Goal: Task Accomplishment & Management: Use online tool/utility

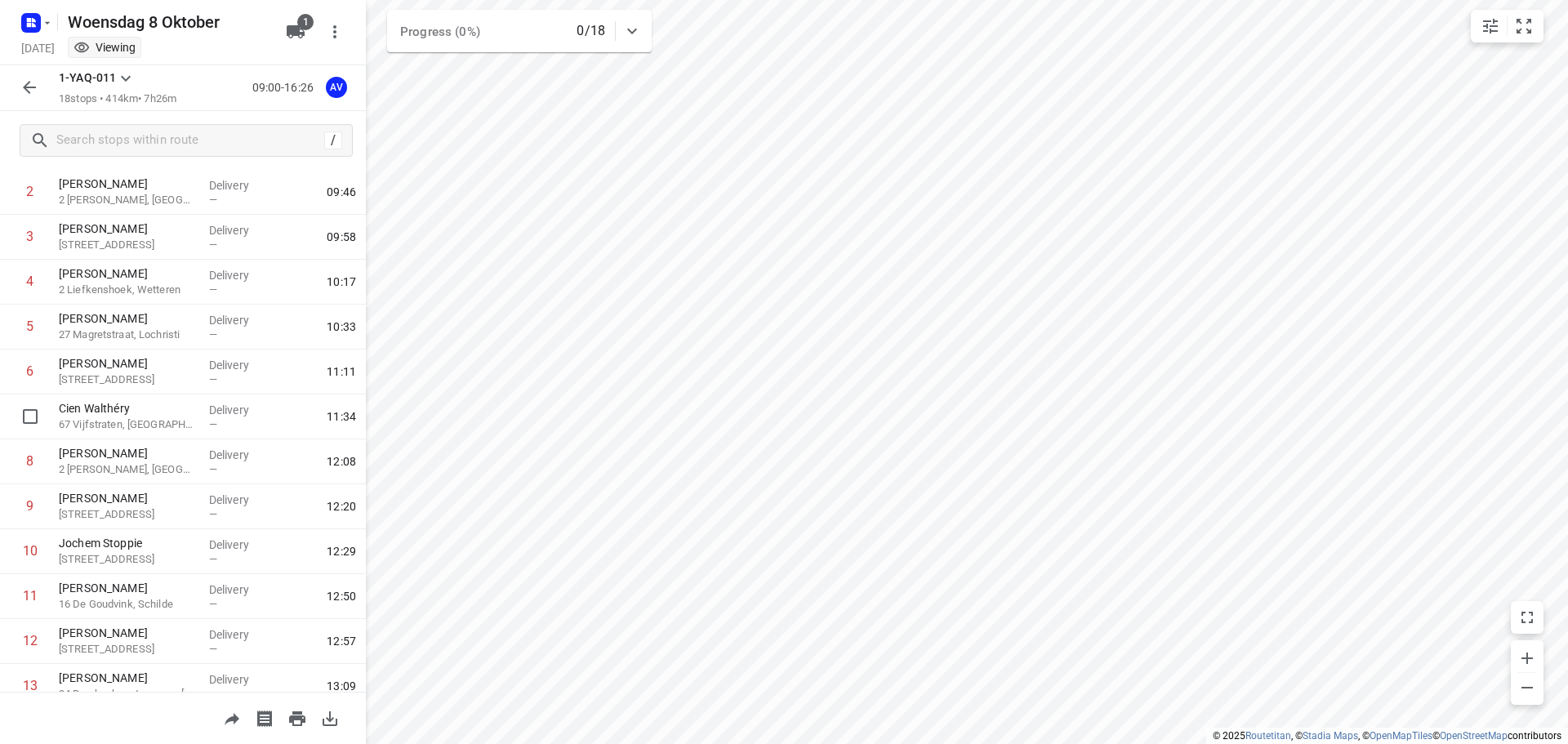
scroll to position [413, 0]
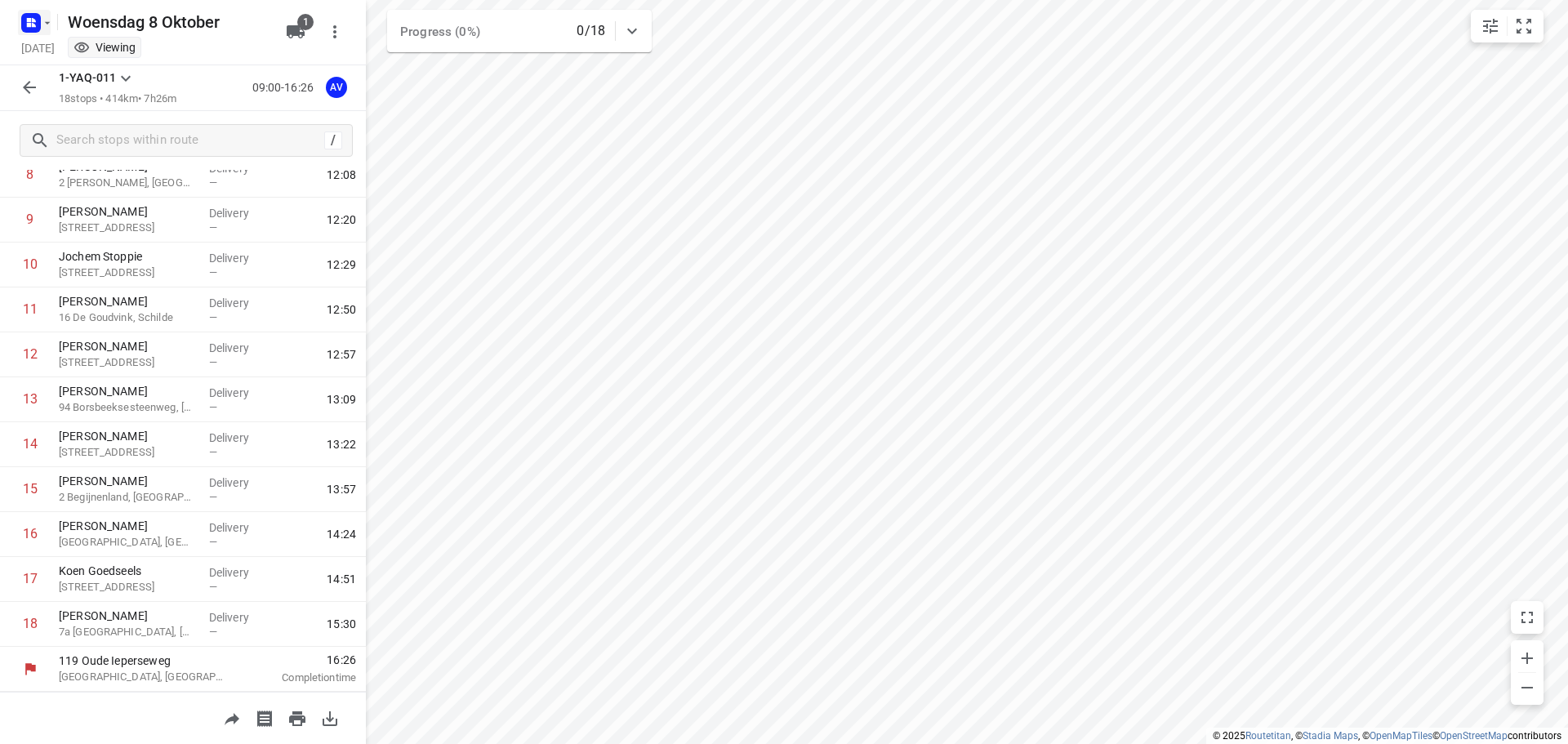
click at [43, 24] on icon "button" at bounding box center [47, 22] width 13 height 13
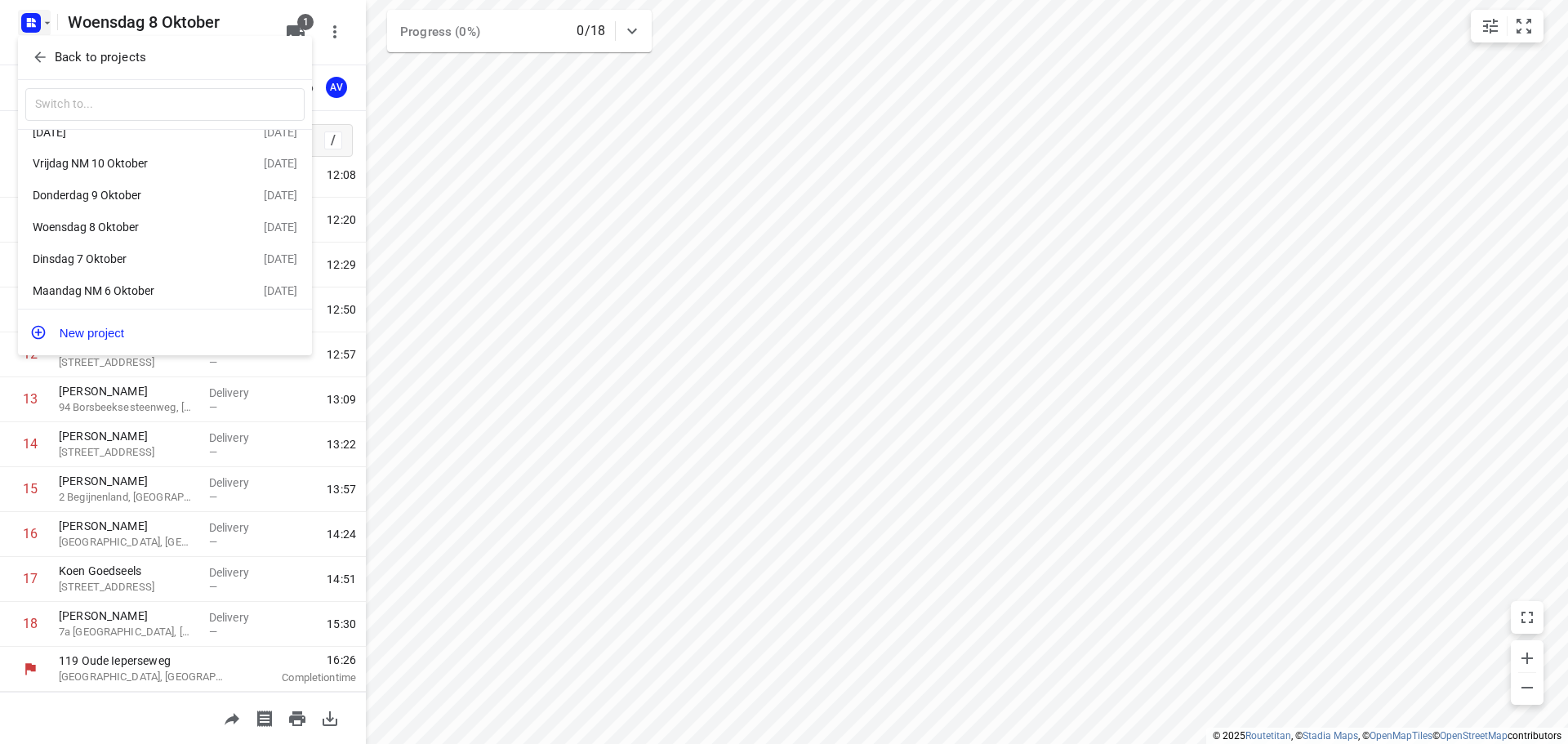
scroll to position [30, 0]
click at [128, 285] on div "Maandag NM 6 Oktober" at bounding box center [126, 286] width 188 height 13
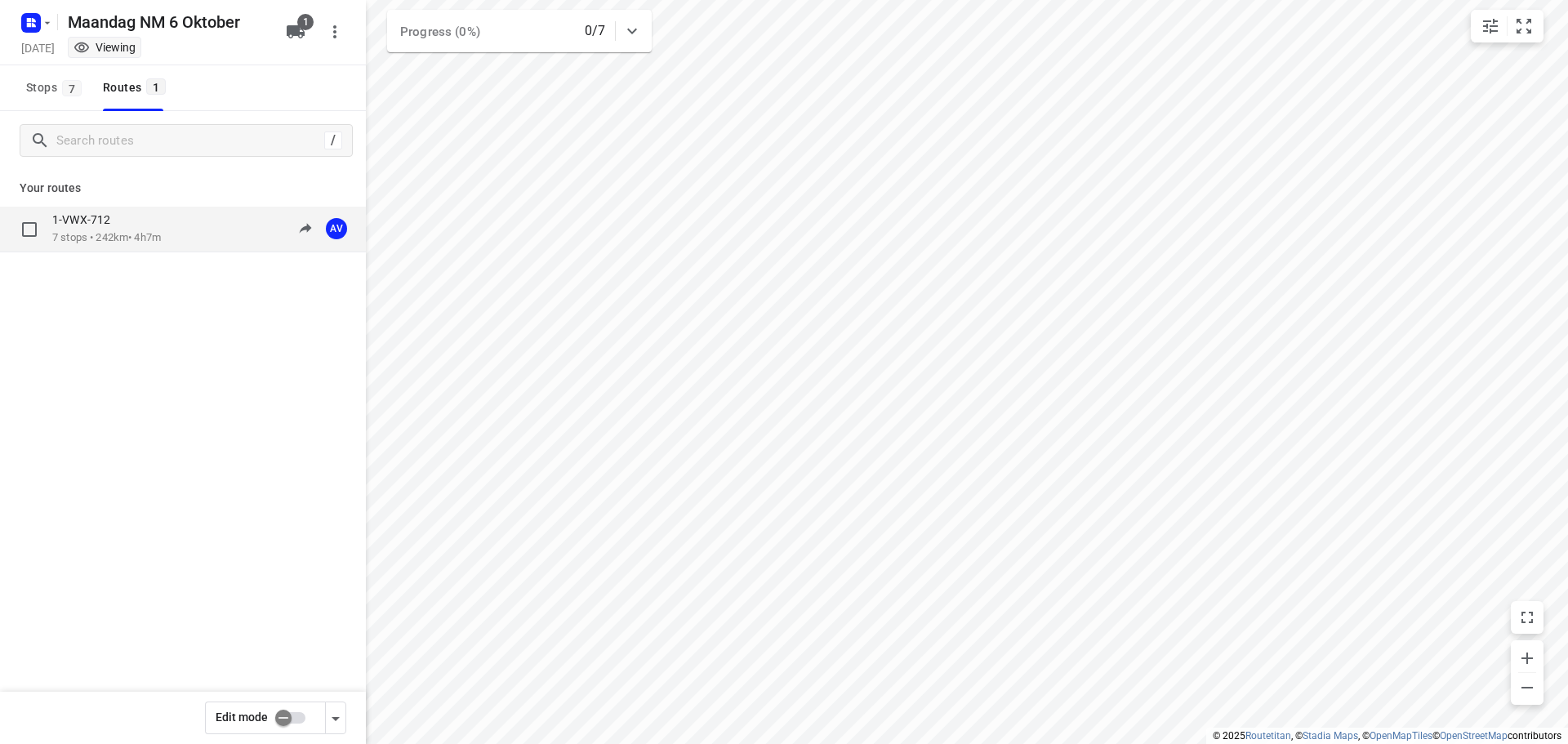
click at [207, 221] on div "1-VWX-712 7 stops • 242km • 4h7m 13:00-17:07 AV" at bounding box center [208, 229] width 314 height 33
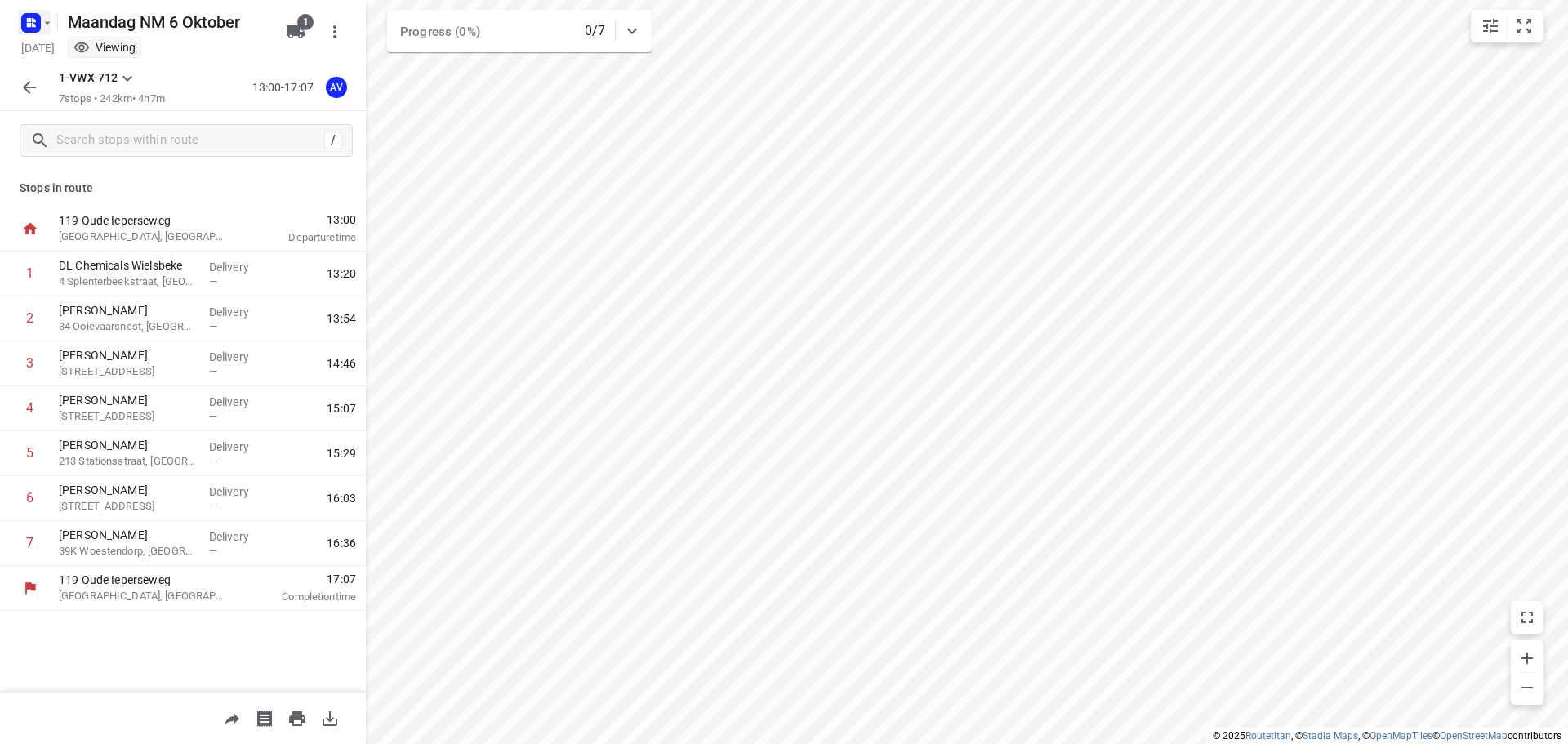
click at [40, 20] on rect "button" at bounding box center [31, 22] width 20 height 20
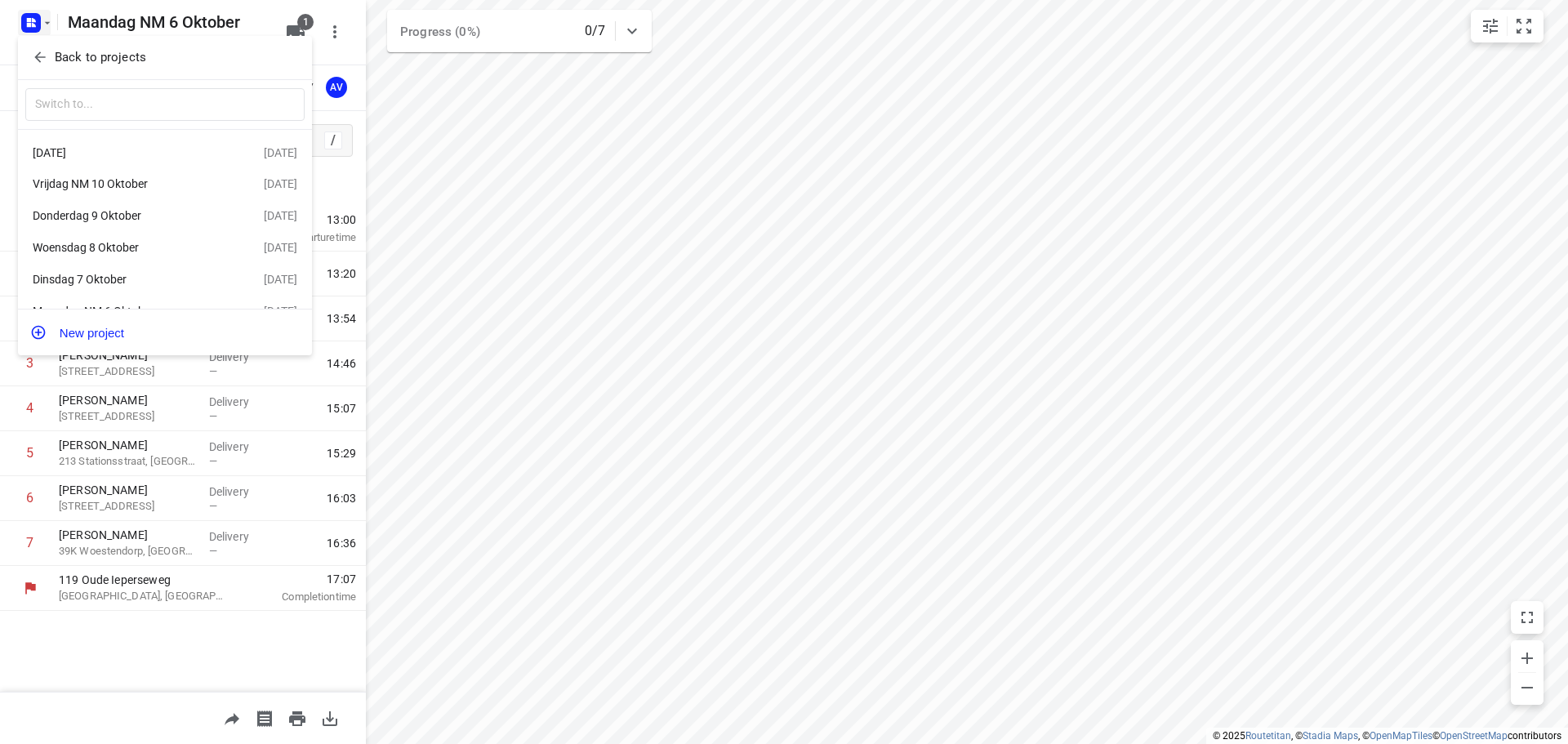
click at [166, 181] on div "Vrijdag NM 10 Oktober" at bounding box center [126, 183] width 188 height 13
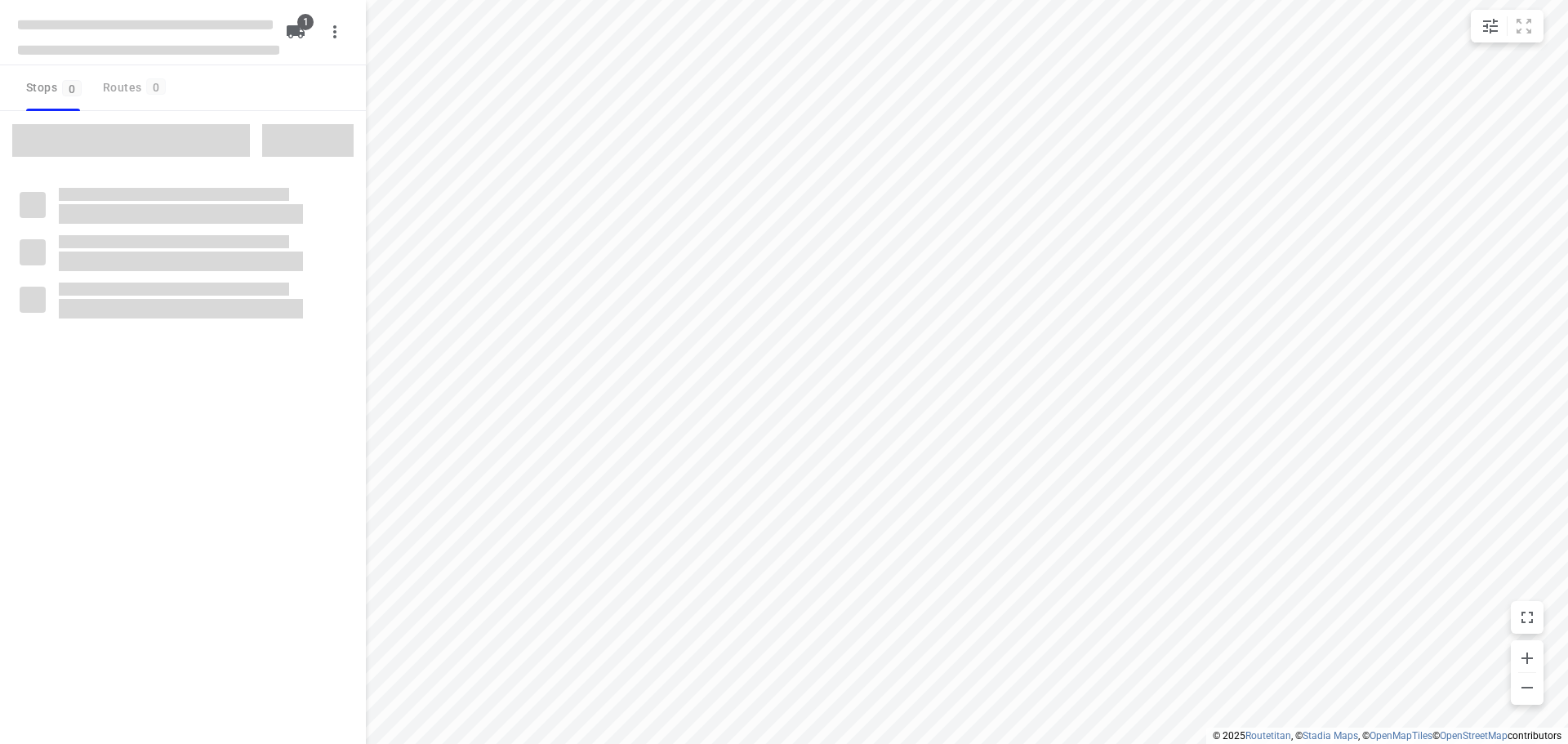
type input "distance"
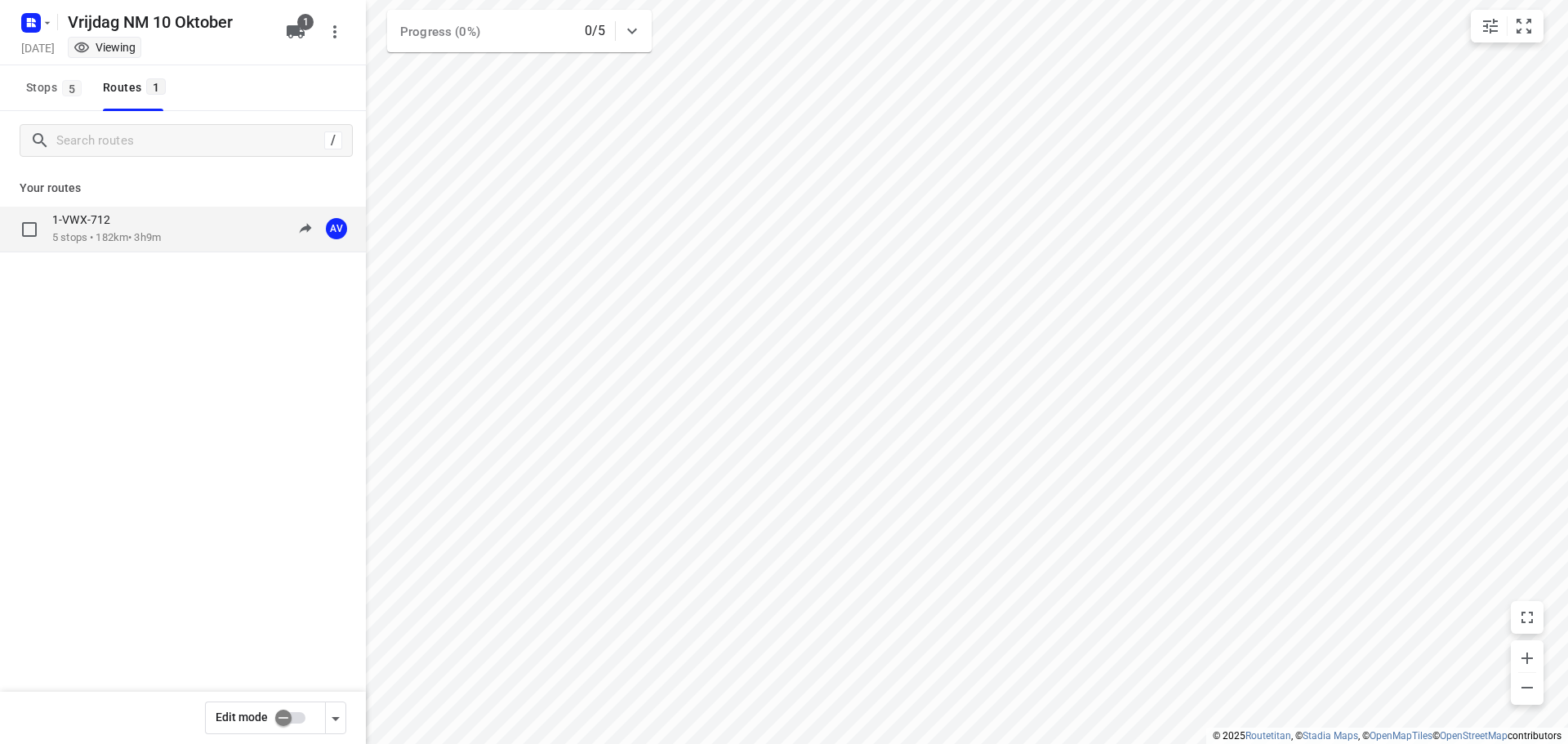
click at [184, 226] on div "1-VWX-712 5 stops • 182km • 3h9m 13:00-16:09 AV" at bounding box center [208, 229] width 314 height 33
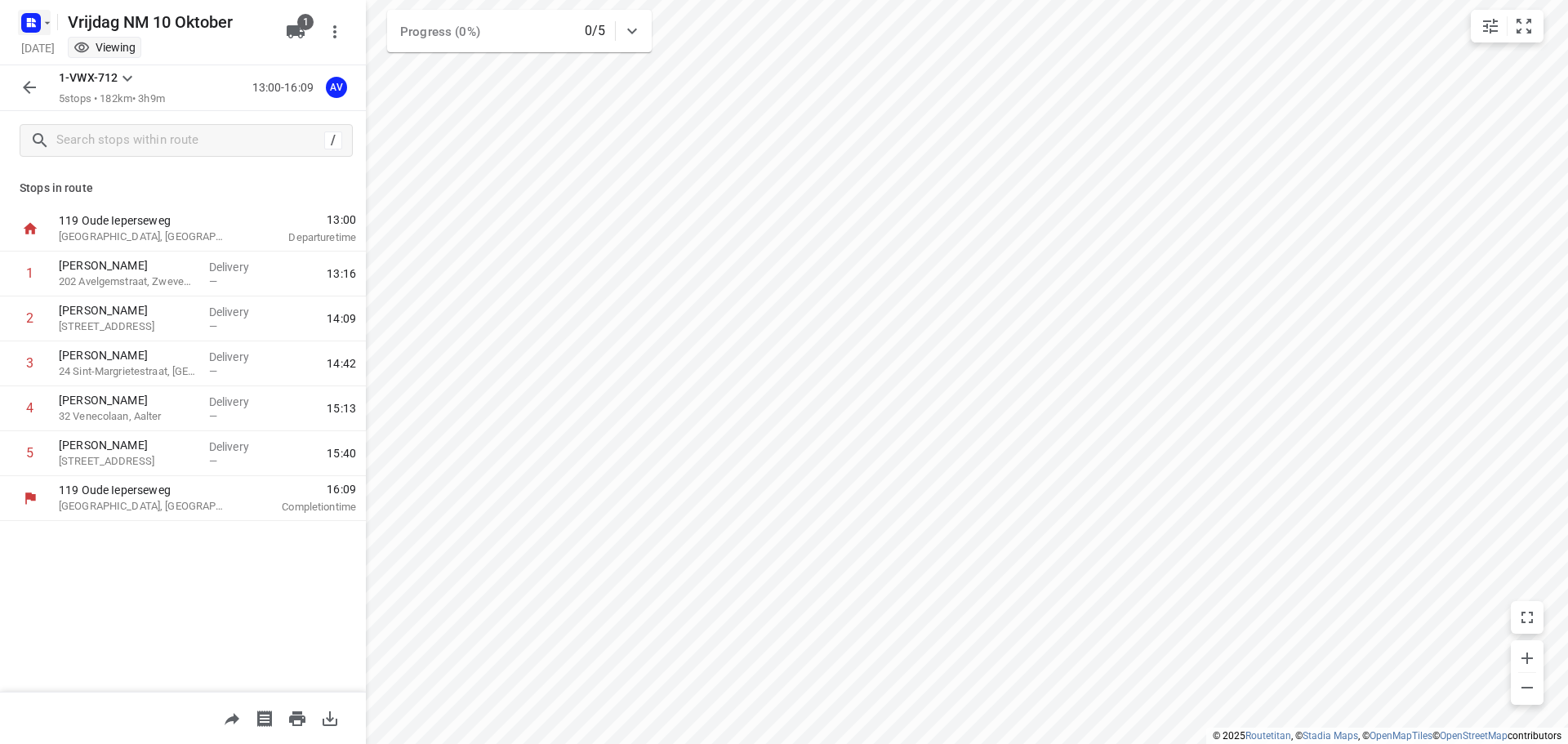
click at [39, 20] on rect "button" at bounding box center [31, 22] width 20 height 20
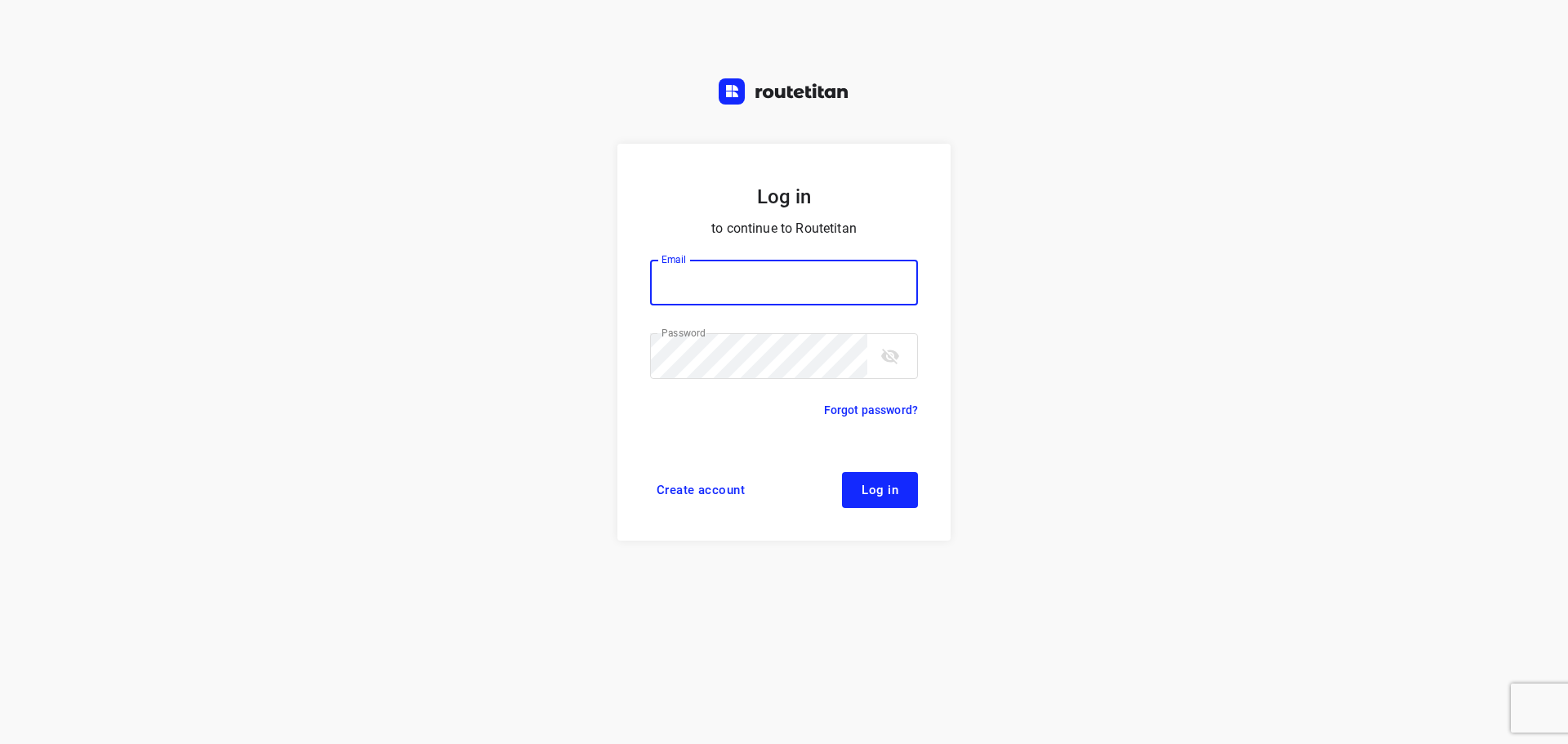
type input "[PERSON_NAME][EMAIL_ADDRESS][DOMAIN_NAME]"
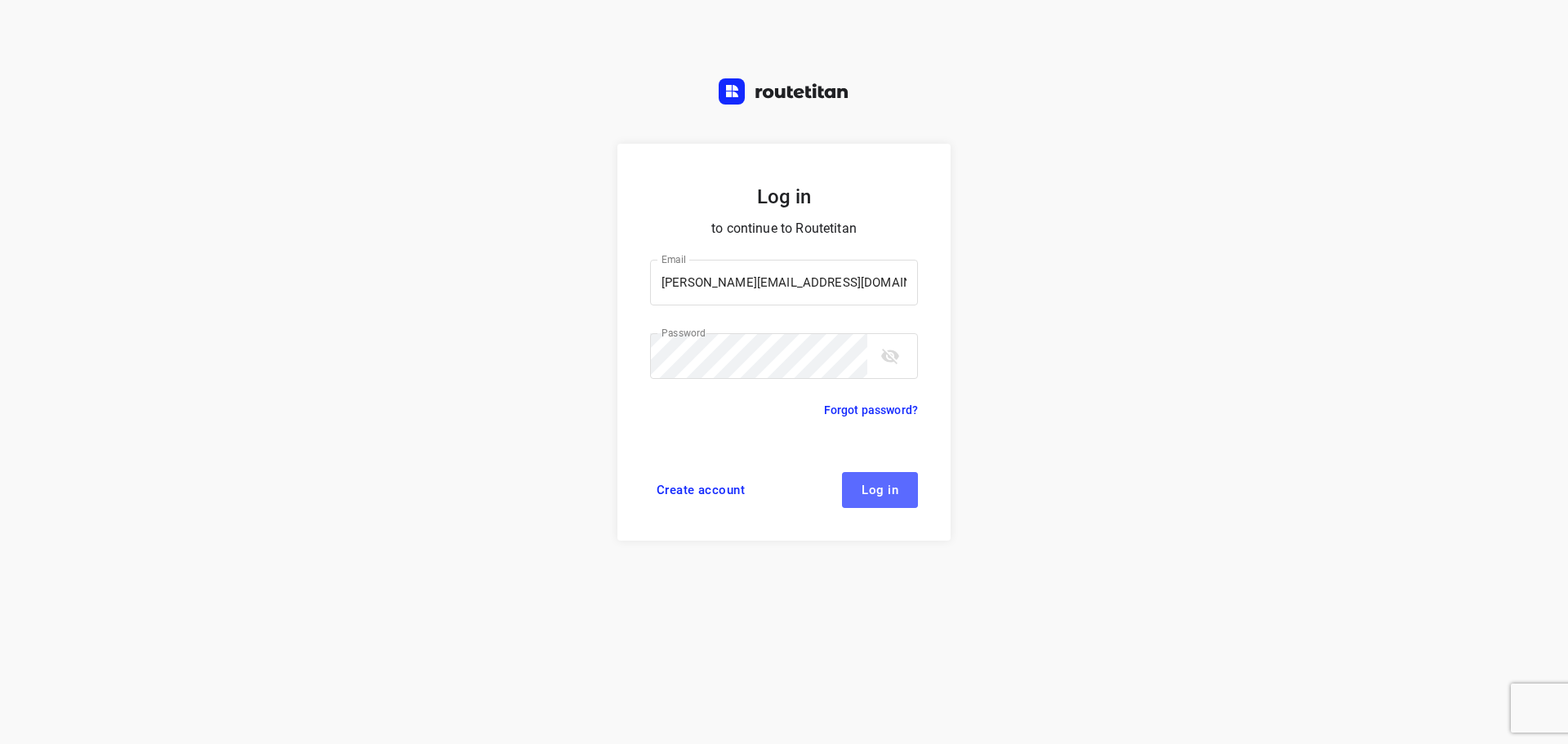
click at [882, 494] on span "Log in" at bounding box center [879, 490] width 37 height 13
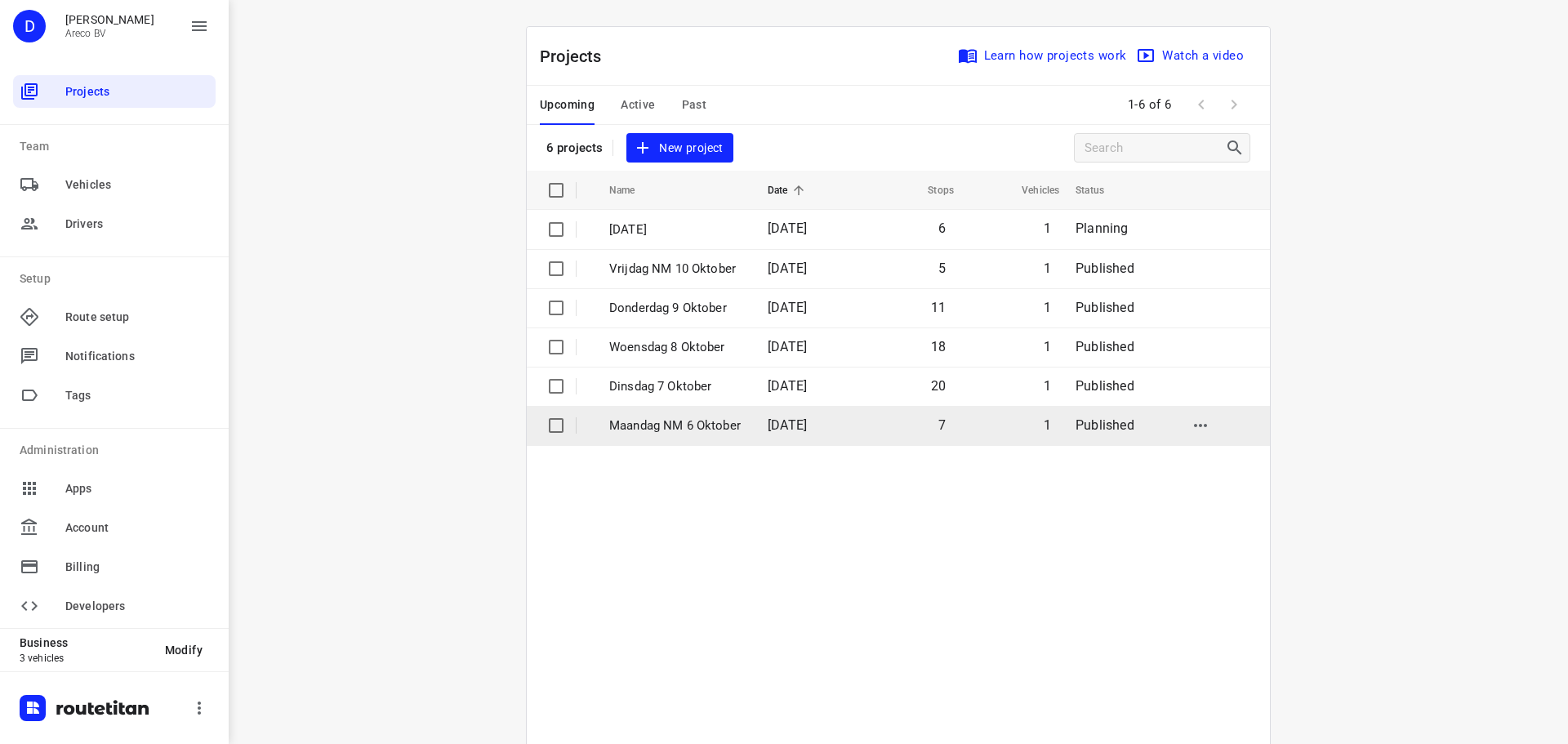
click at [702, 426] on p "Maandag NM 6 Oktober" at bounding box center [676, 426] width 134 height 19
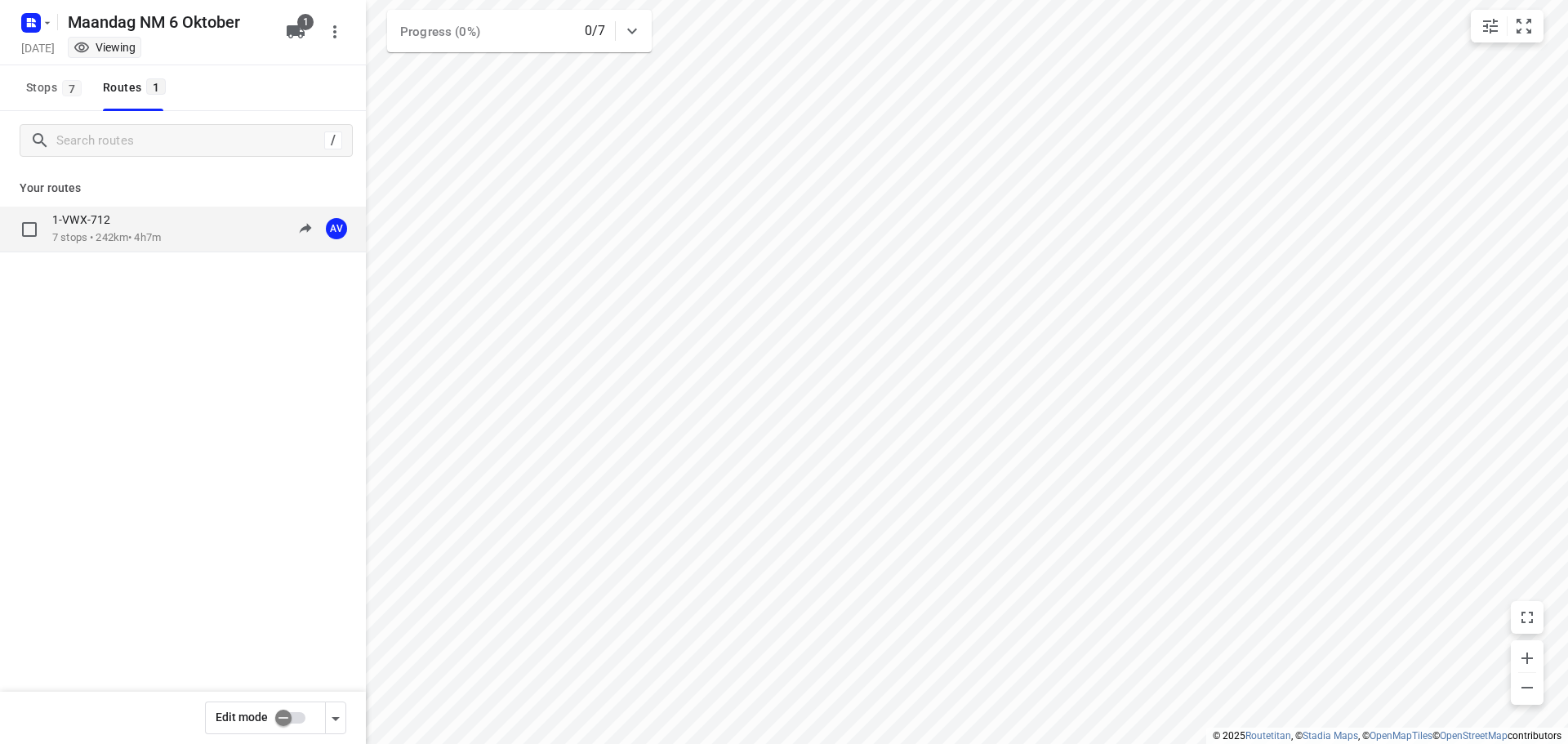
click at [190, 230] on div "1-VWX-712 7 stops • 242km • 4h7m 13:00-17:07 AV" at bounding box center [208, 229] width 314 height 33
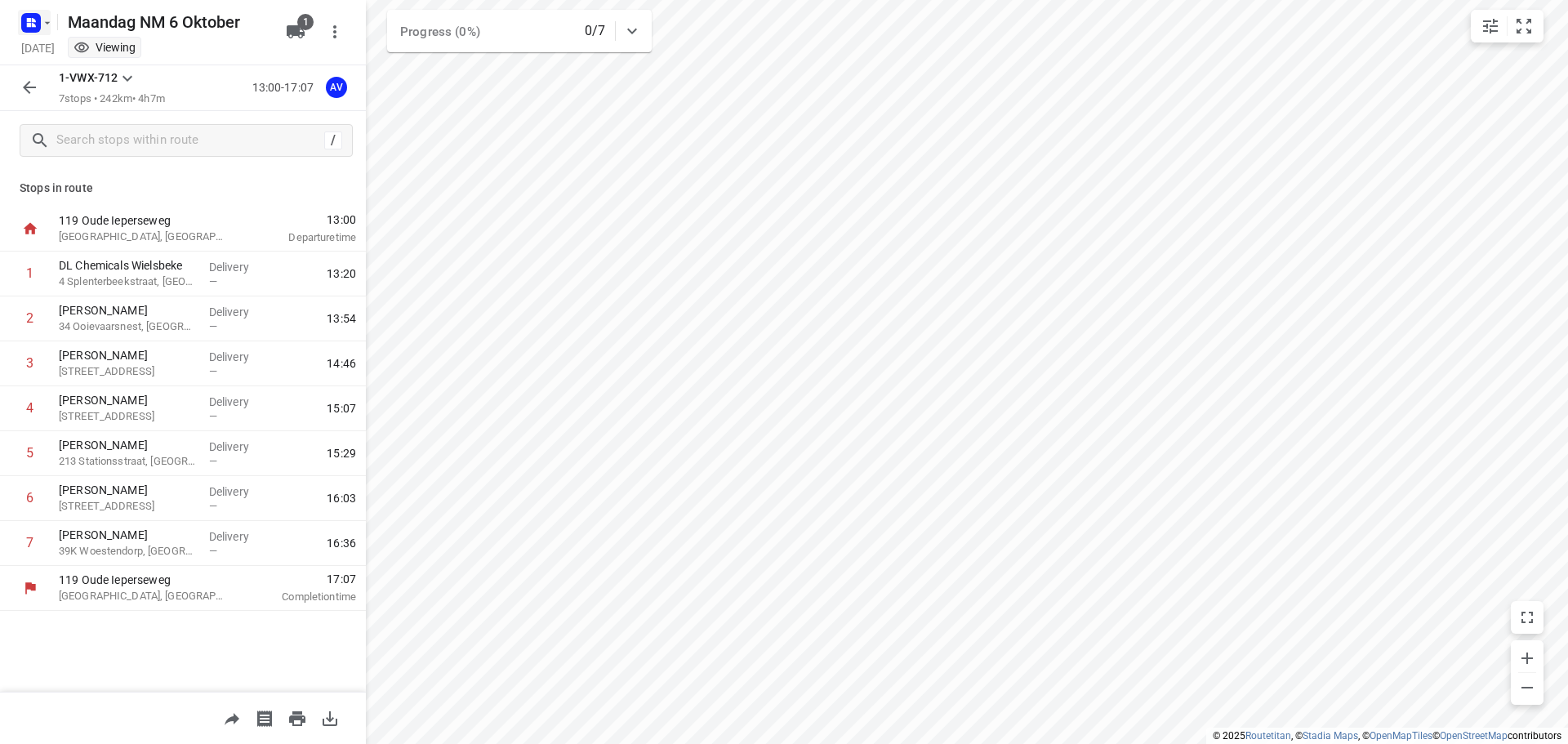
click at [37, 26] on rect "button" at bounding box center [31, 22] width 20 height 20
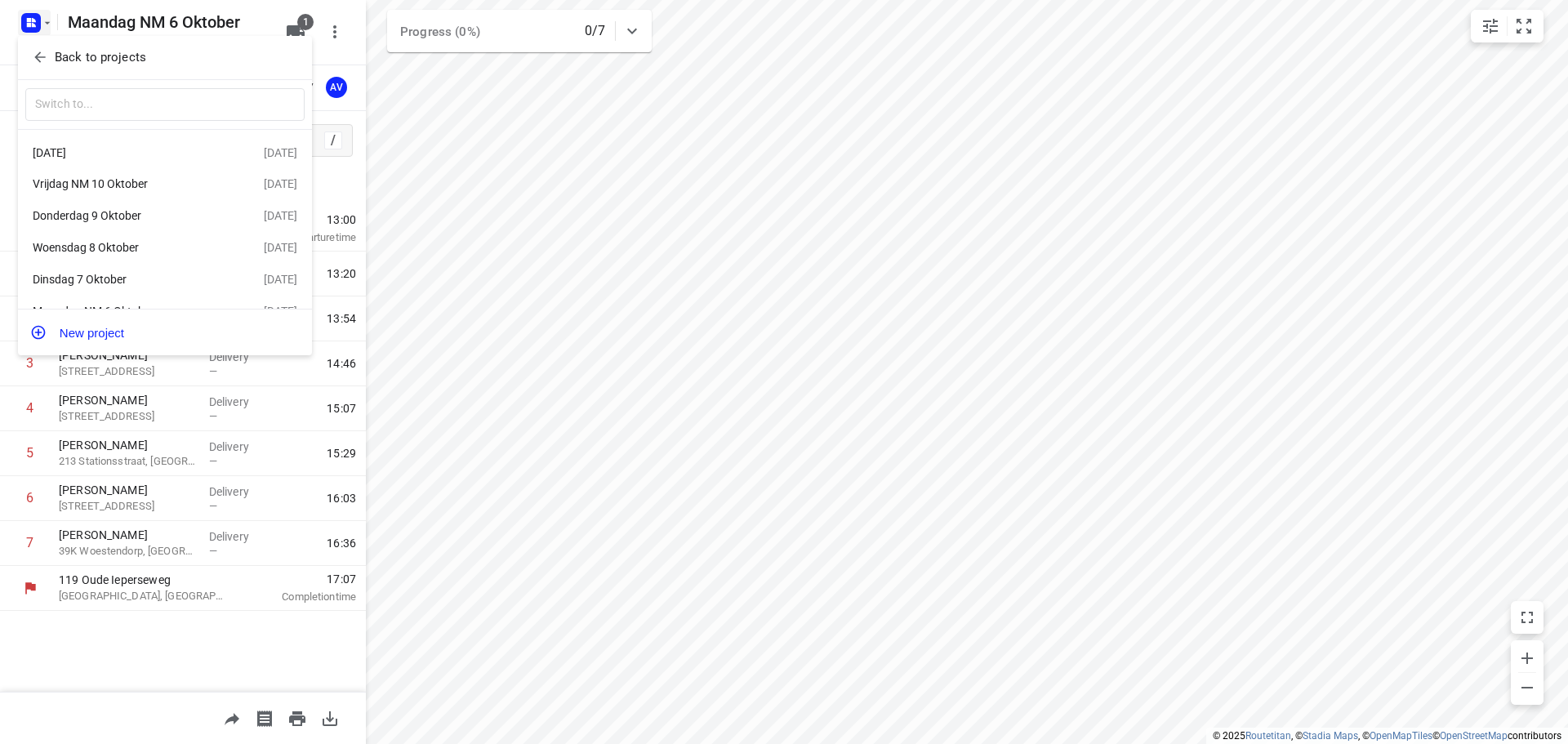
click at [137, 151] on div "[DATE]" at bounding box center [126, 152] width 188 height 13
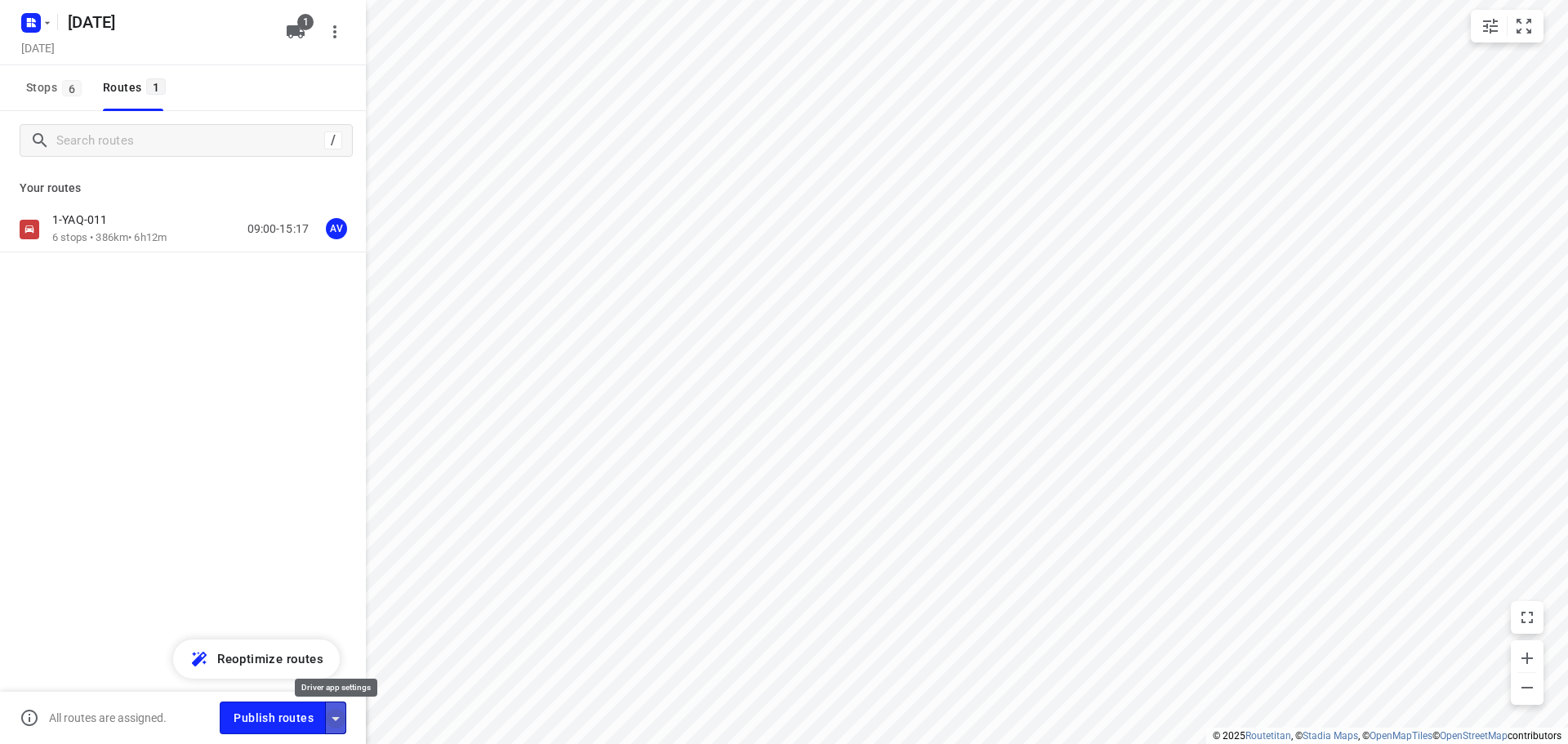
click at [341, 718] on icon "button" at bounding box center [335, 718] width 20 height 20
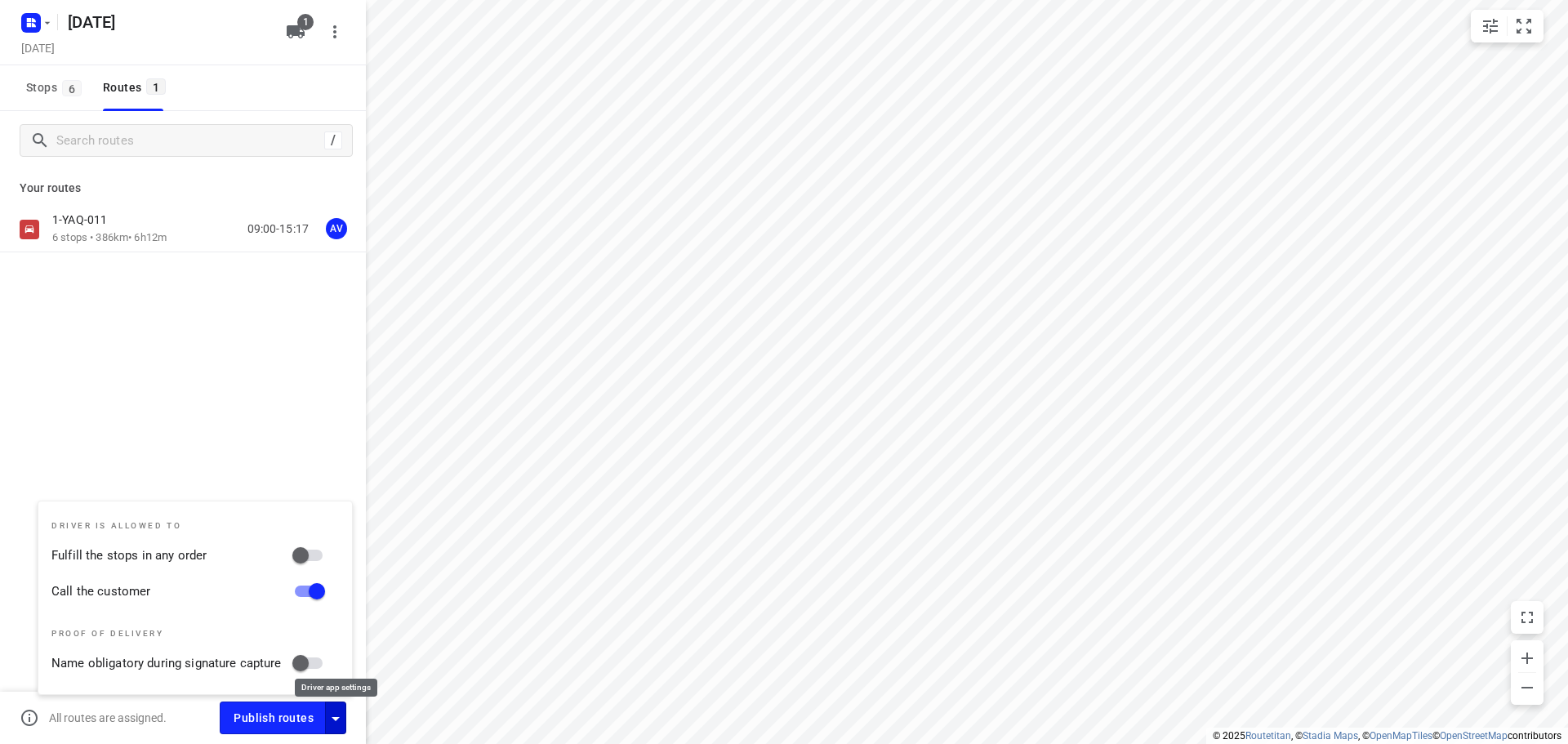
click at [340, 718] on icon "button" at bounding box center [335, 718] width 20 height 20
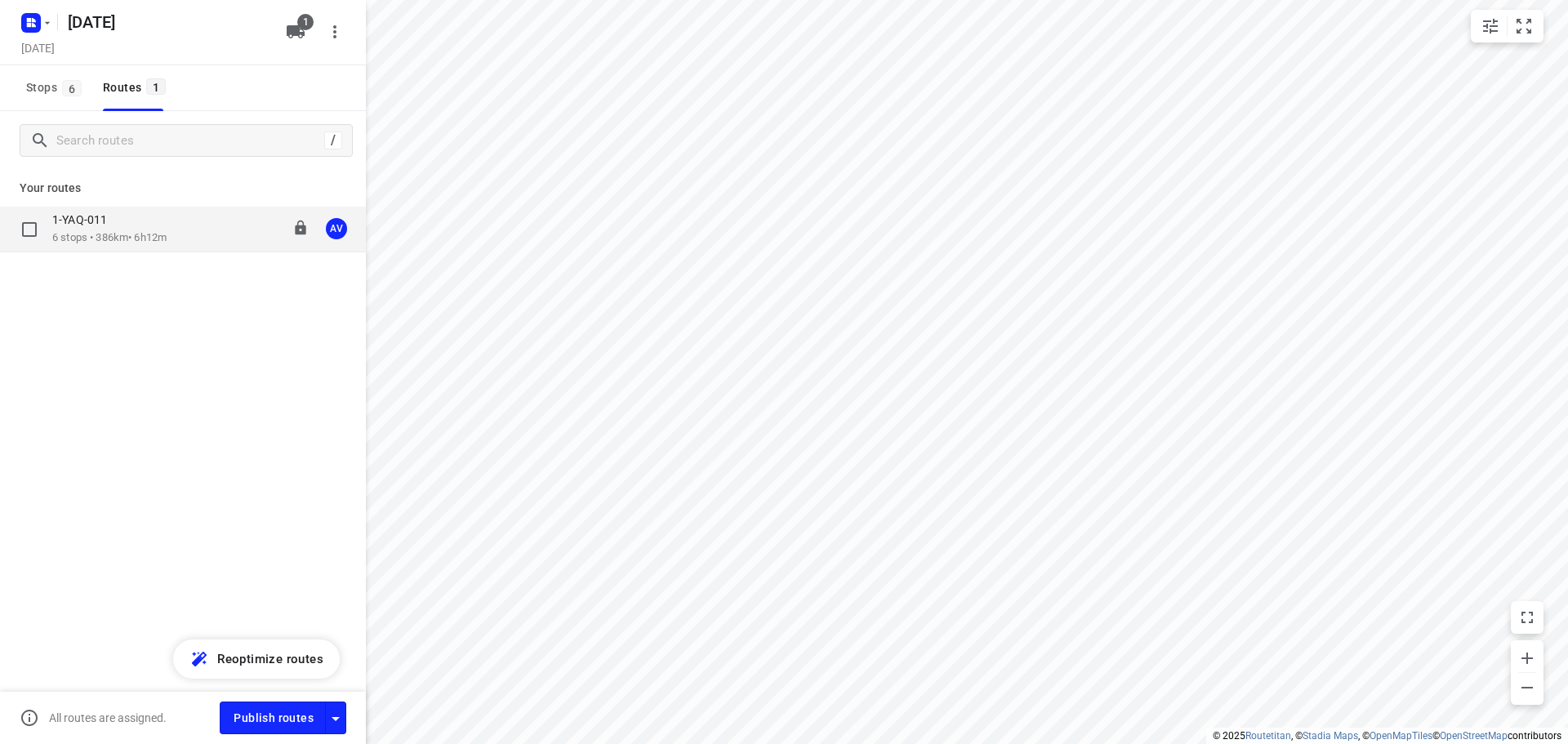
click at [182, 229] on div "1-YAQ-011 6 stops • 386km • 6h12m 09:00-15:17 AV" at bounding box center [208, 229] width 314 height 33
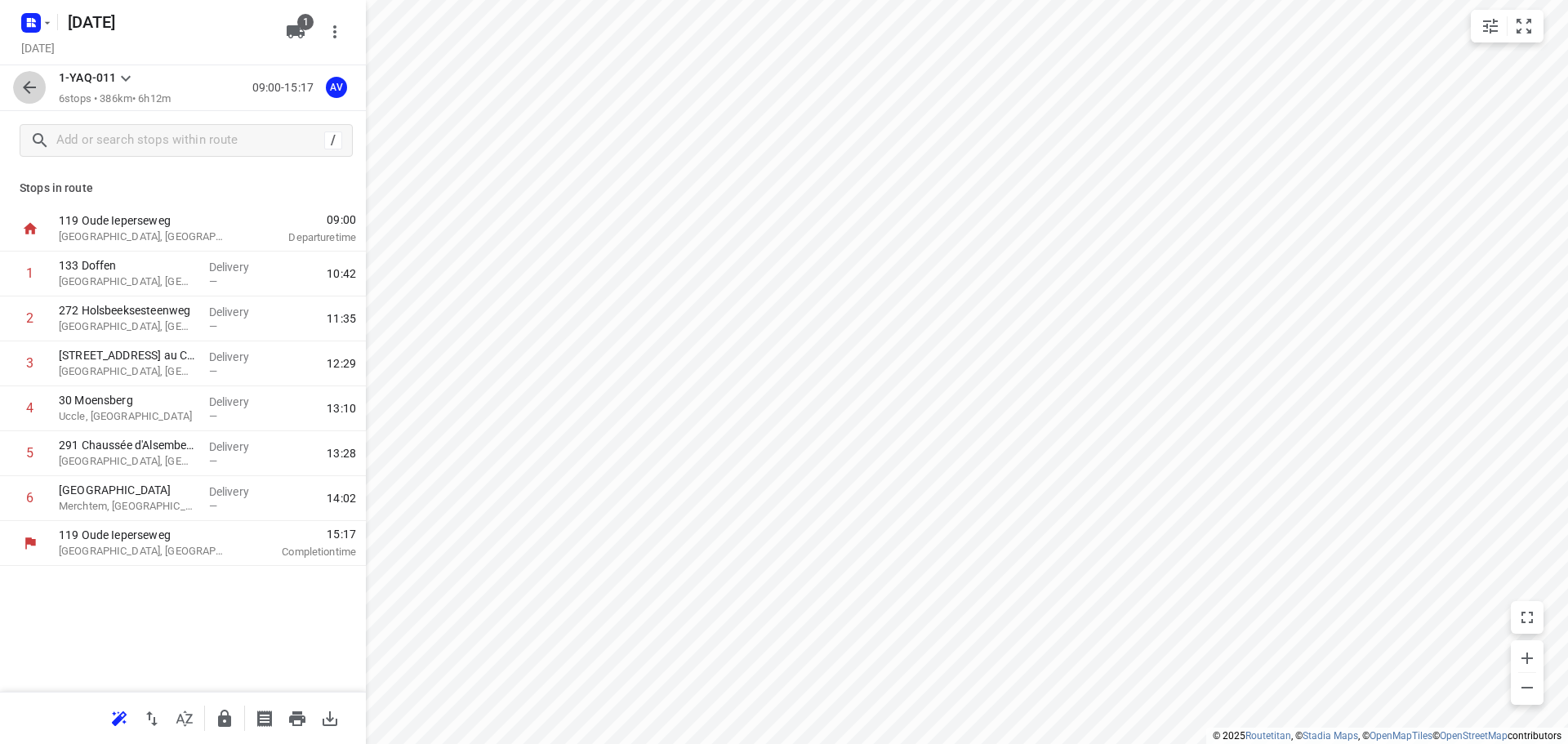
click at [28, 83] on icon "button" at bounding box center [29, 87] width 20 height 20
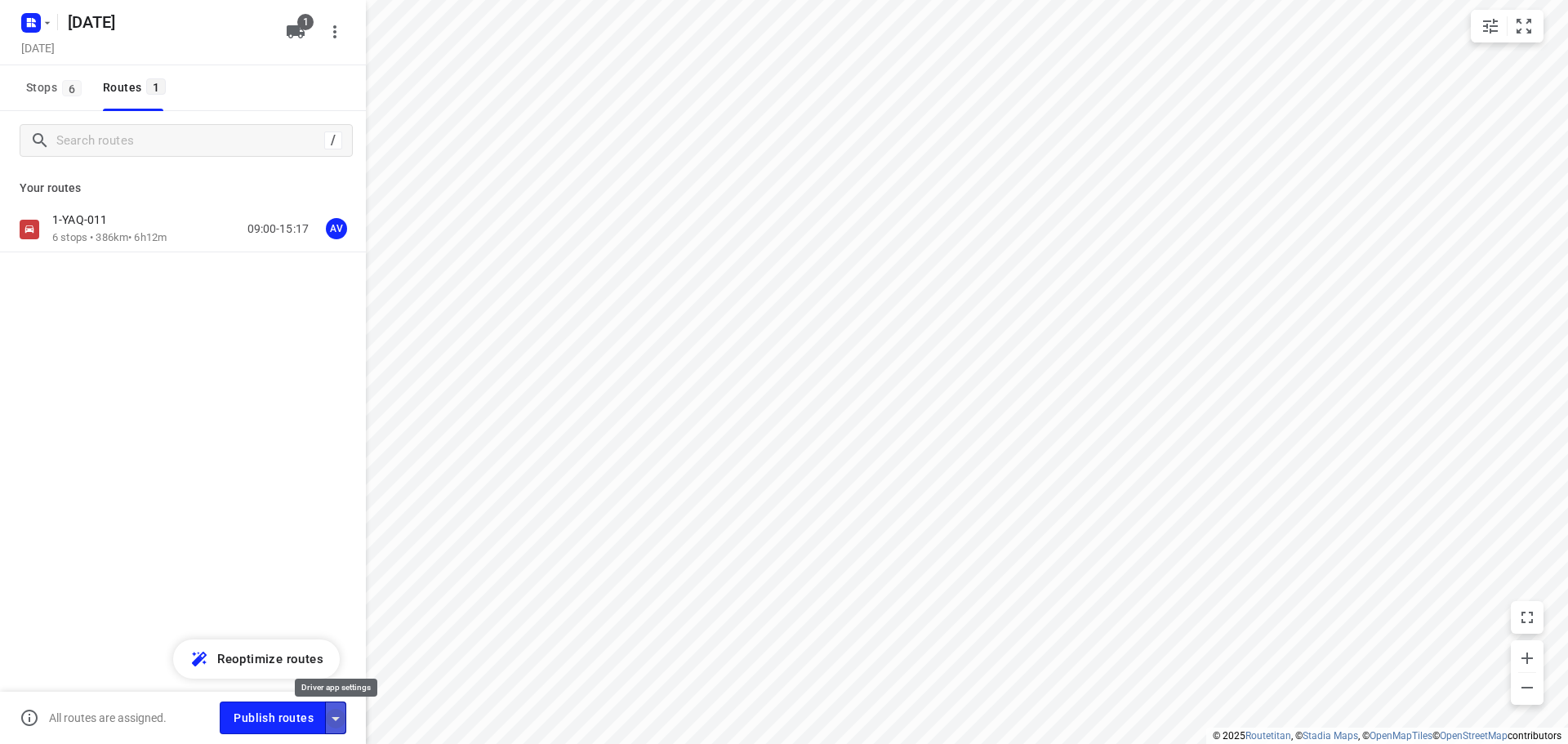
click at [338, 720] on icon "button" at bounding box center [335, 718] width 20 height 20
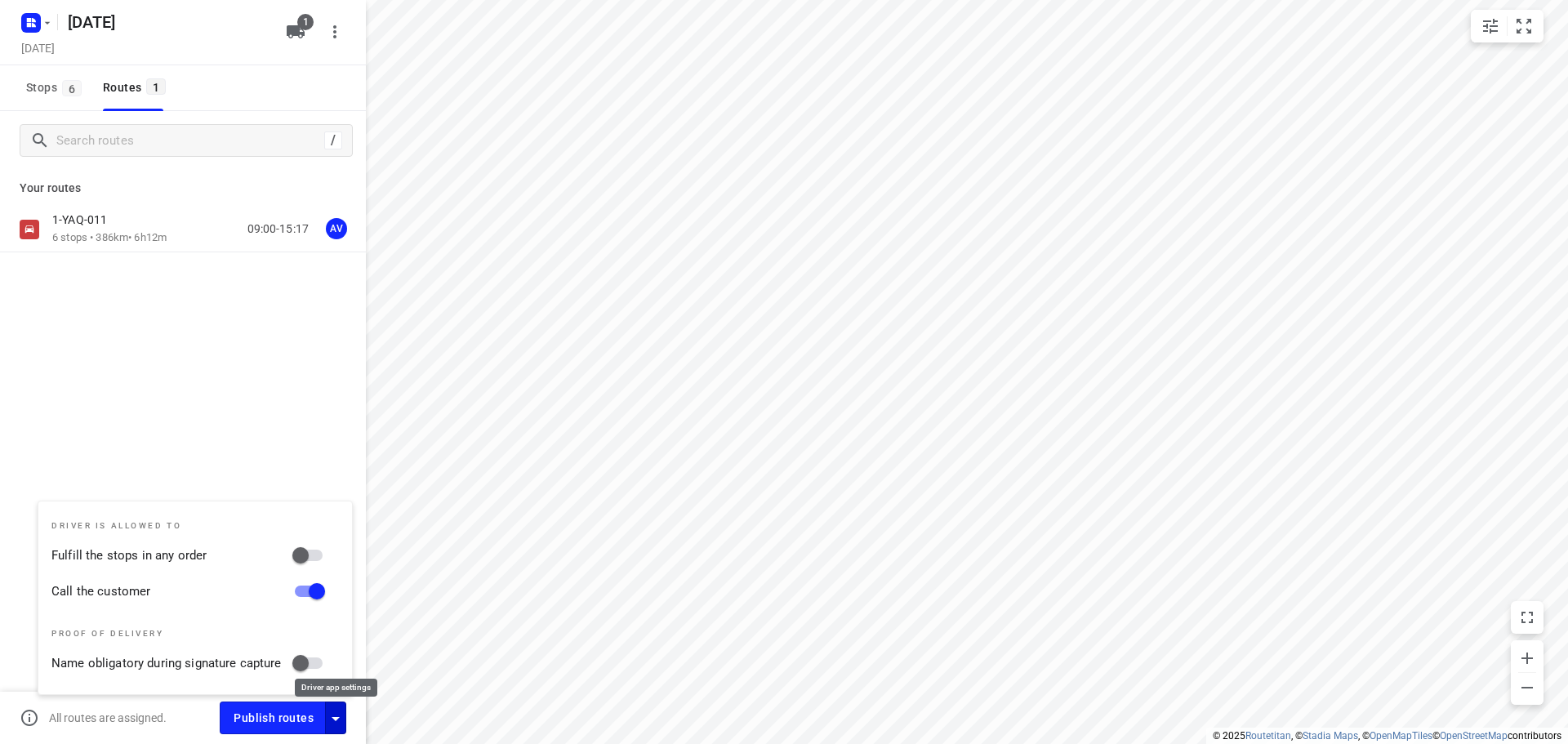
click at [336, 718] on icon "button" at bounding box center [336, 718] width 9 height 4
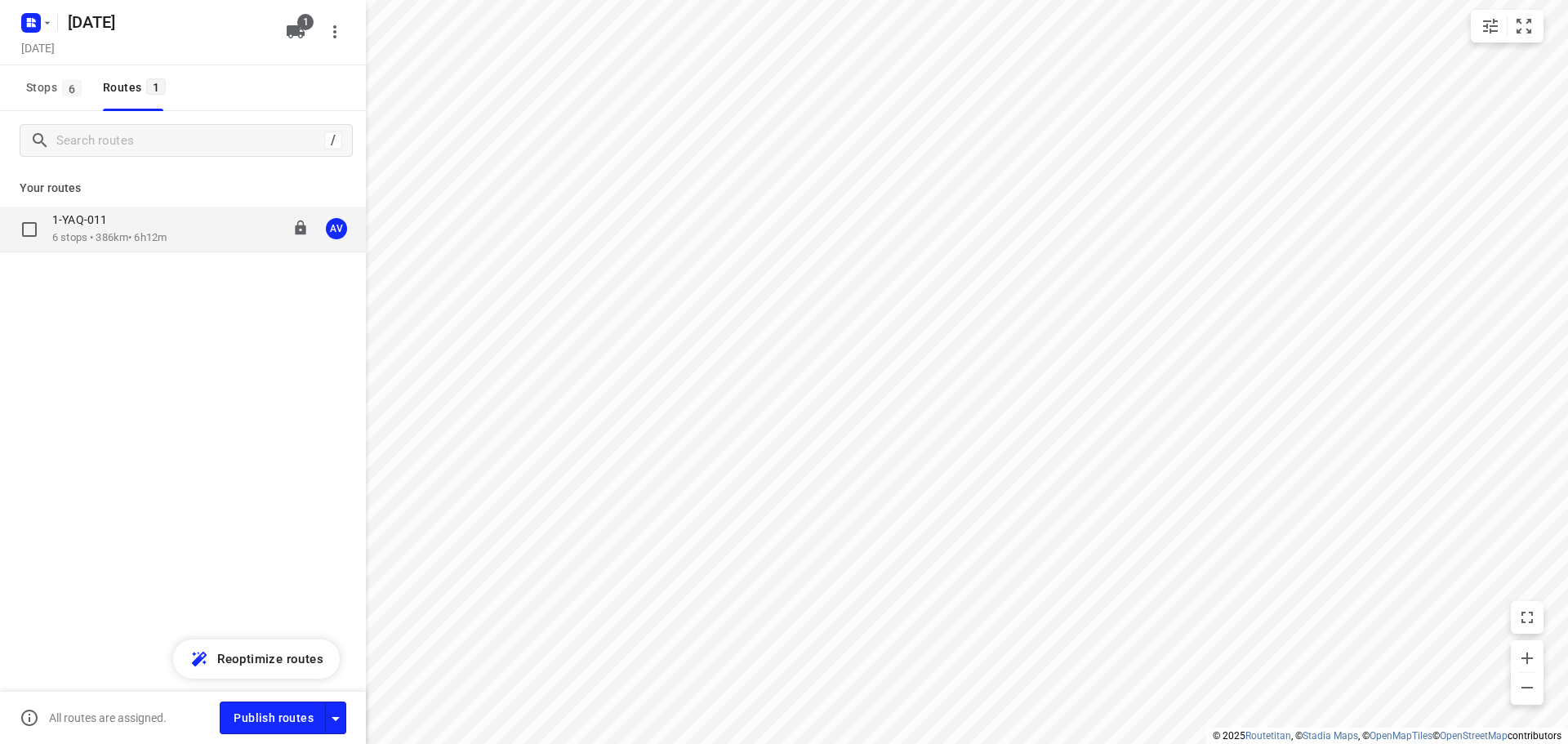
click at [190, 236] on div "1-YAQ-011 6 stops • 386km • 6h12m 09:00-15:17 AV" at bounding box center [208, 229] width 314 height 33
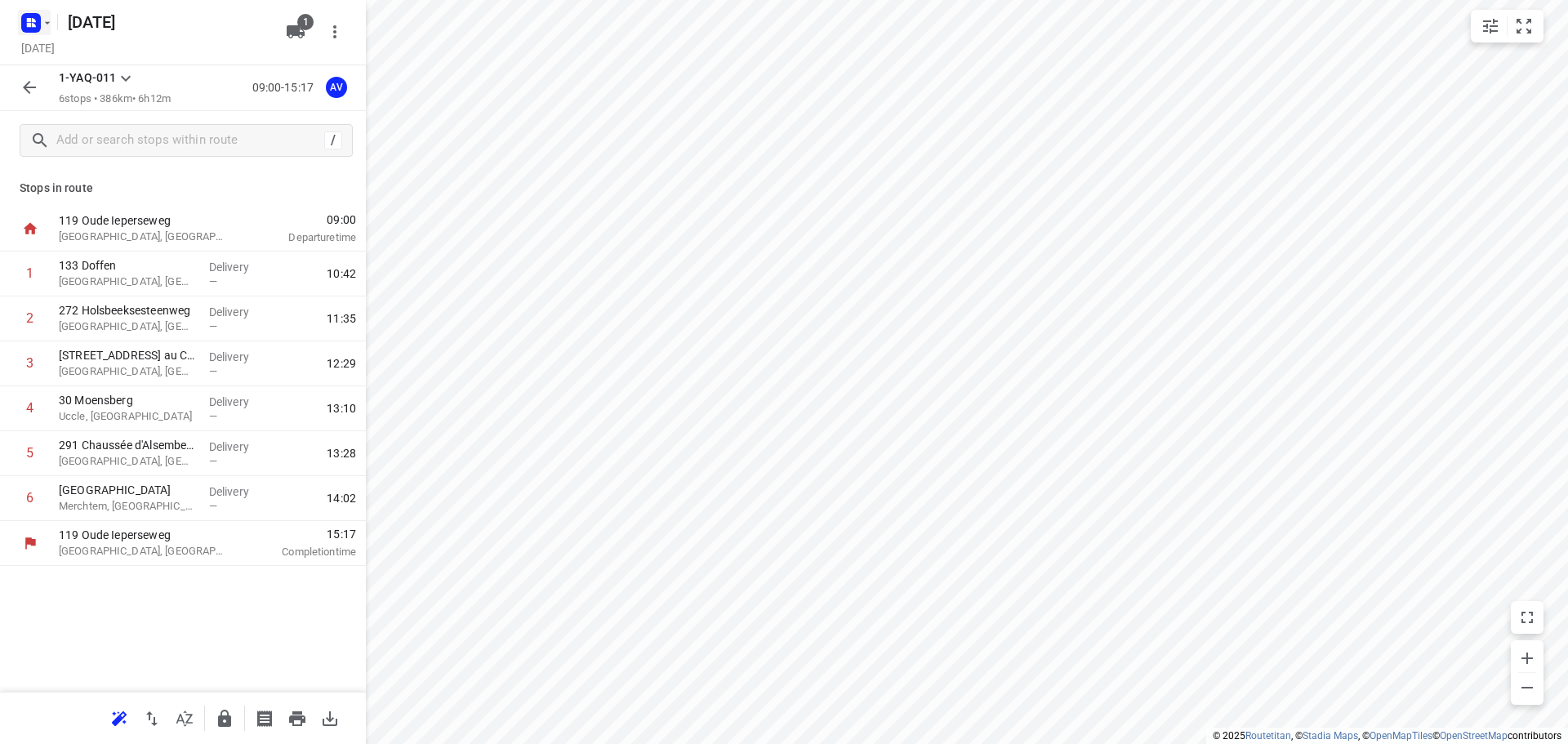
click at [30, 12] on icon "button" at bounding box center [31, 23] width 26 height 26
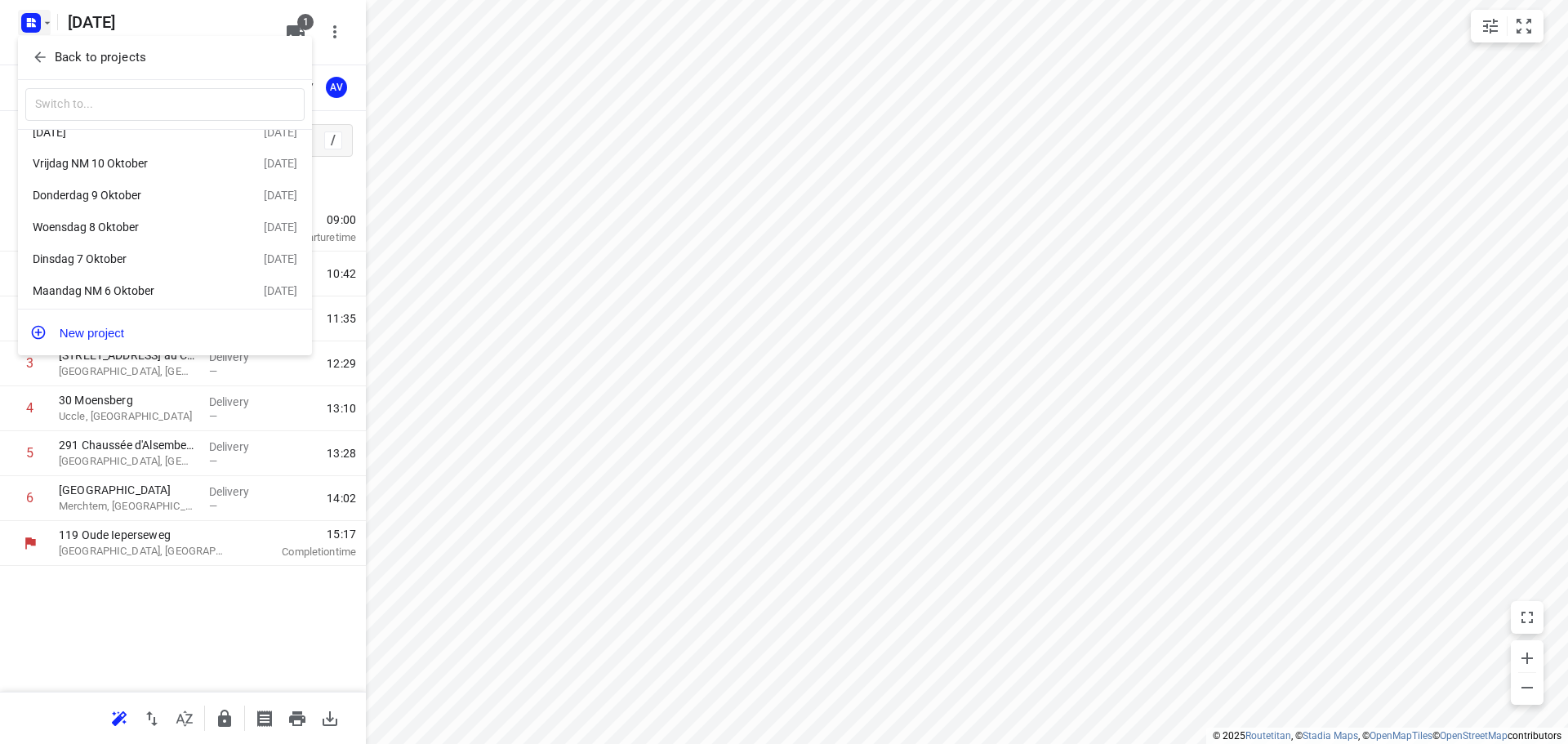
scroll to position [30, 0]
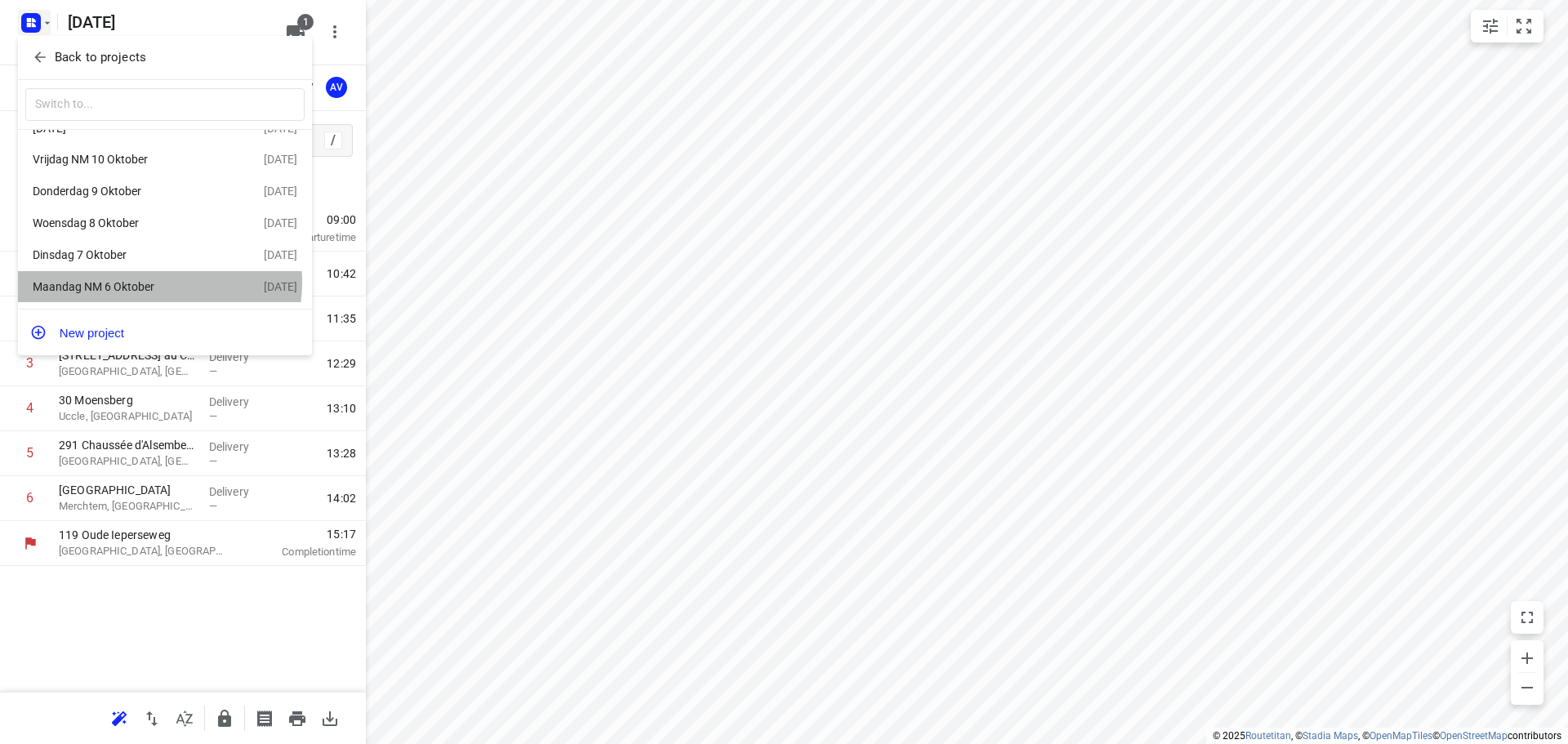
click at [157, 281] on div "Maandag NM 6 Oktober" at bounding box center [126, 286] width 188 height 13
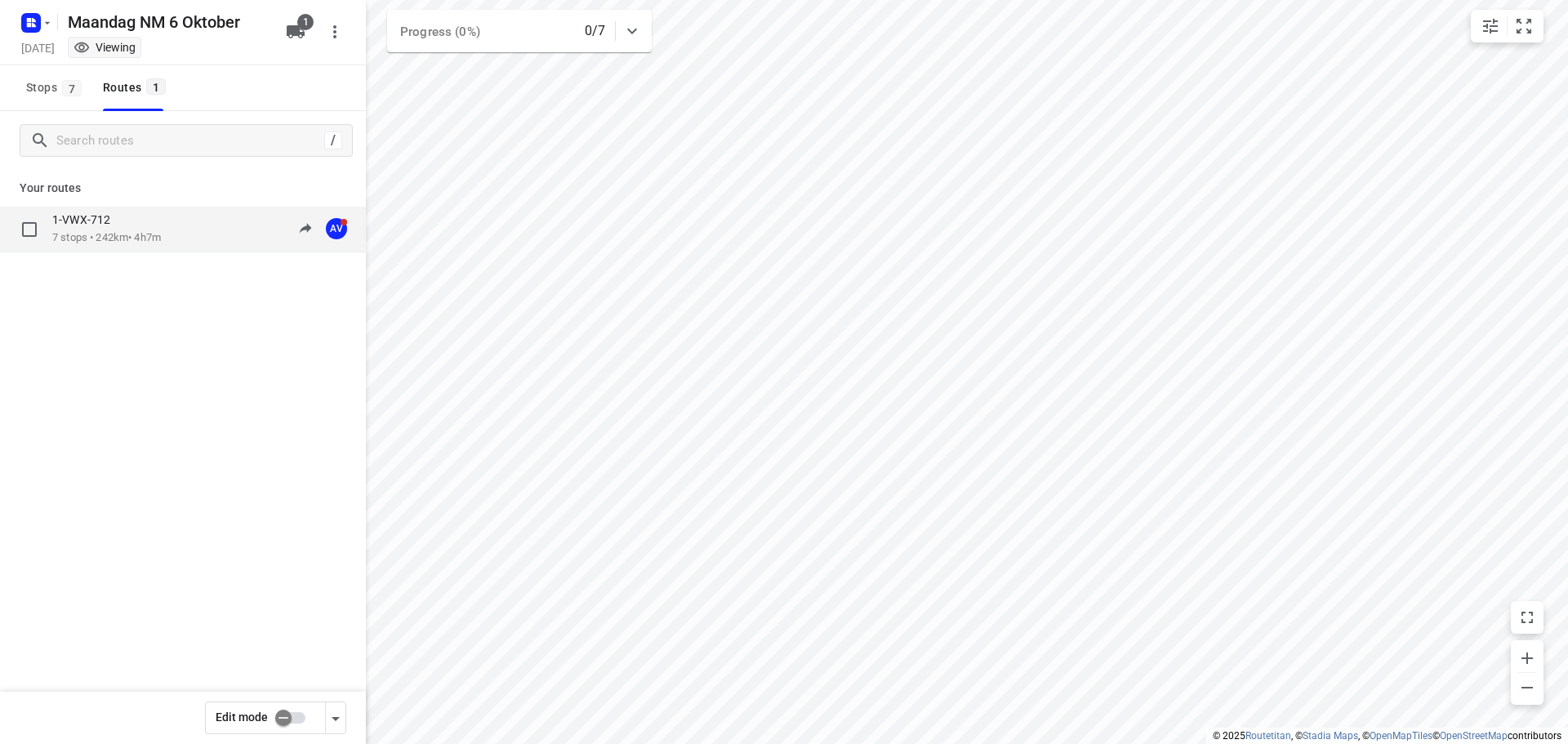
click at [189, 224] on div "1-VWX-712 7 stops • 242km • 4h7m 14:33-18:41 AV" at bounding box center [208, 229] width 314 height 33
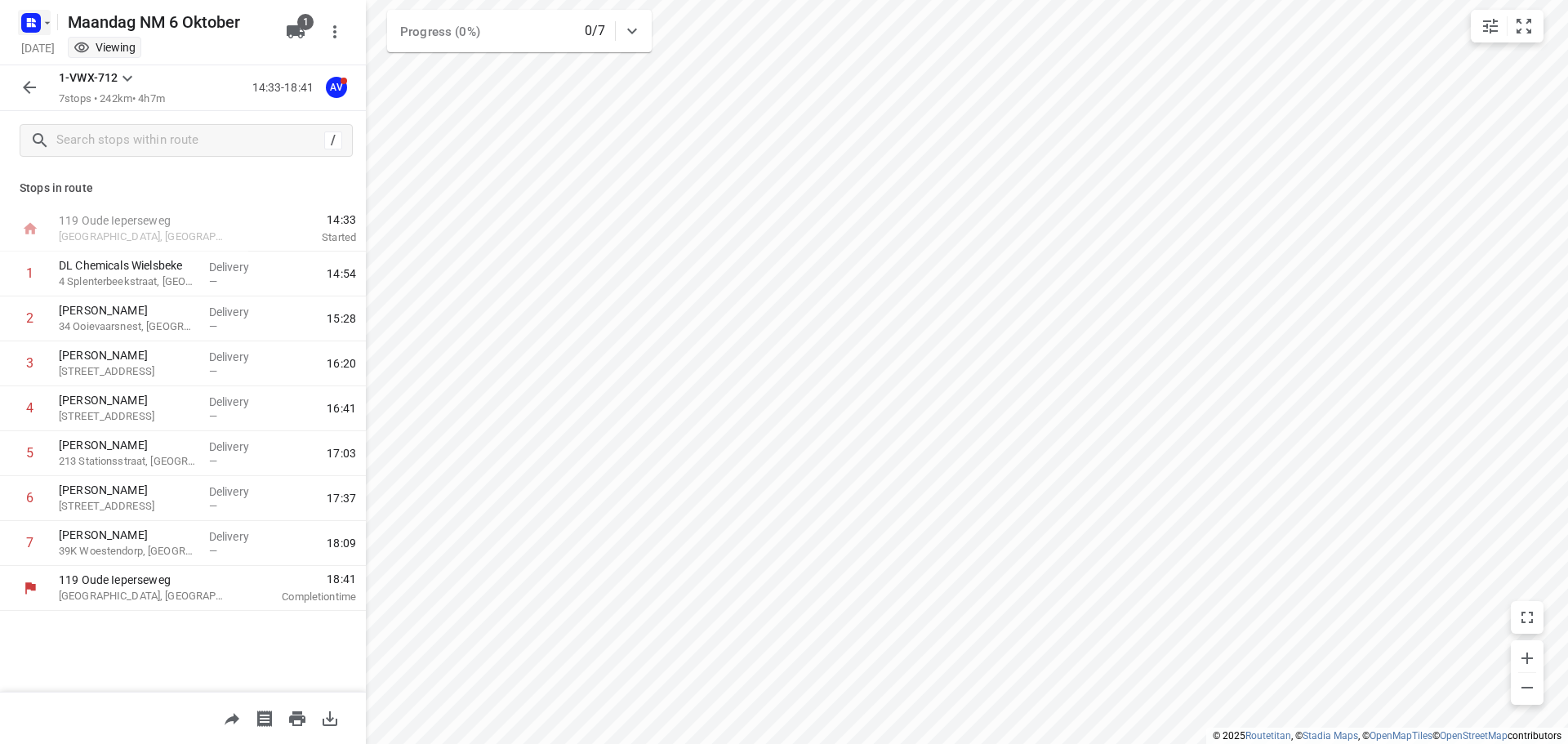
click at [39, 19] on rect "button" at bounding box center [31, 22] width 20 height 20
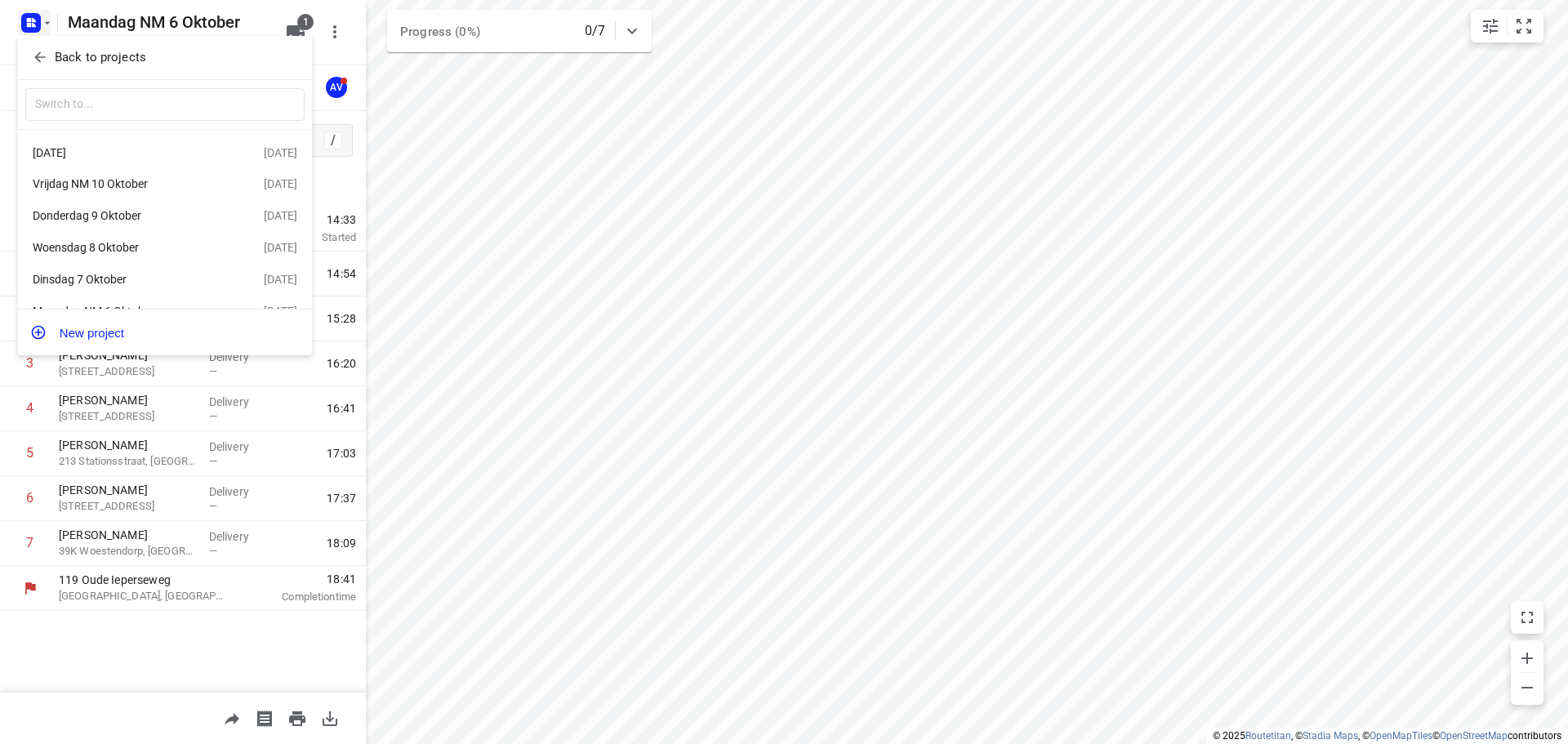
click at [149, 281] on div "Dinsdag 7 Oktober" at bounding box center [126, 279] width 188 height 13
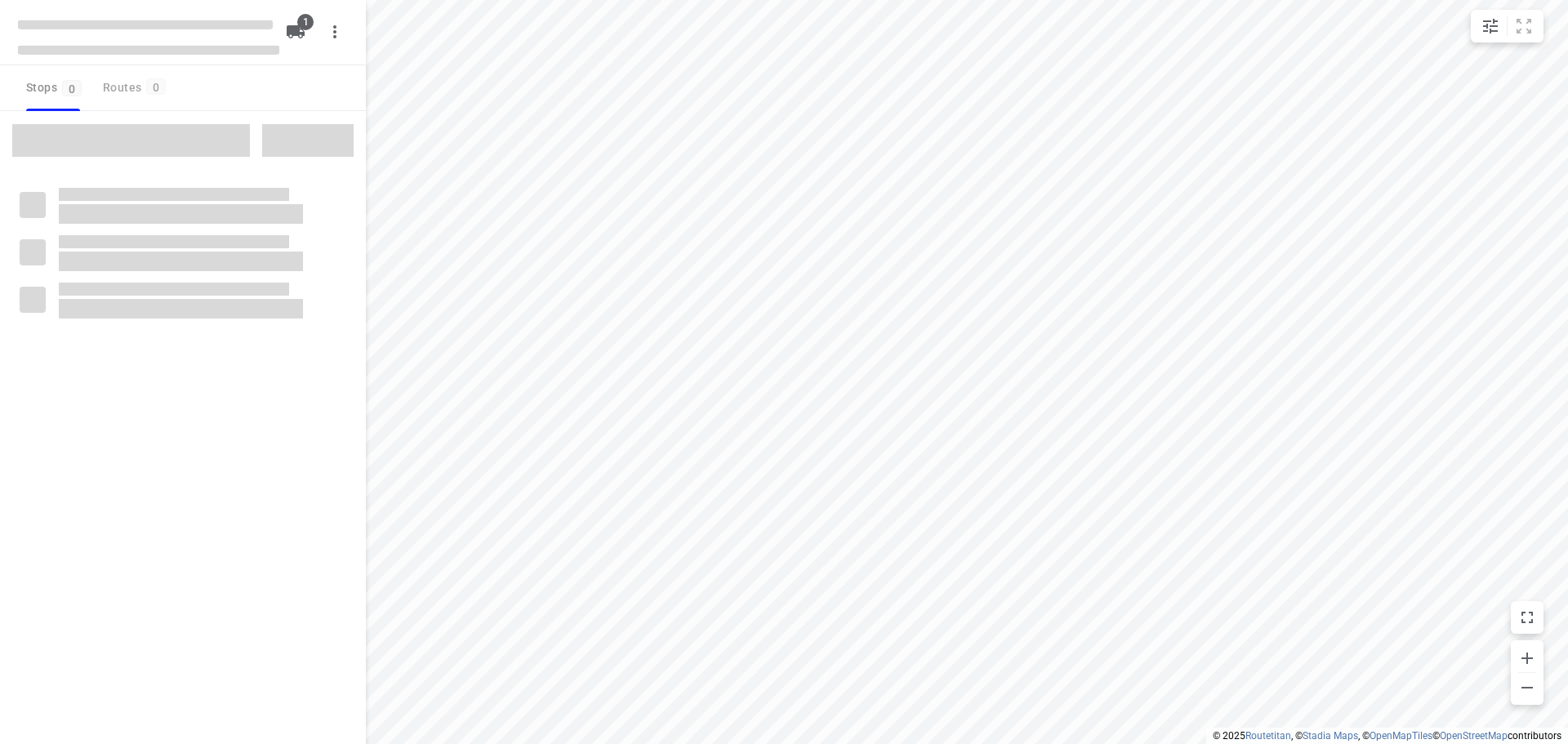
type input "distance"
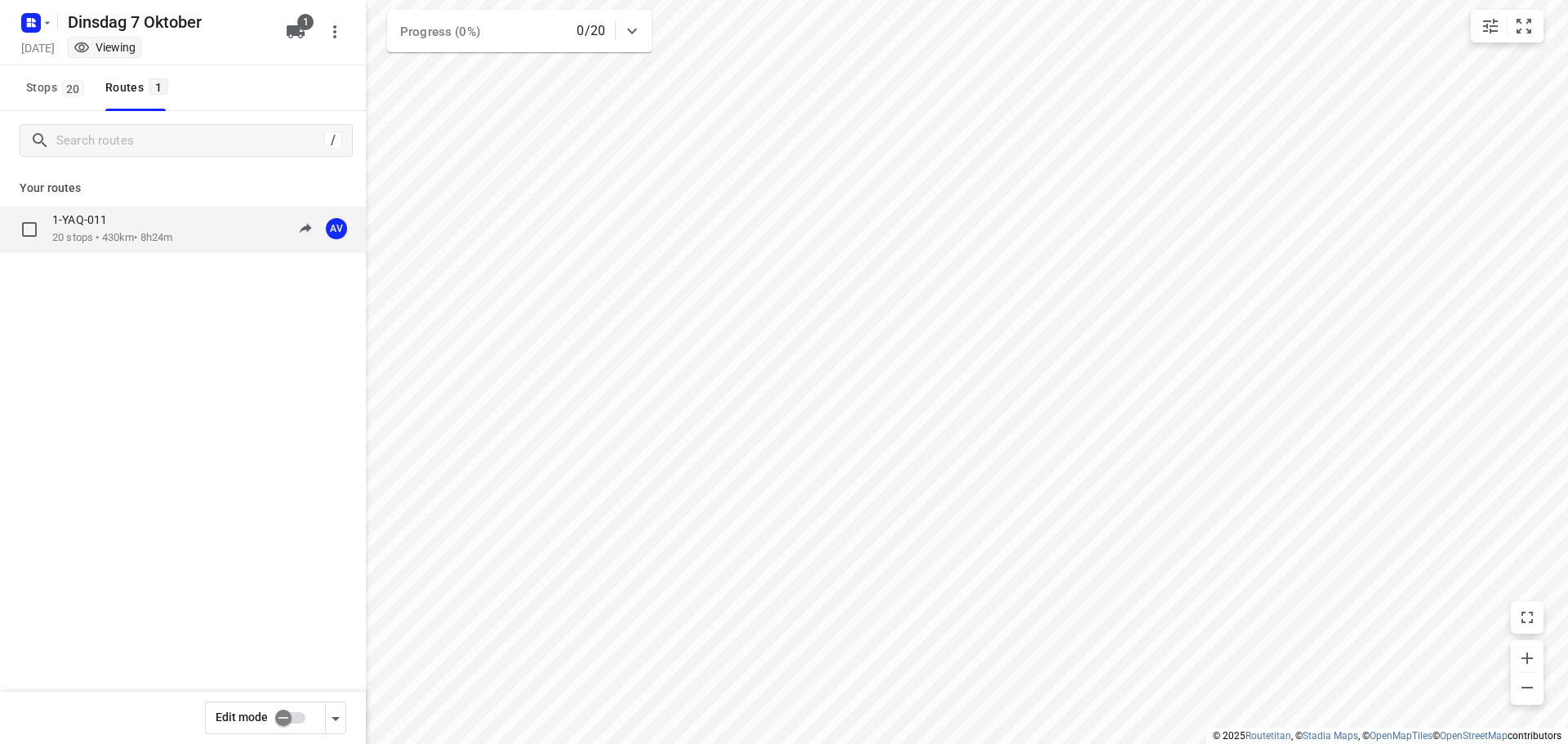
click at [230, 220] on div "09:00-17:24" at bounding box center [268, 229] width 82 height 33
click at [298, 714] on input "checkbox" at bounding box center [283, 718] width 93 height 31
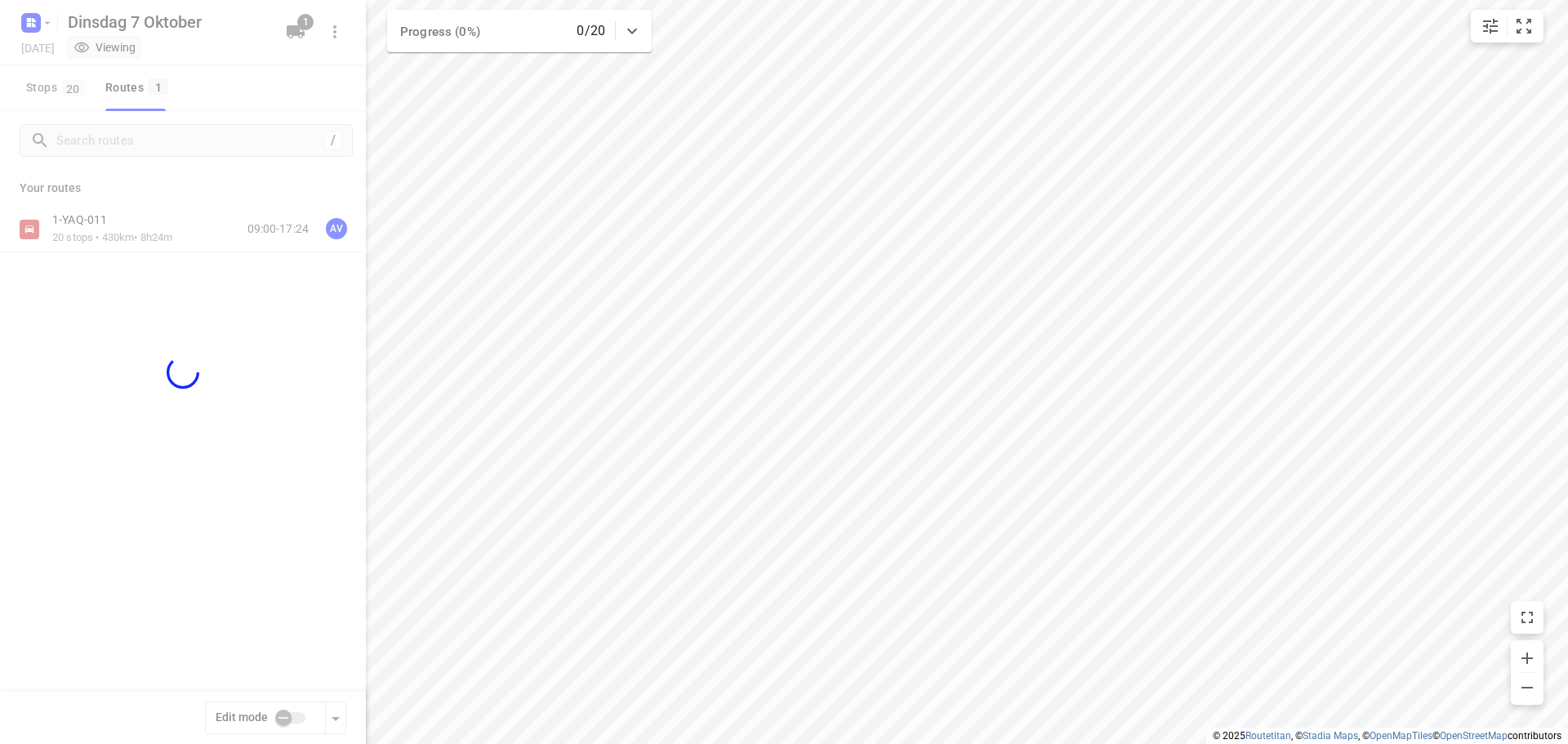
checkbox input "true"
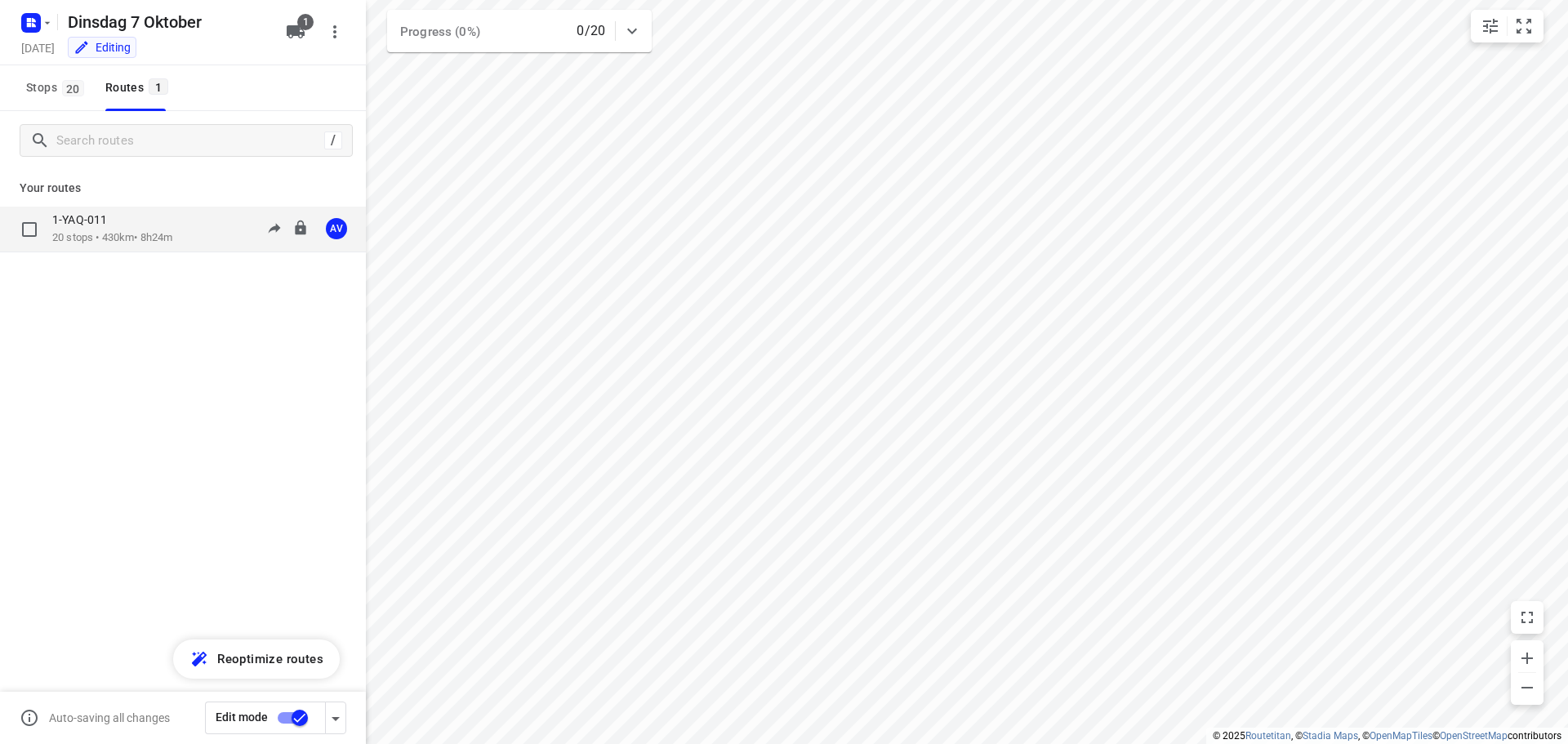
click at [173, 232] on p "20 stops • 430km • 8h24m" at bounding box center [111, 238] width 120 height 15
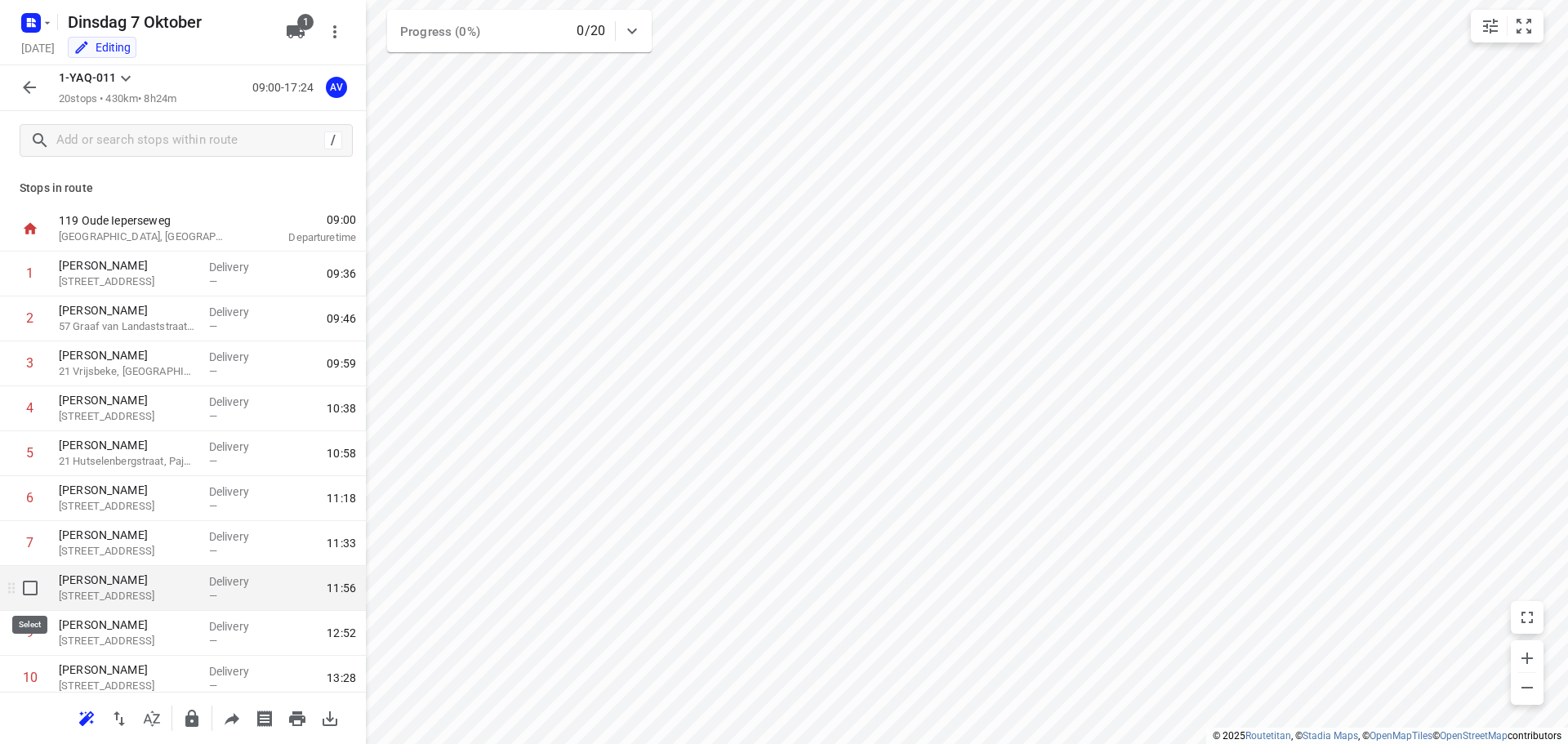
click at [27, 589] on input "checkbox" at bounding box center [30, 588] width 32 height 32
checkbox input "true"
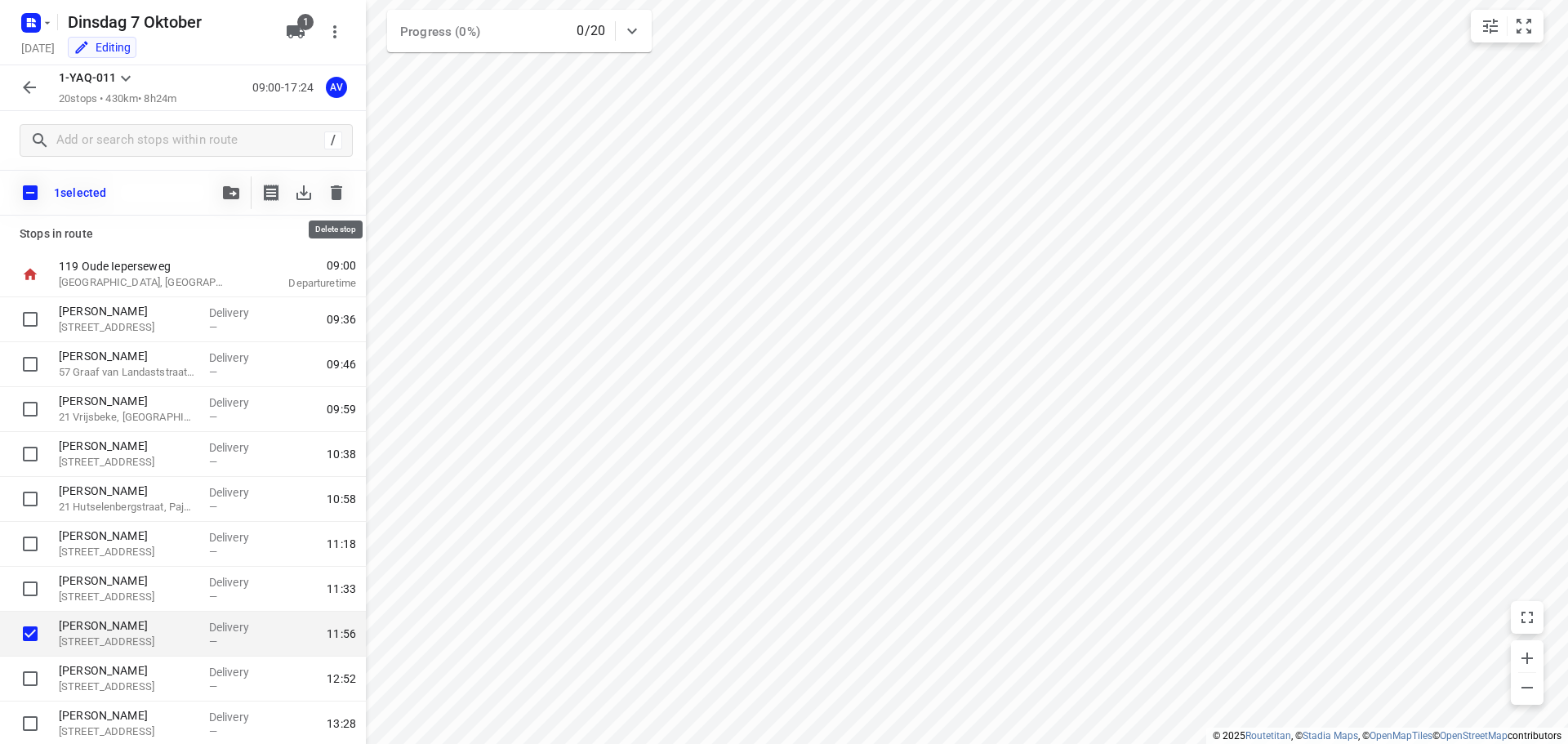
click at [341, 184] on icon "button" at bounding box center [336, 192] width 20 height 20
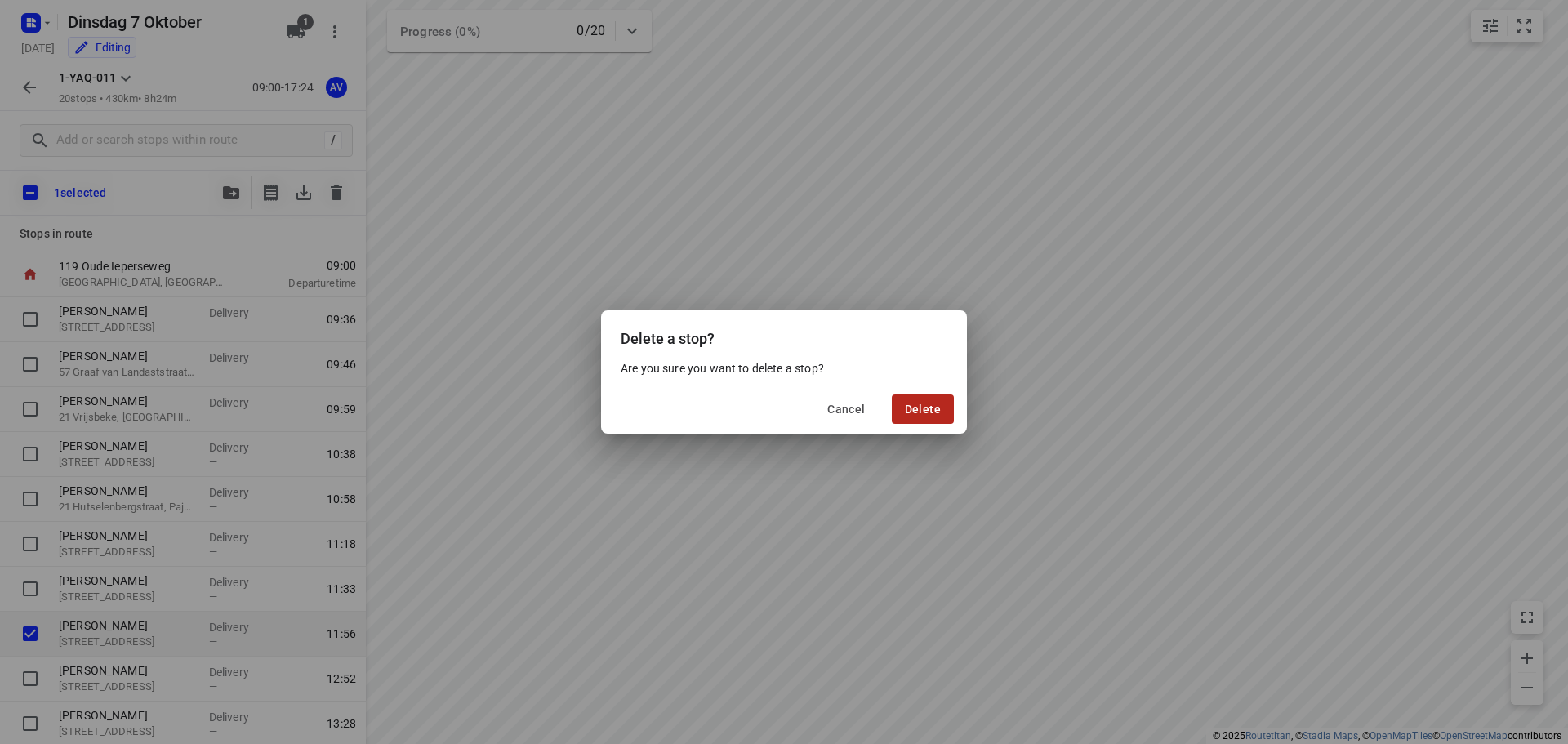
click at [922, 410] on span "Delete" at bounding box center [923, 408] width 36 height 13
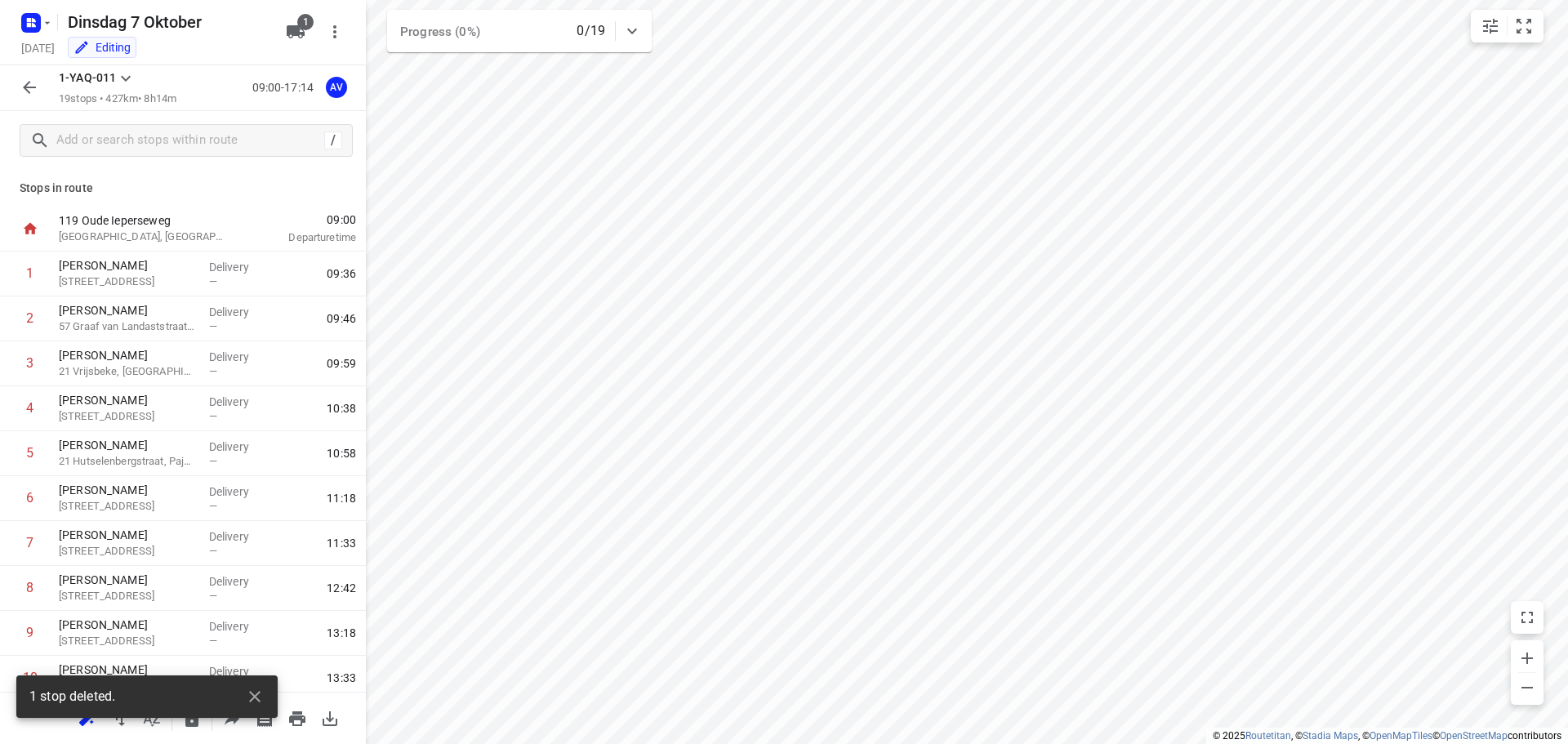
click at [30, 85] on icon "button" at bounding box center [29, 87] width 20 height 20
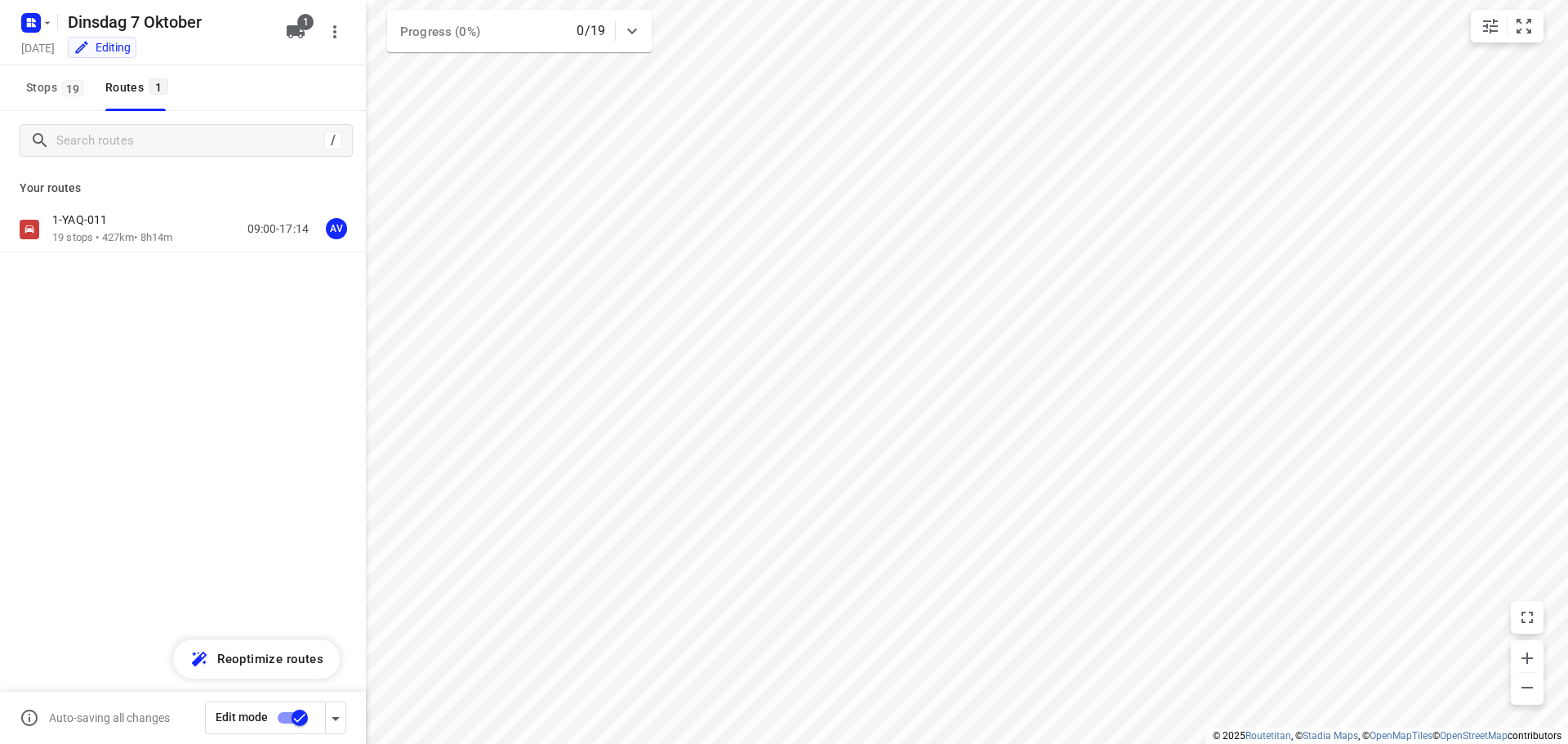
click at [285, 718] on input "checkbox" at bounding box center [299, 718] width 93 height 31
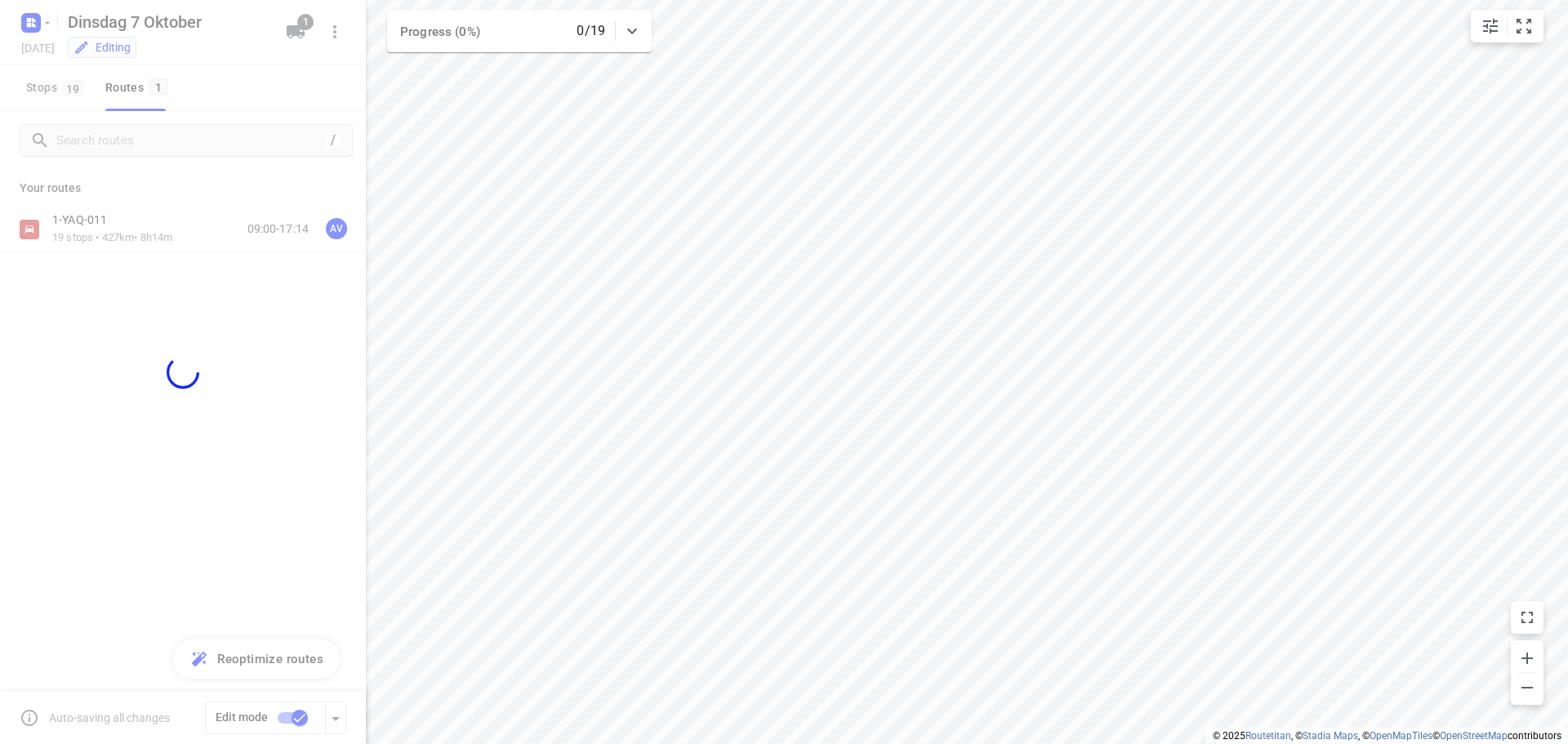
checkbox input "false"
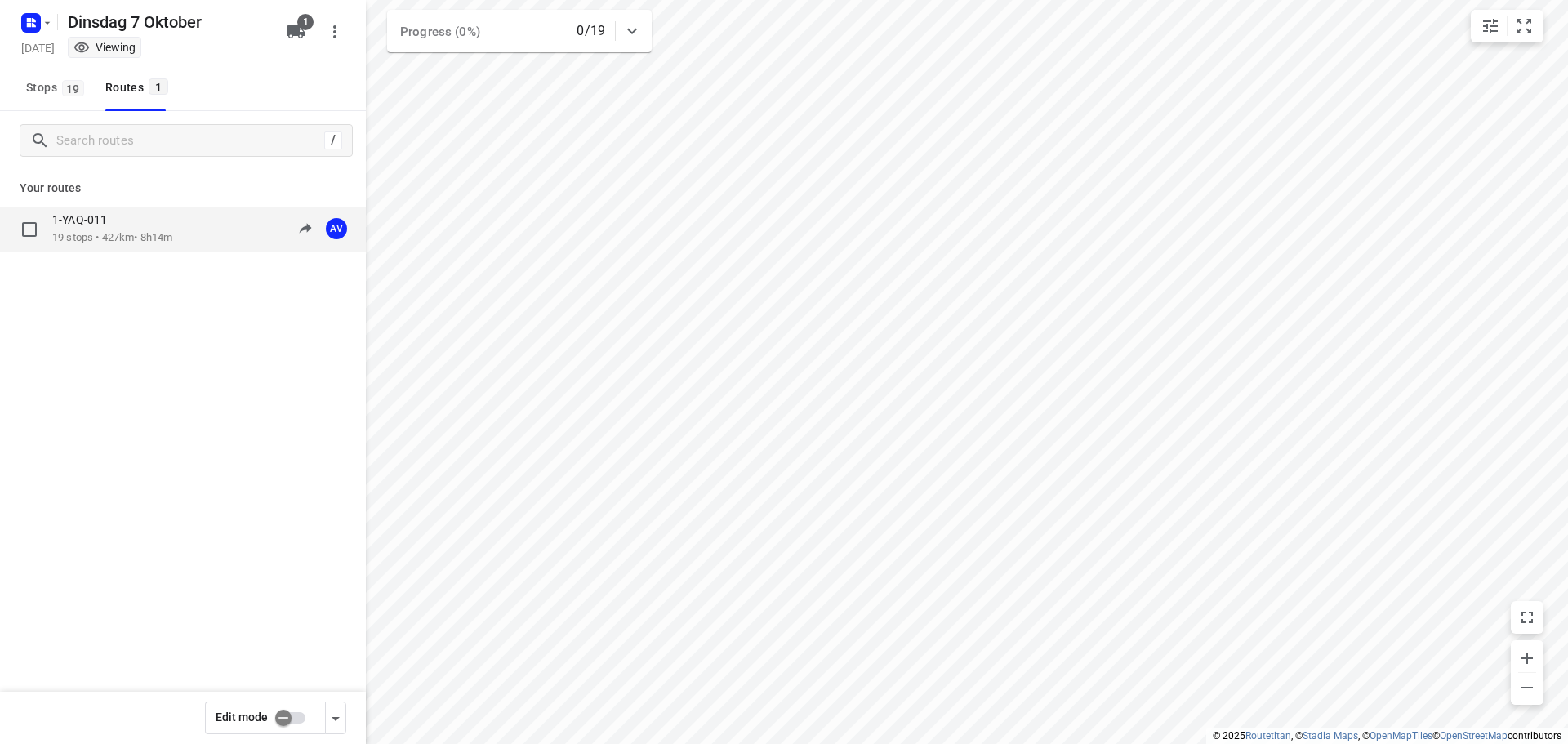
click at [196, 230] on div "1-YAQ-011 19 stops • 427km • 8h14m 09:00-17:14 AV" at bounding box center [208, 229] width 314 height 33
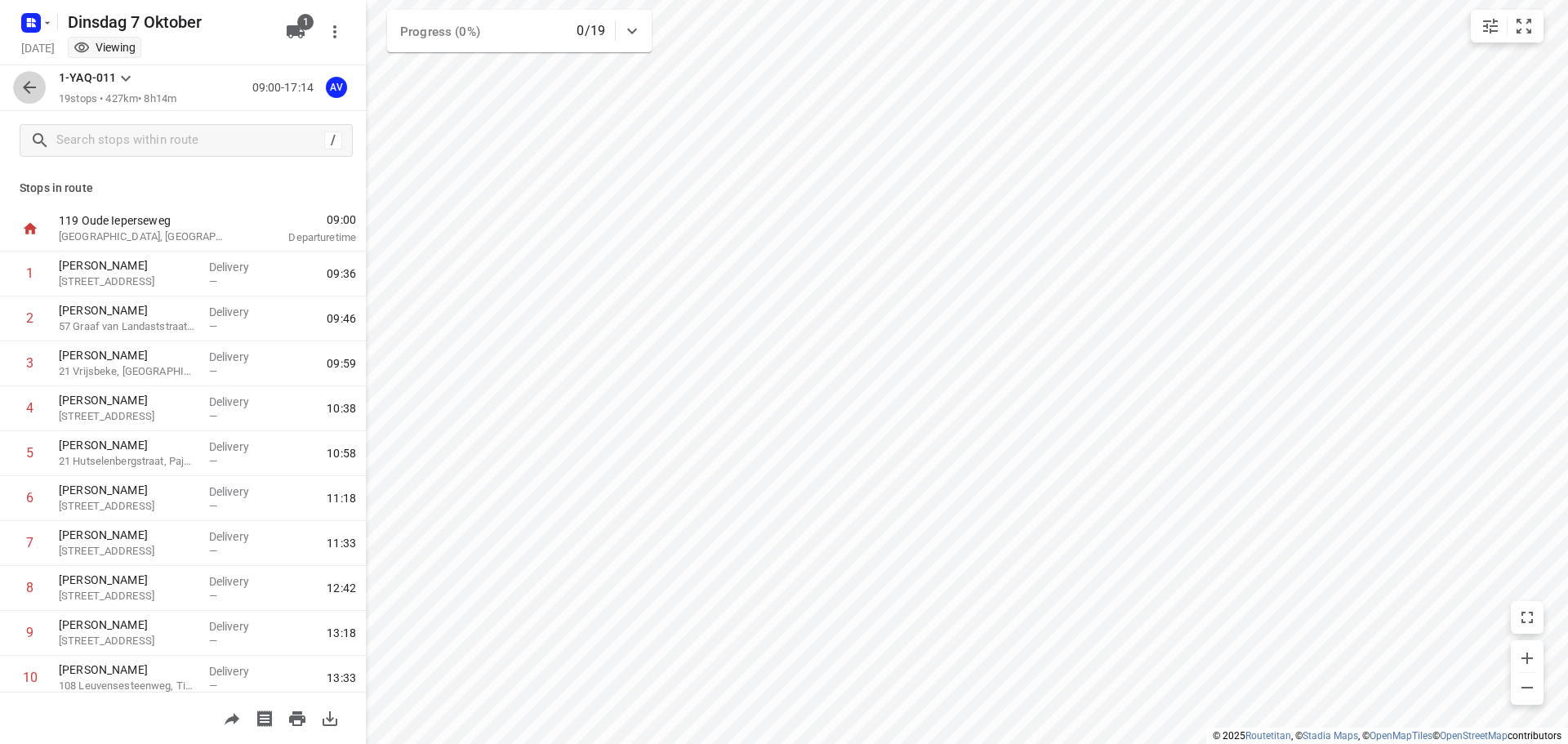
click at [30, 96] on icon "button" at bounding box center [29, 87] width 20 height 20
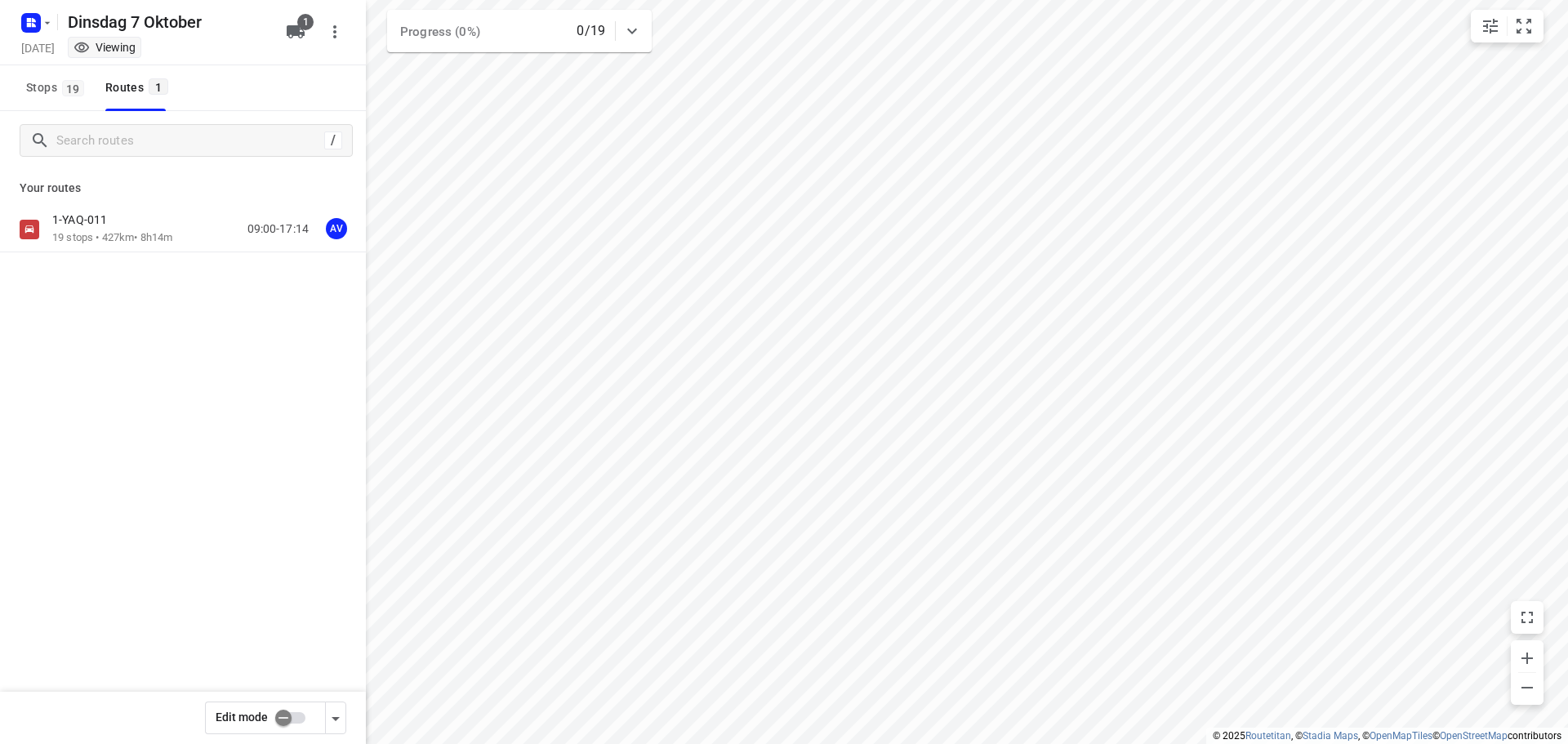
click at [299, 717] on input "checkbox" at bounding box center [283, 718] width 93 height 31
checkbox input "true"
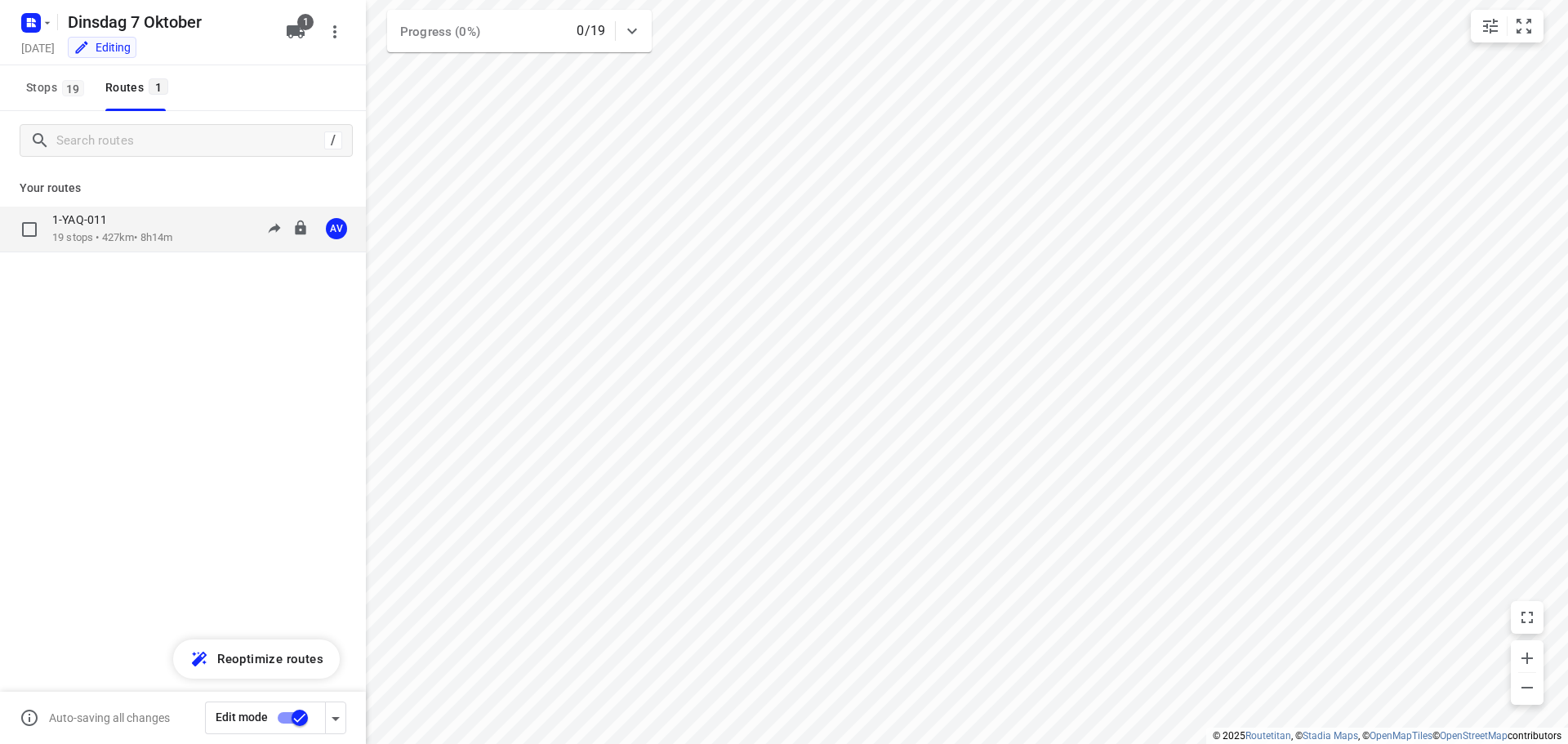
click at [173, 235] on p "19 stops • 427km • 8h14m" at bounding box center [111, 238] width 120 height 15
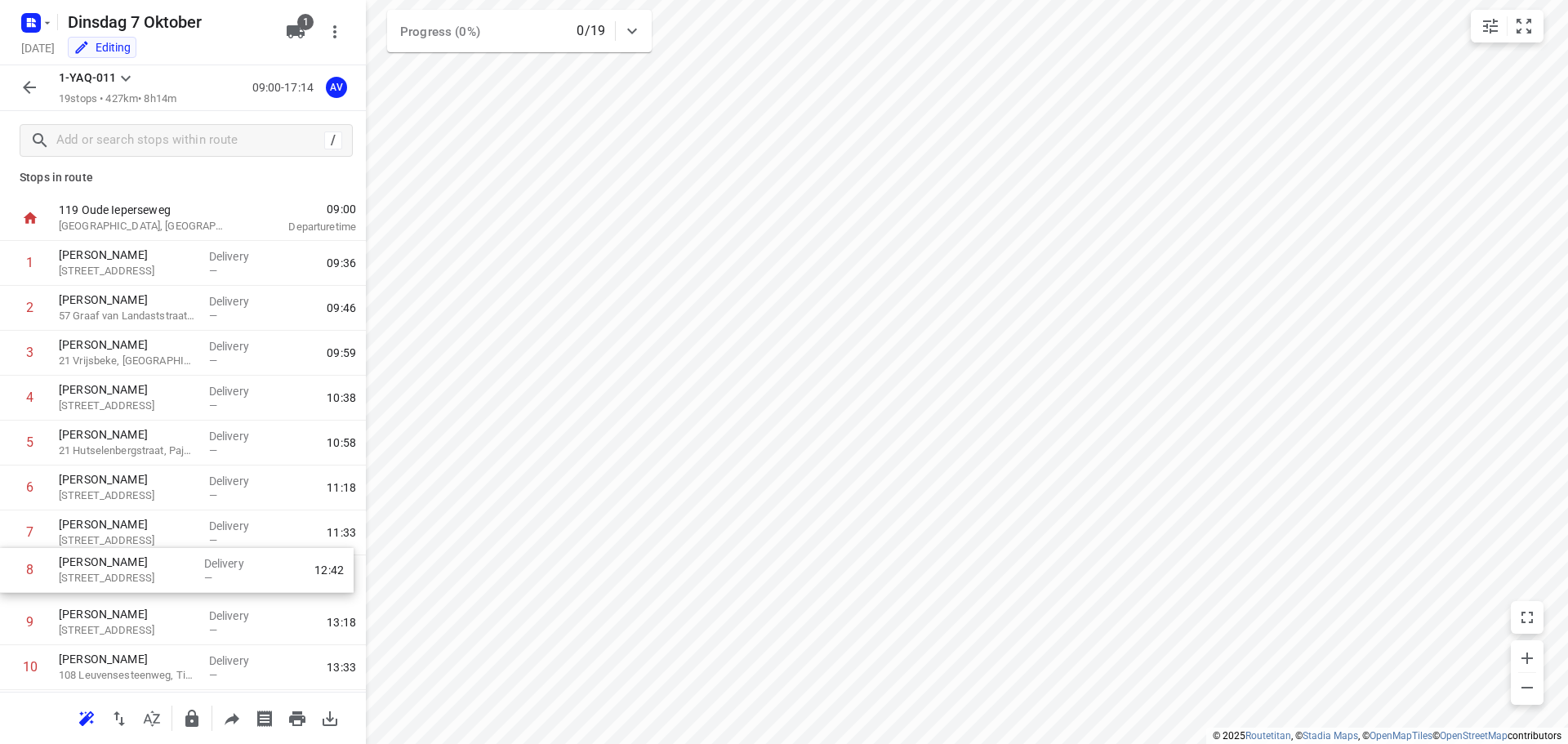
scroll to position [15, 0]
drag, startPoint x: 6, startPoint y: 593, endPoint x: 6, endPoint y: 535, distance: 58.0
click at [6, 535] on div "1 [PERSON_NAME] 46 Burgscheldestraat, [GEOGRAPHIC_DATA] Delivery — 09:36 2 [PER…" at bounding box center [183, 663] width 366 height 854
click at [23, 23] on rect "button" at bounding box center [31, 22] width 20 height 20
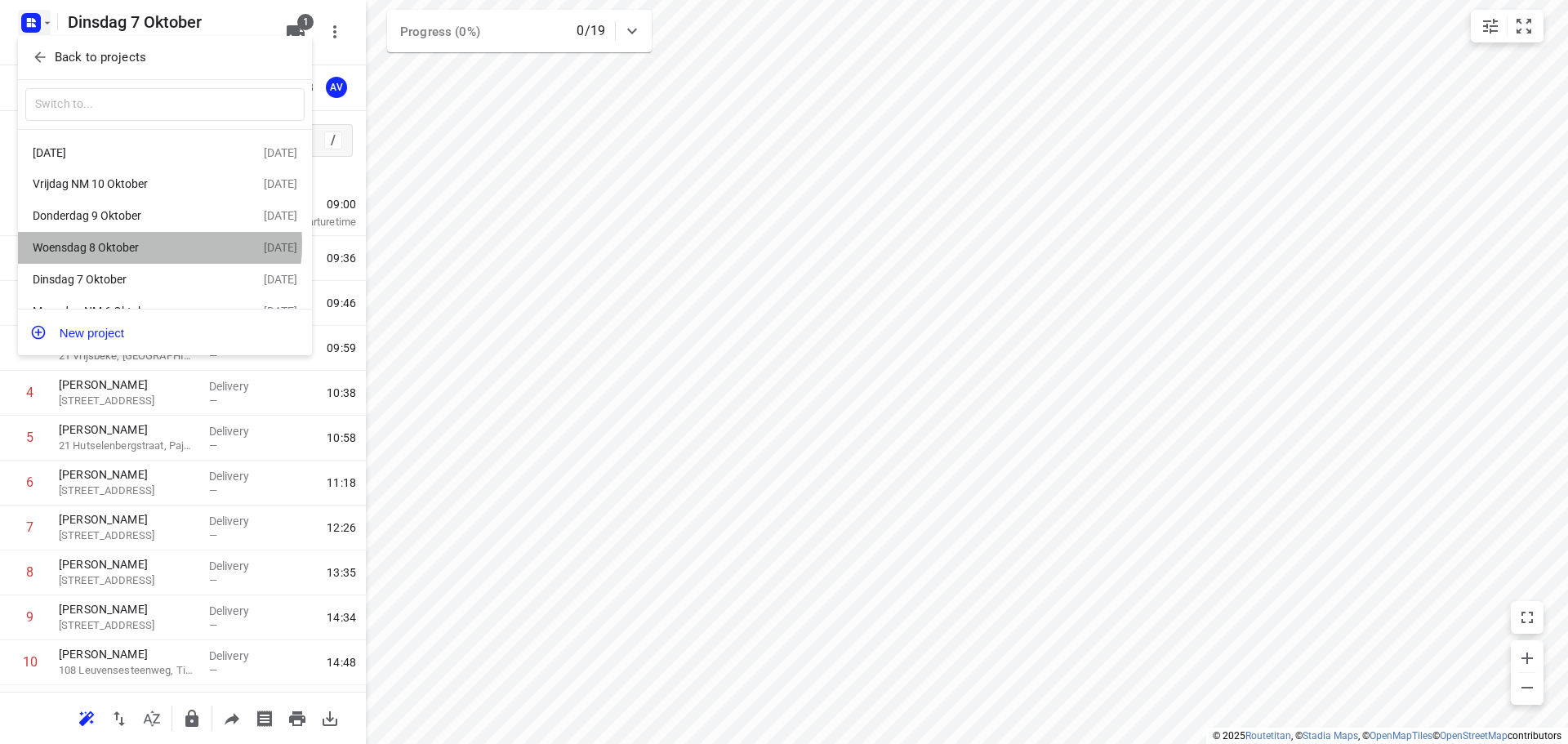
click at [135, 246] on div "Woensdag 8 Oktober" at bounding box center [126, 247] width 188 height 13
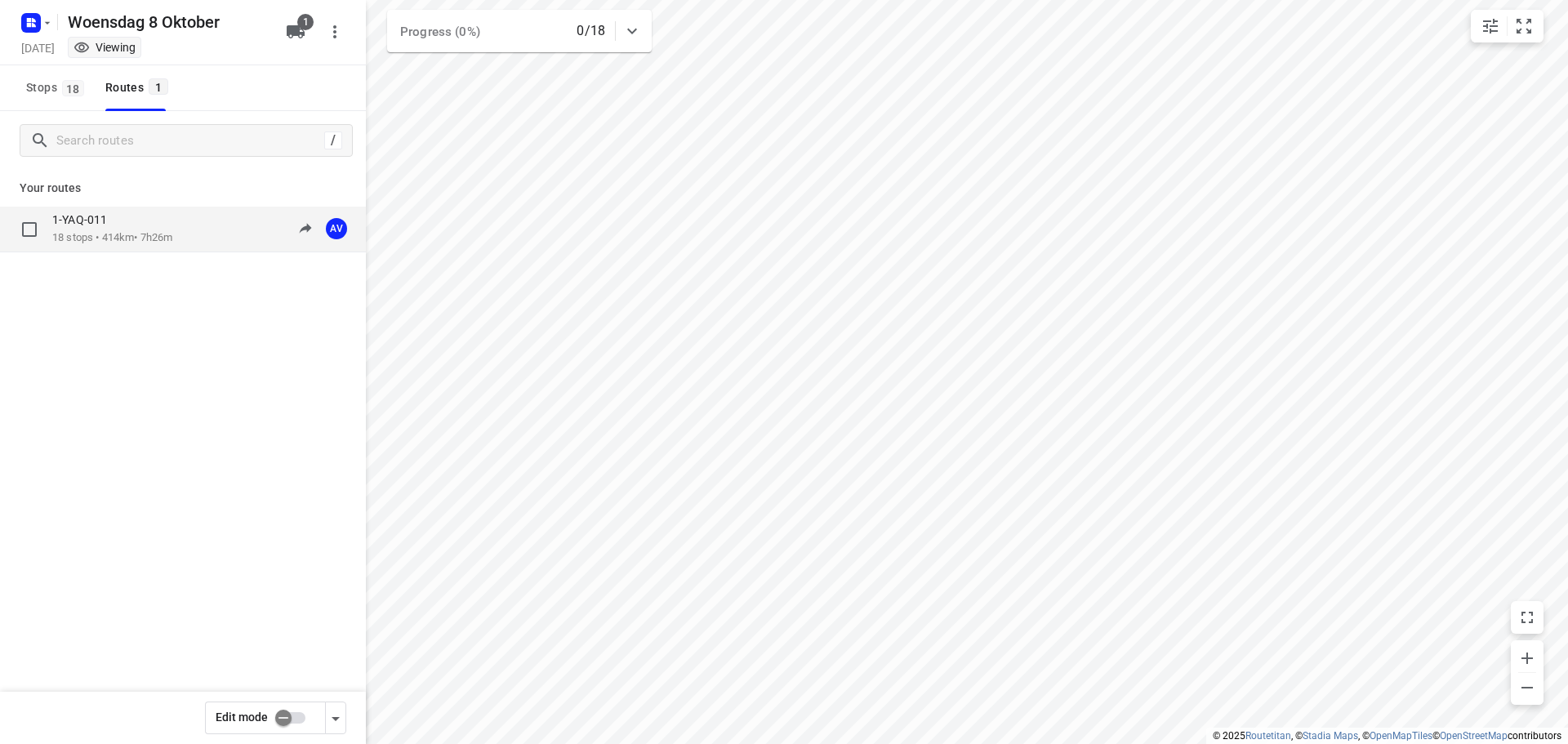
click at [192, 236] on div "1-YAQ-011 18 stops • 414km • 7h26m 09:00-16:26 AV" at bounding box center [208, 229] width 314 height 33
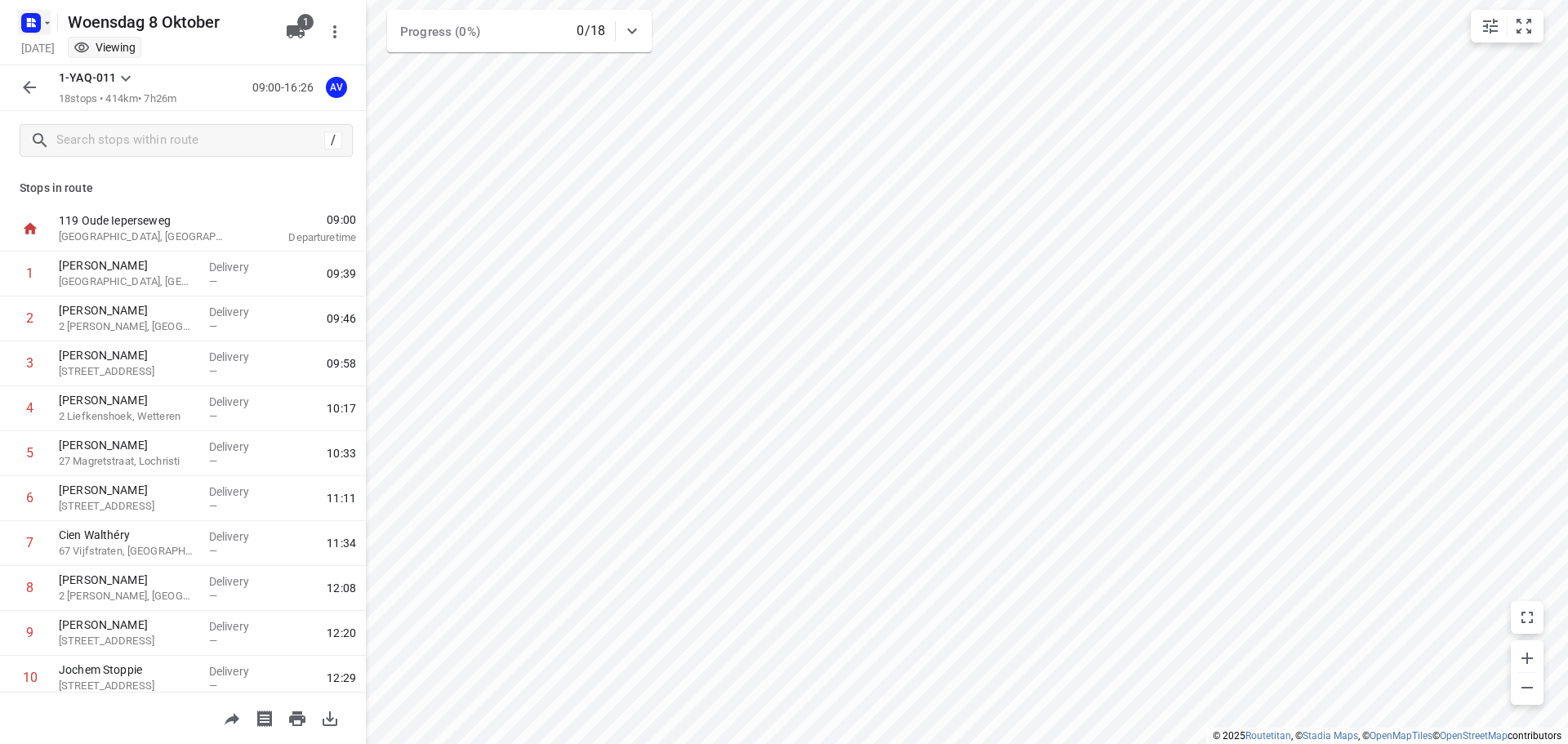
click at [34, 19] on icon "button" at bounding box center [33, 20] width 4 height 4
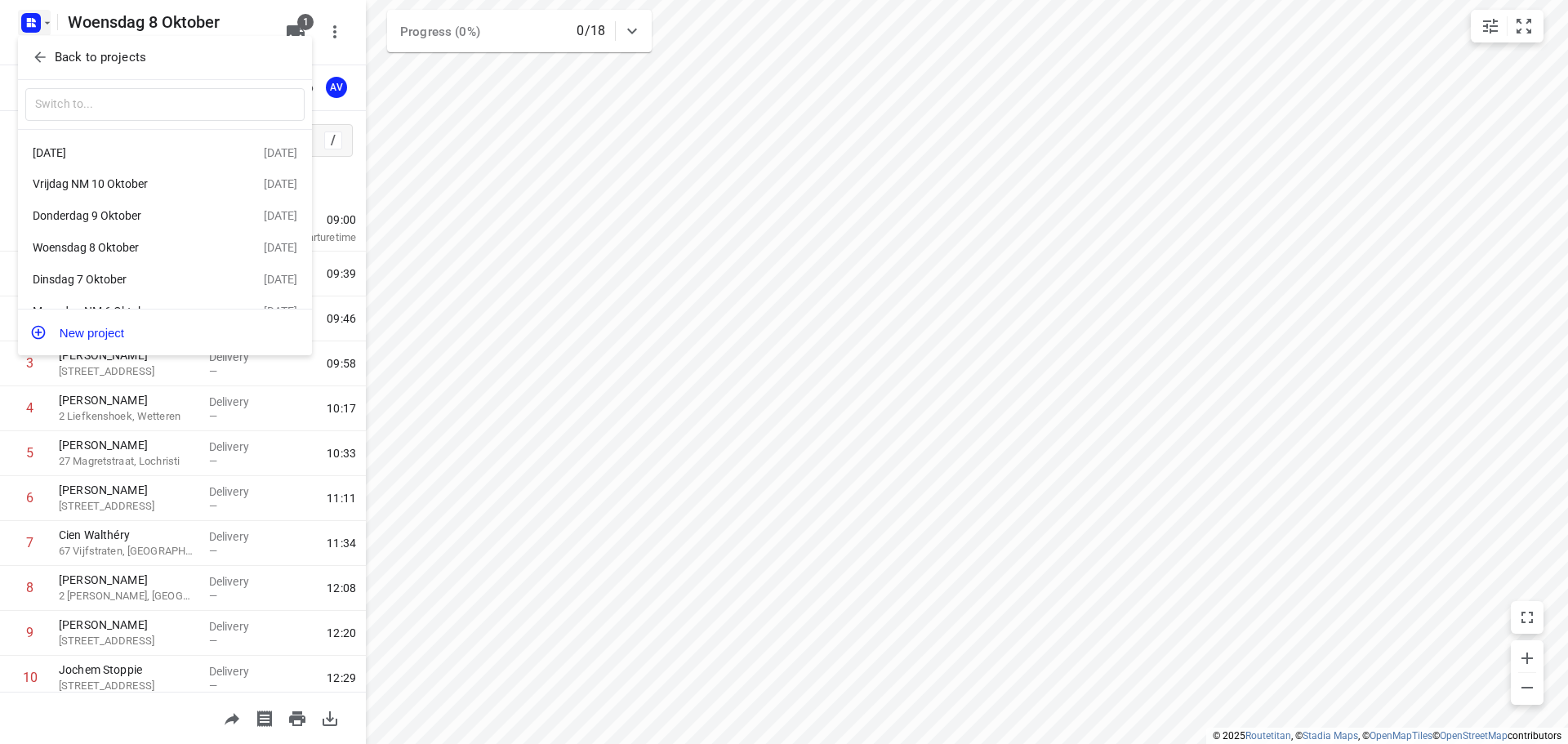
click at [157, 281] on div "Dinsdag 7 Oktober" at bounding box center [126, 279] width 188 height 13
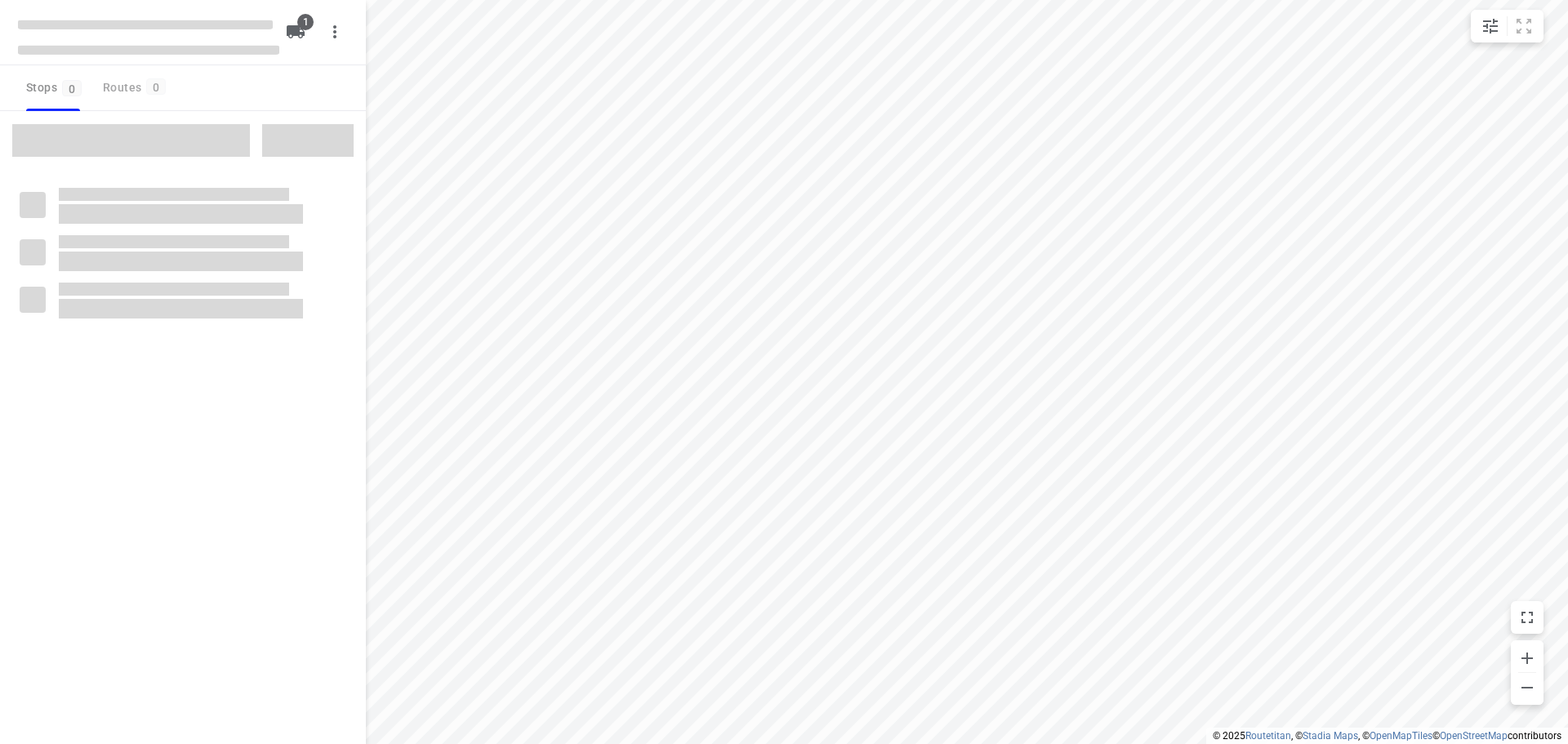
type input "distance"
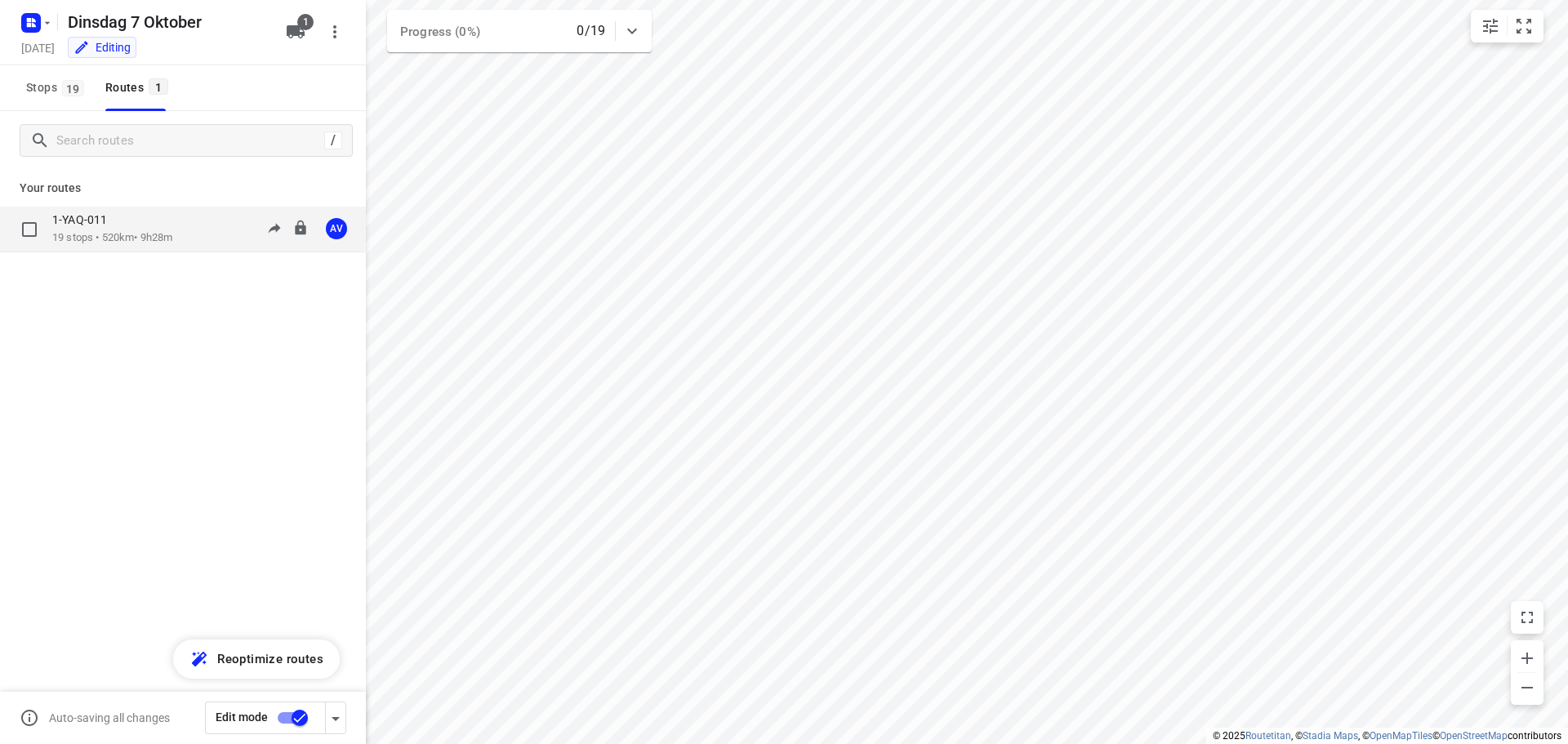
click at [182, 230] on div "1-YAQ-011 19 stops • 520km • 9h28m 09:00-18:28 AV" at bounding box center [208, 229] width 314 height 33
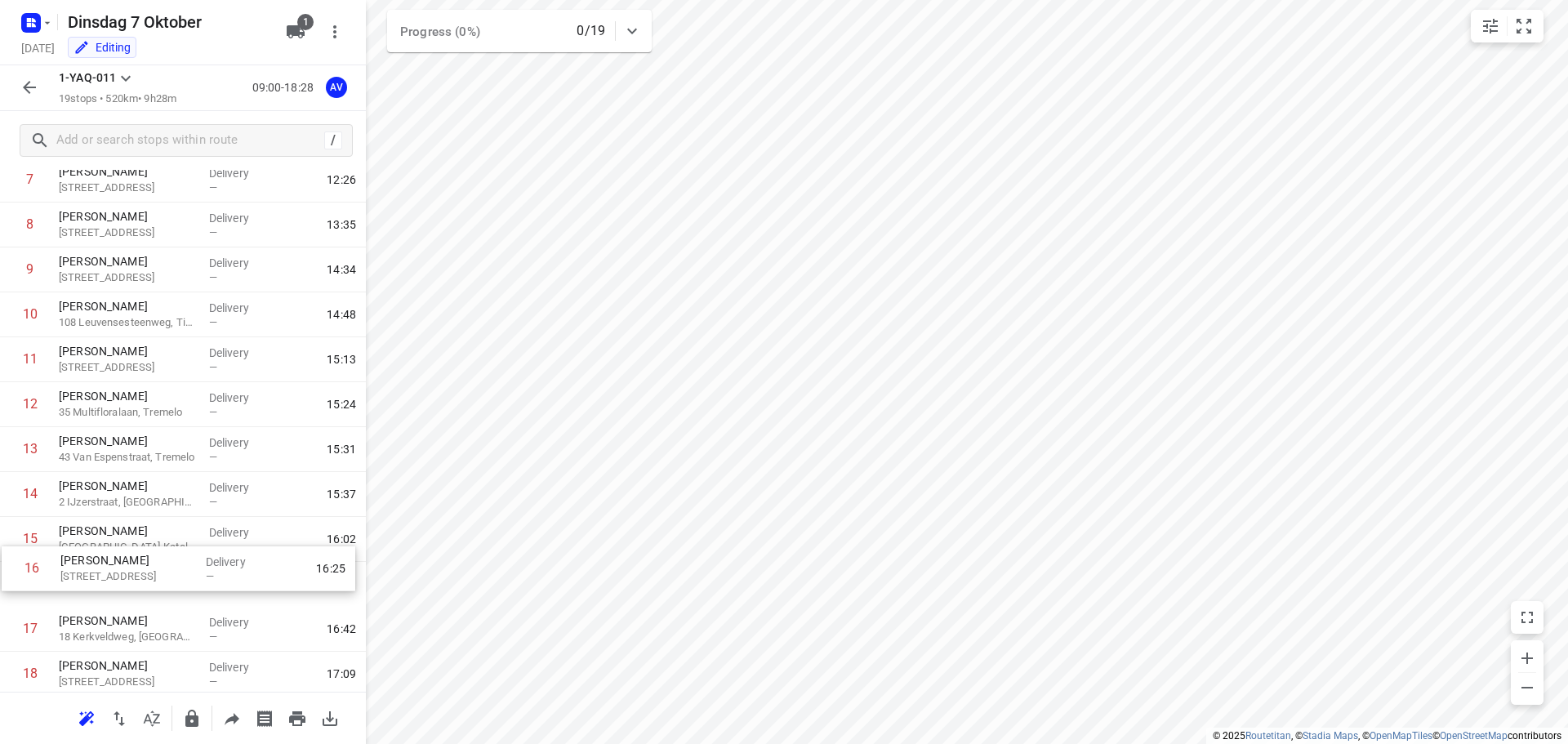
scroll to position [368, 0]
drag, startPoint x: 10, startPoint y: 627, endPoint x: 11, endPoint y: 539, distance: 88.0
click at [11, 539] on div "1 [PERSON_NAME] 46 Burgscheldestraat, [GEOGRAPHIC_DATA] Delivery — 09:36 2 [PER…" at bounding box center [183, 310] width 366 height 854
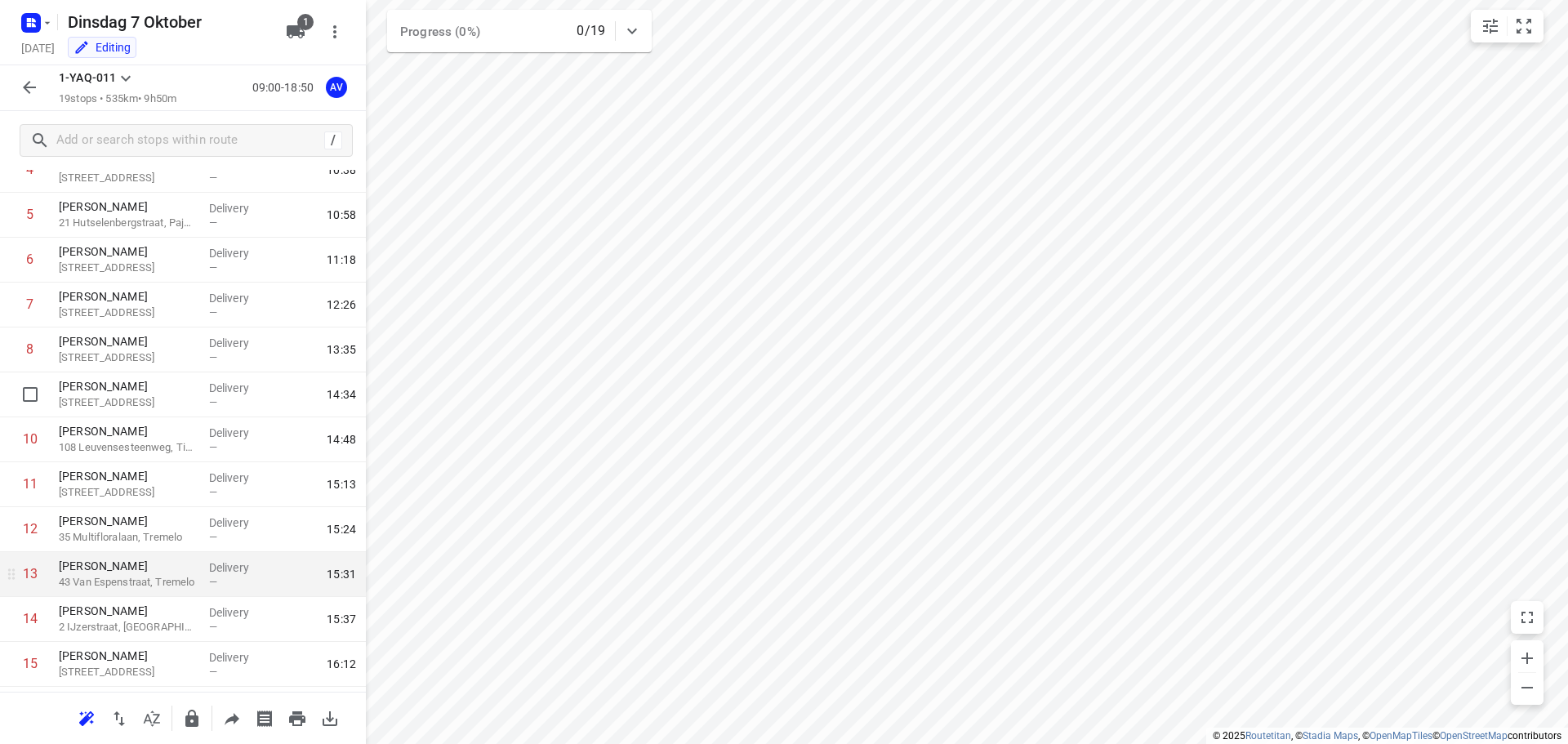
scroll to position [123, 0]
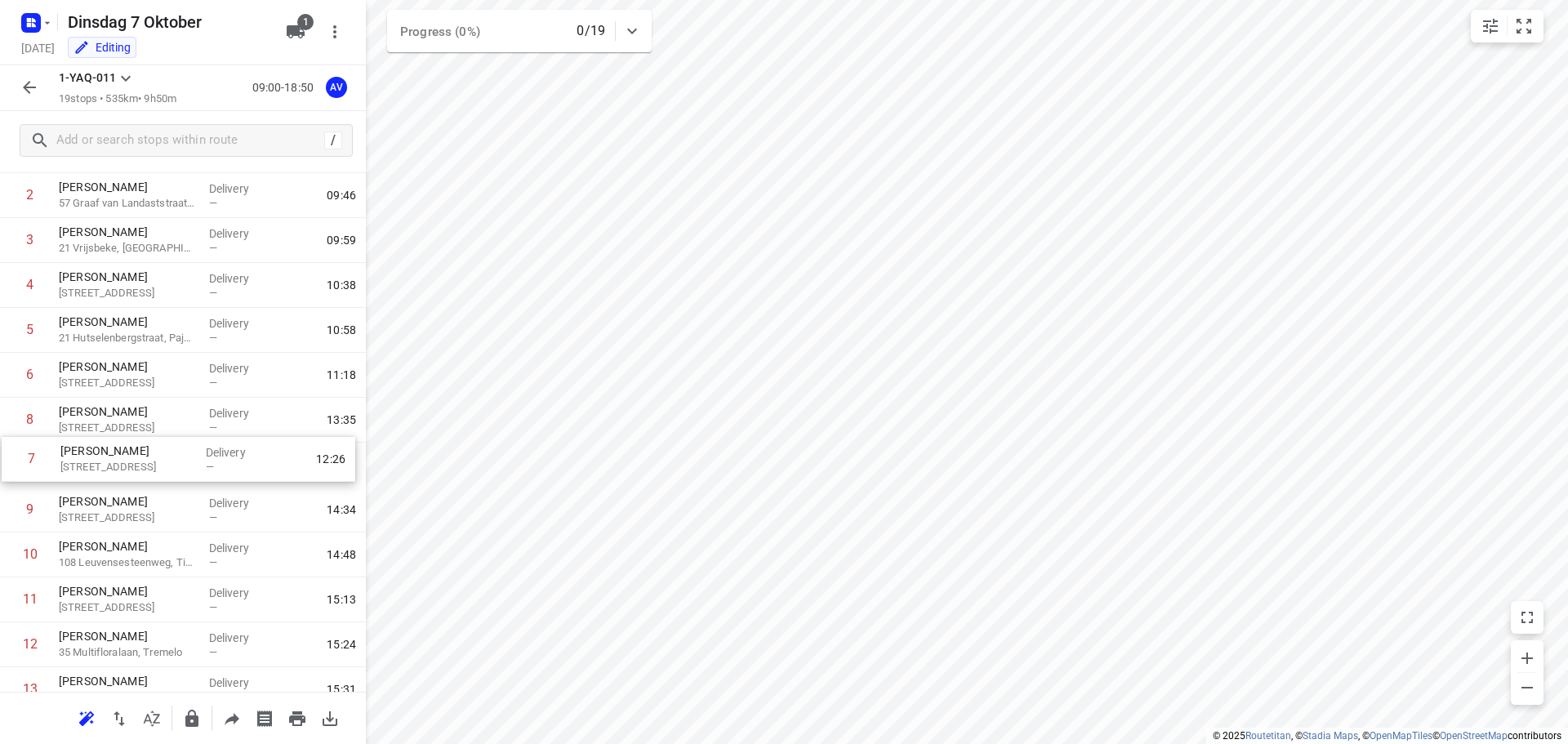
drag, startPoint x: 9, startPoint y: 421, endPoint x: 9, endPoint y: 454, distance: 33.0
click at [9, 454] on div "1 [PERSON_NAME] 46 Burgscheldestraat, [GEOGRAPHIC_DATA] Delivery — 09:36 2 [PER…" at bounding box center [183, 555] width 366 height 854
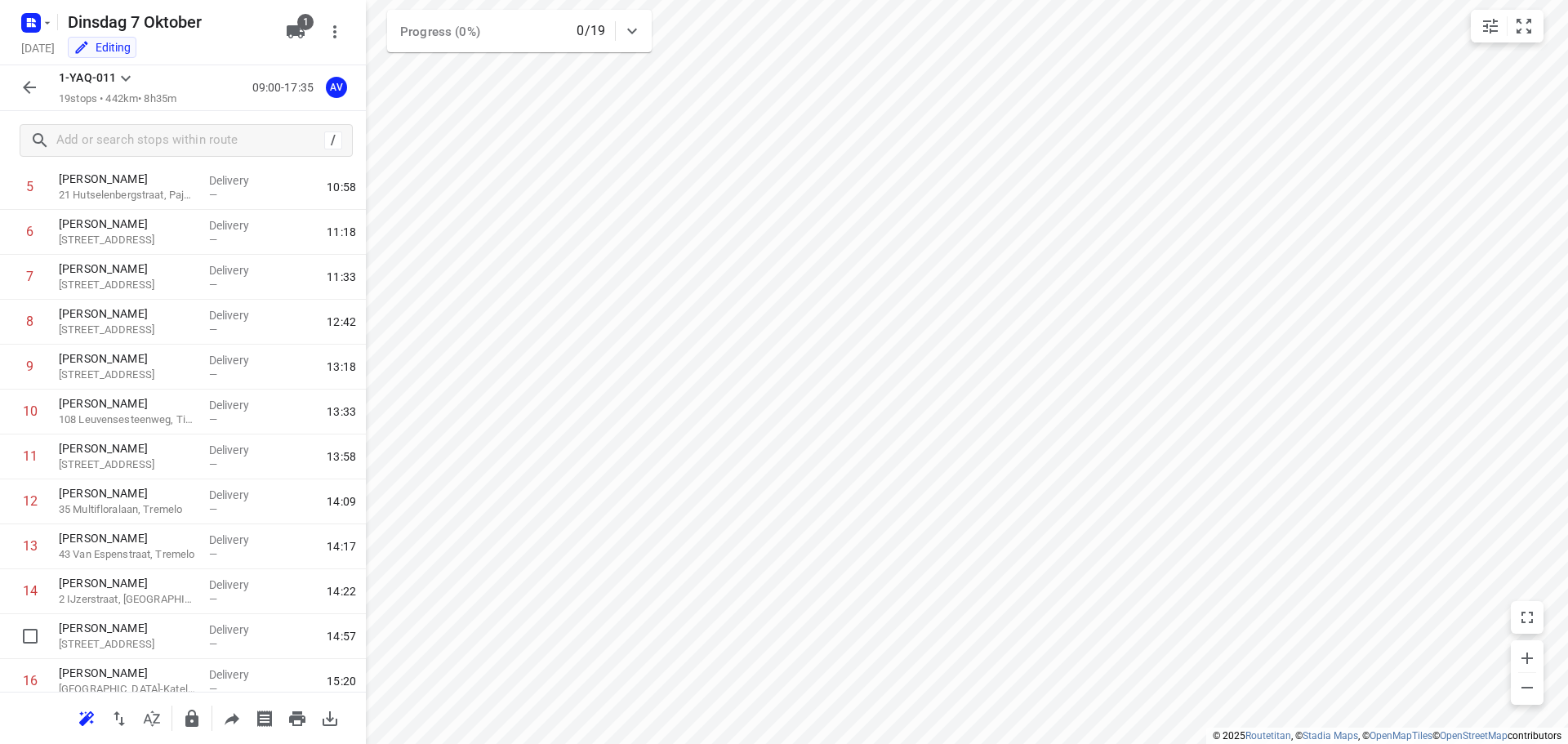
scroll to position [368, 0]
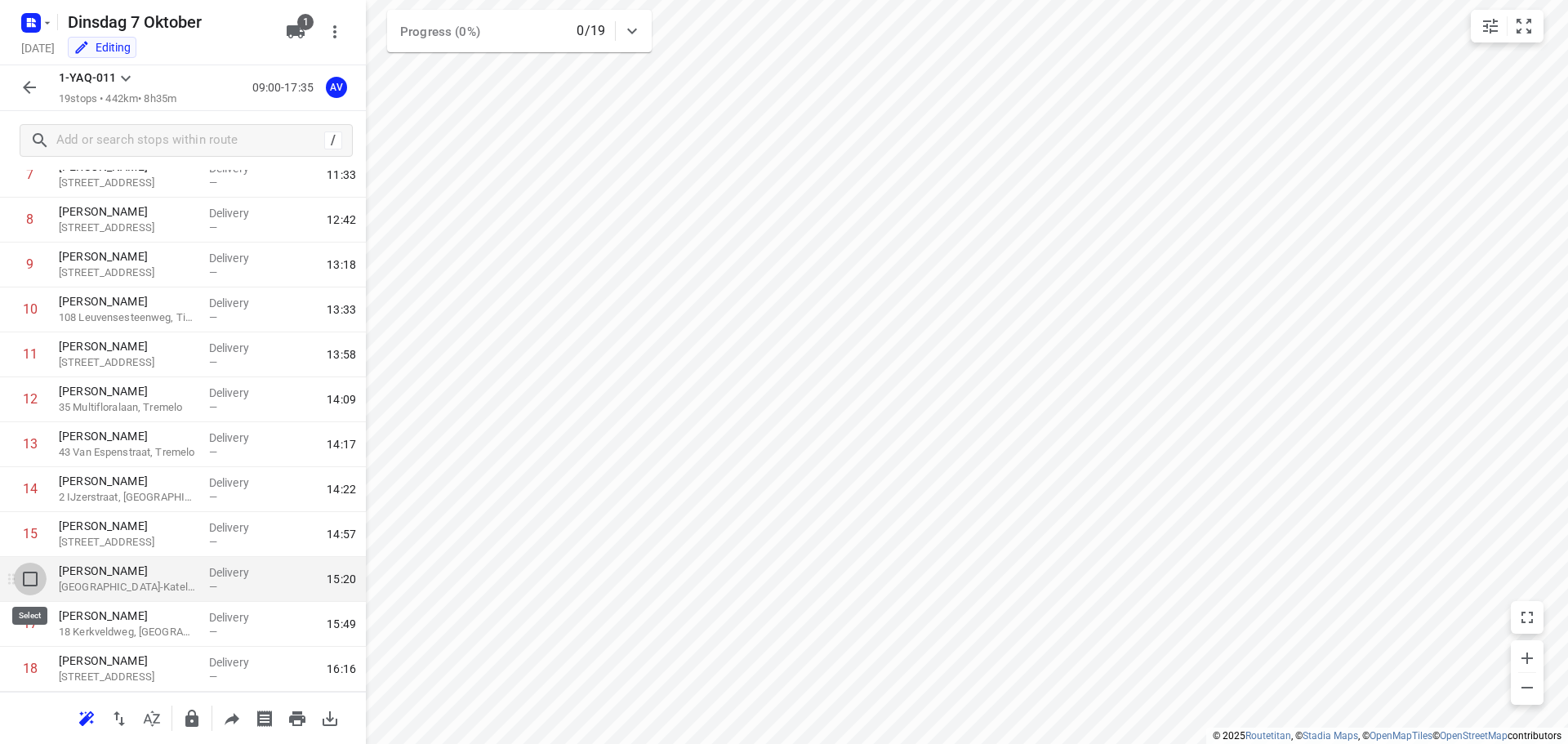
click at [26, 580] on input "checkbox" at bounding box center [30, 579] width 32 height 32
checkbox input "true"
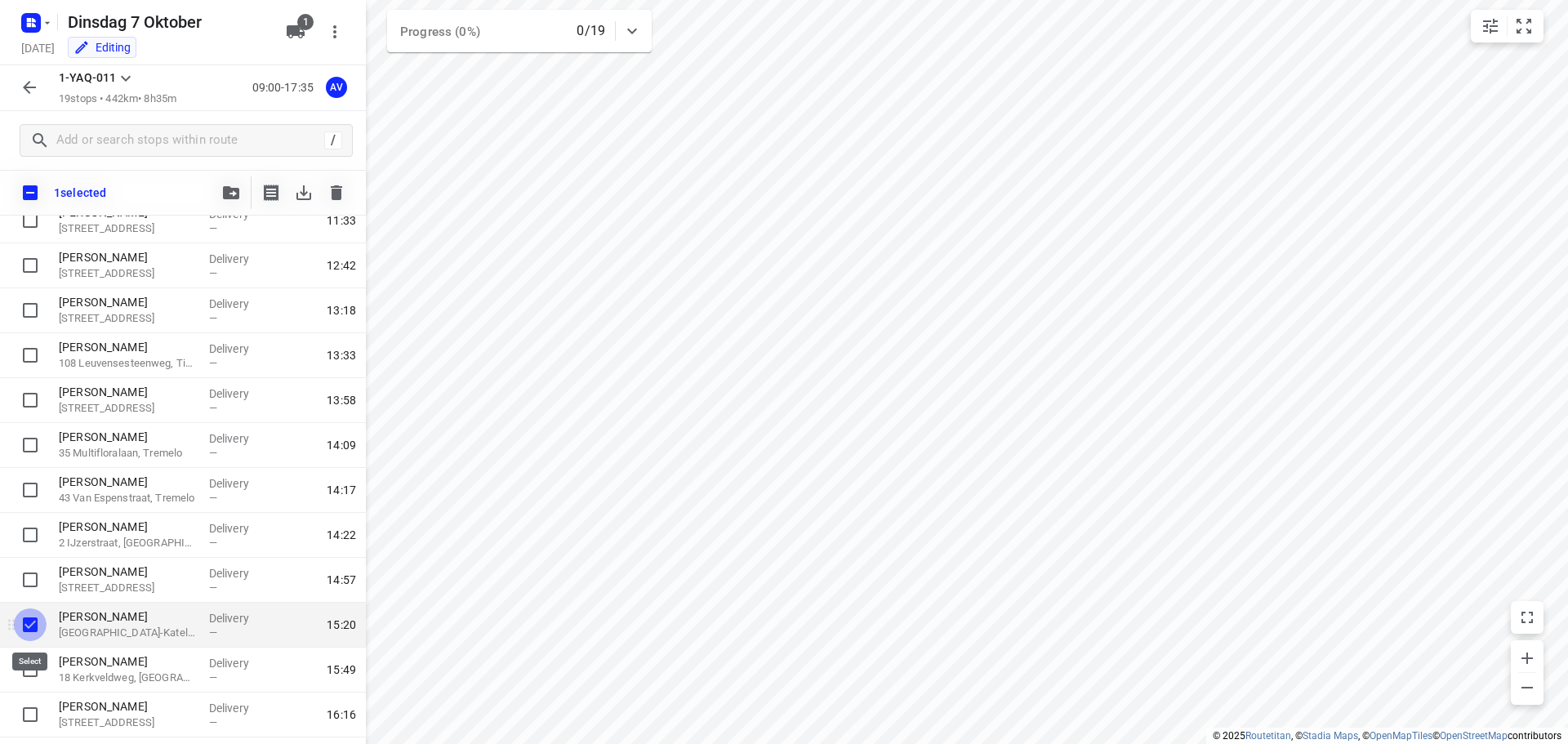
click at [30, 622] on input "checkbox" at bounding box center [30, 625] width 32 height 32
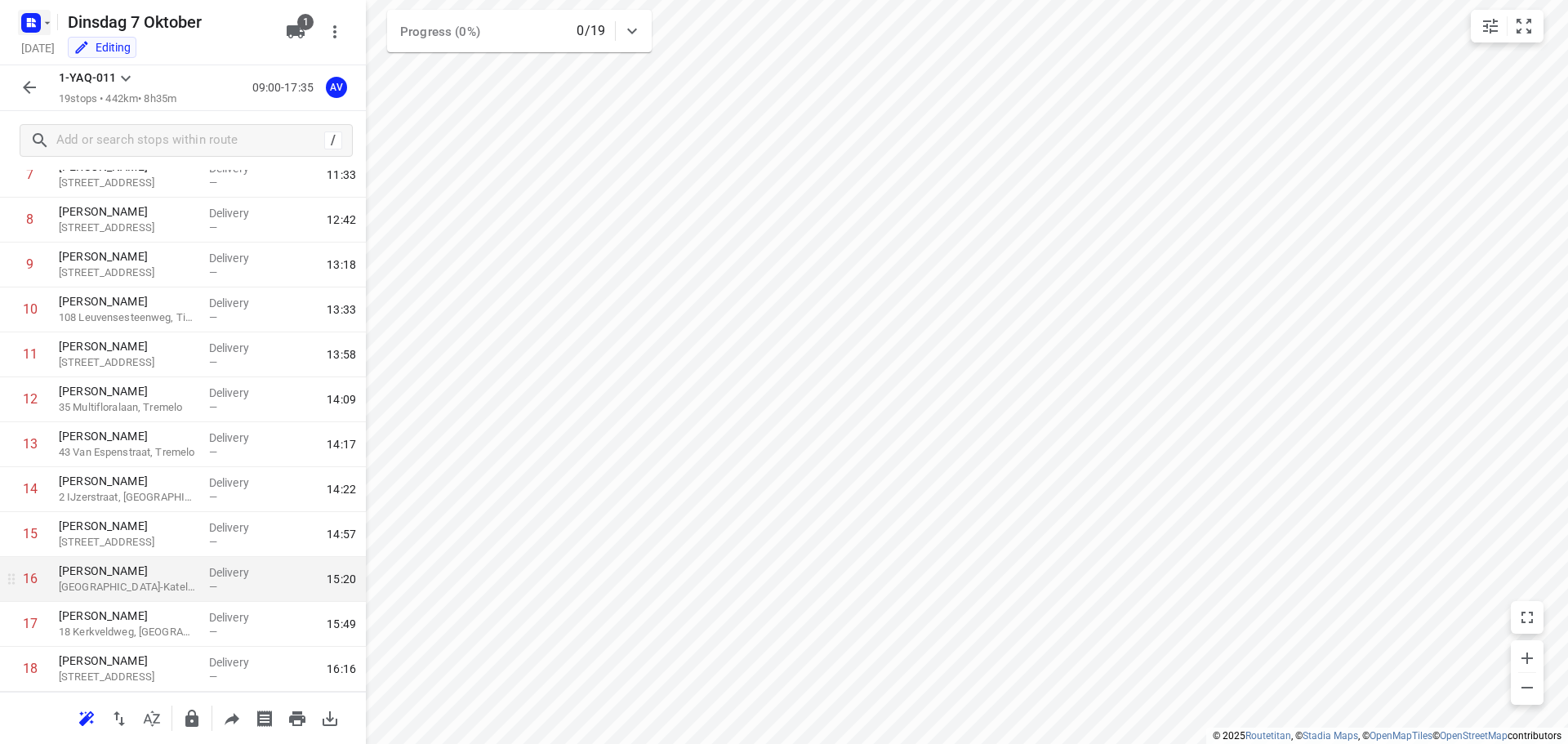
click at [32, 24] on icon "button" at bounding box center [33, 25] width 4 height 4
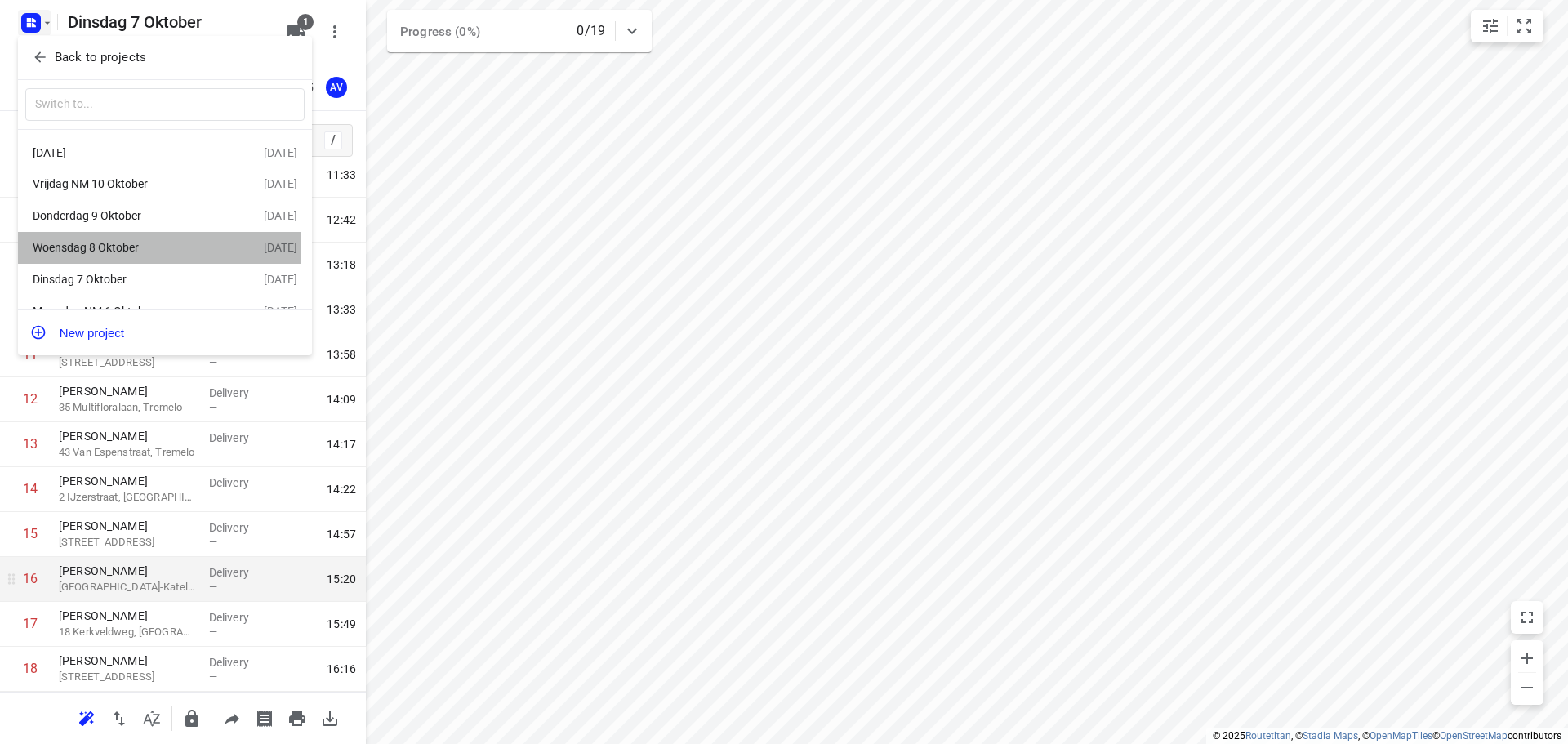
click at [122, 251] on div "Woensdag 8 Oktober" at bounding box center [126, 247] width 188 height 13
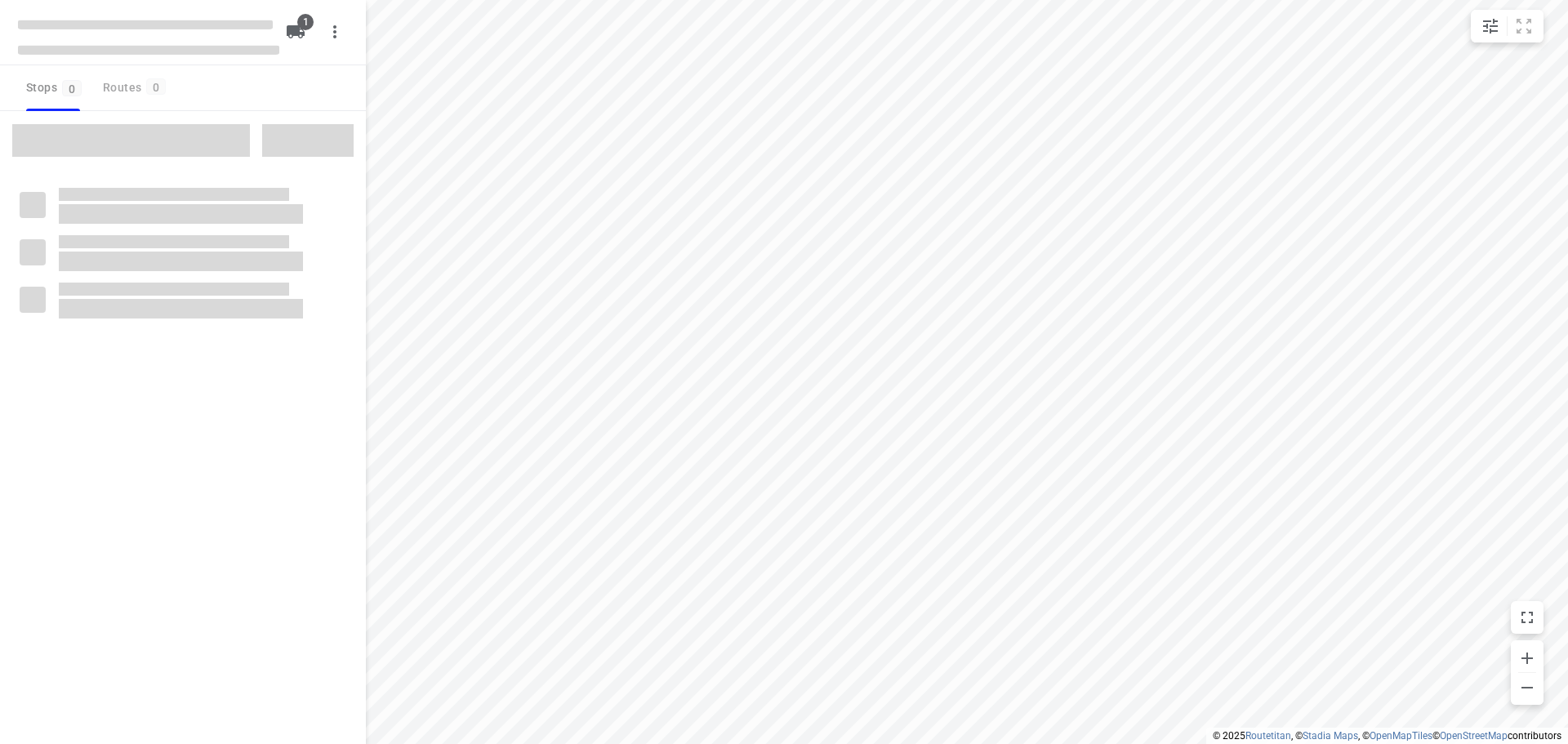
type input "distance"
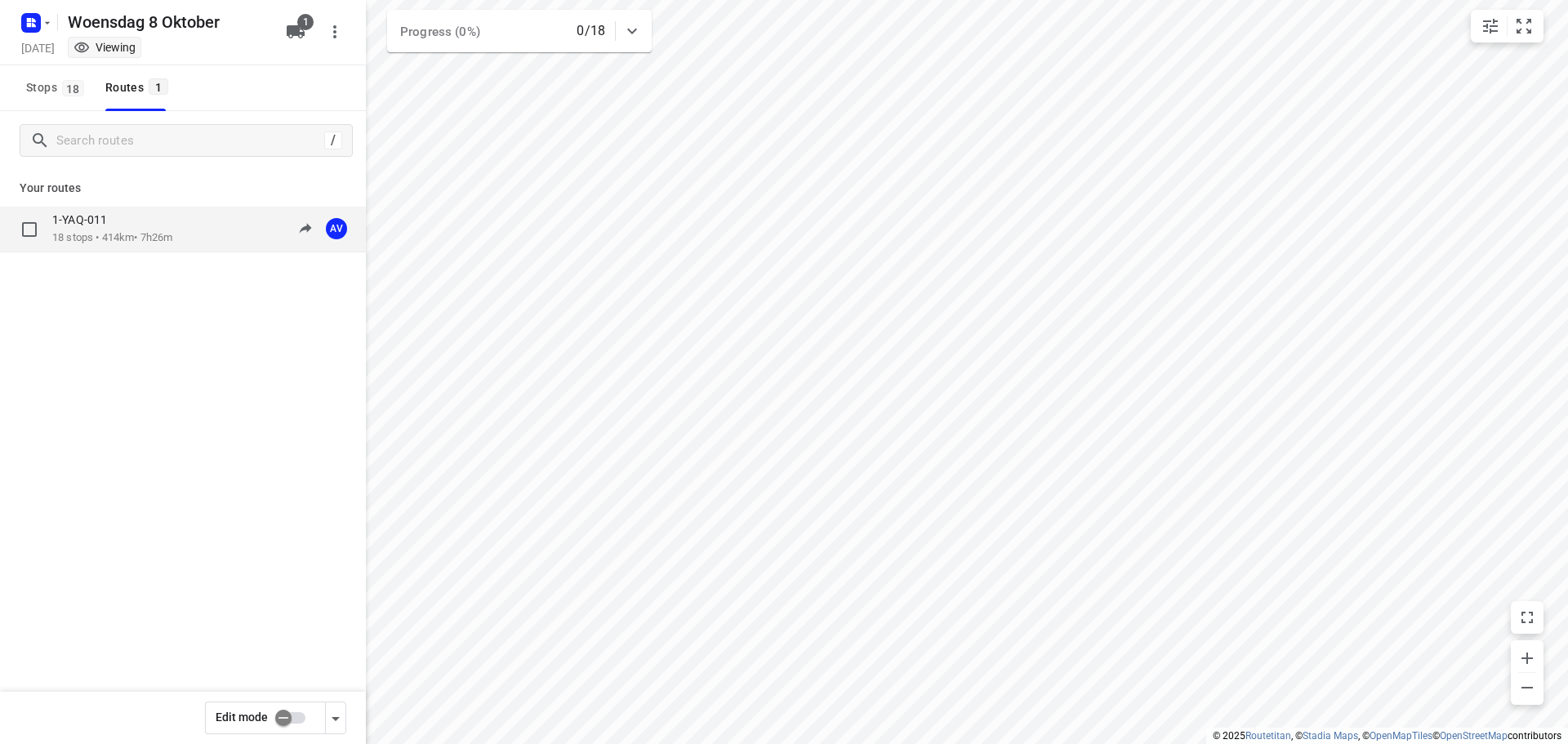
click at [192, 238] on div "1-YAQ-011 18 stops • 414km • 7h26m 09:00-16:26 AV" at bounding box center [208, 229] width 314 height 33
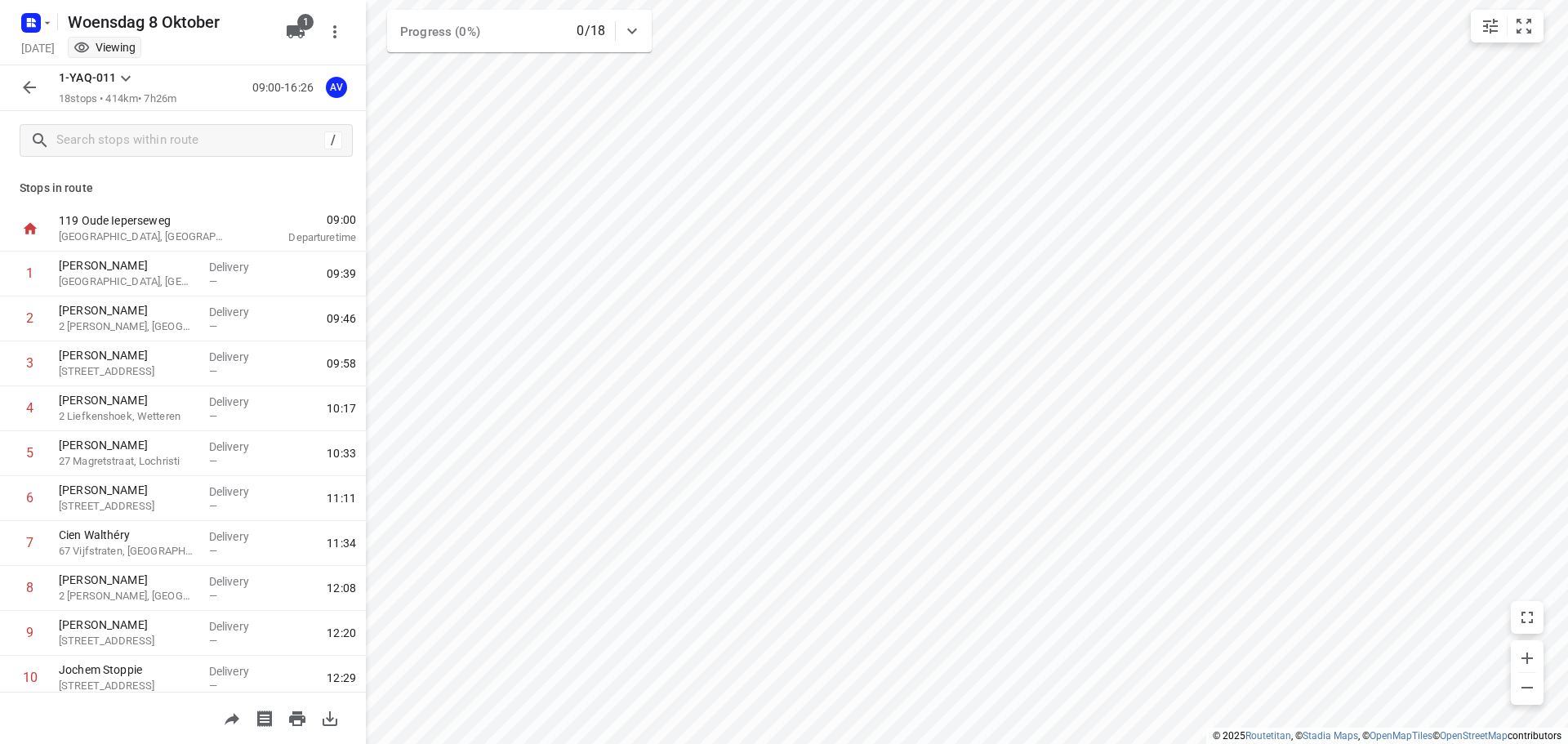
click at [28, 91] on icon "button" at bounding box center [29, 87] width 13 height 13
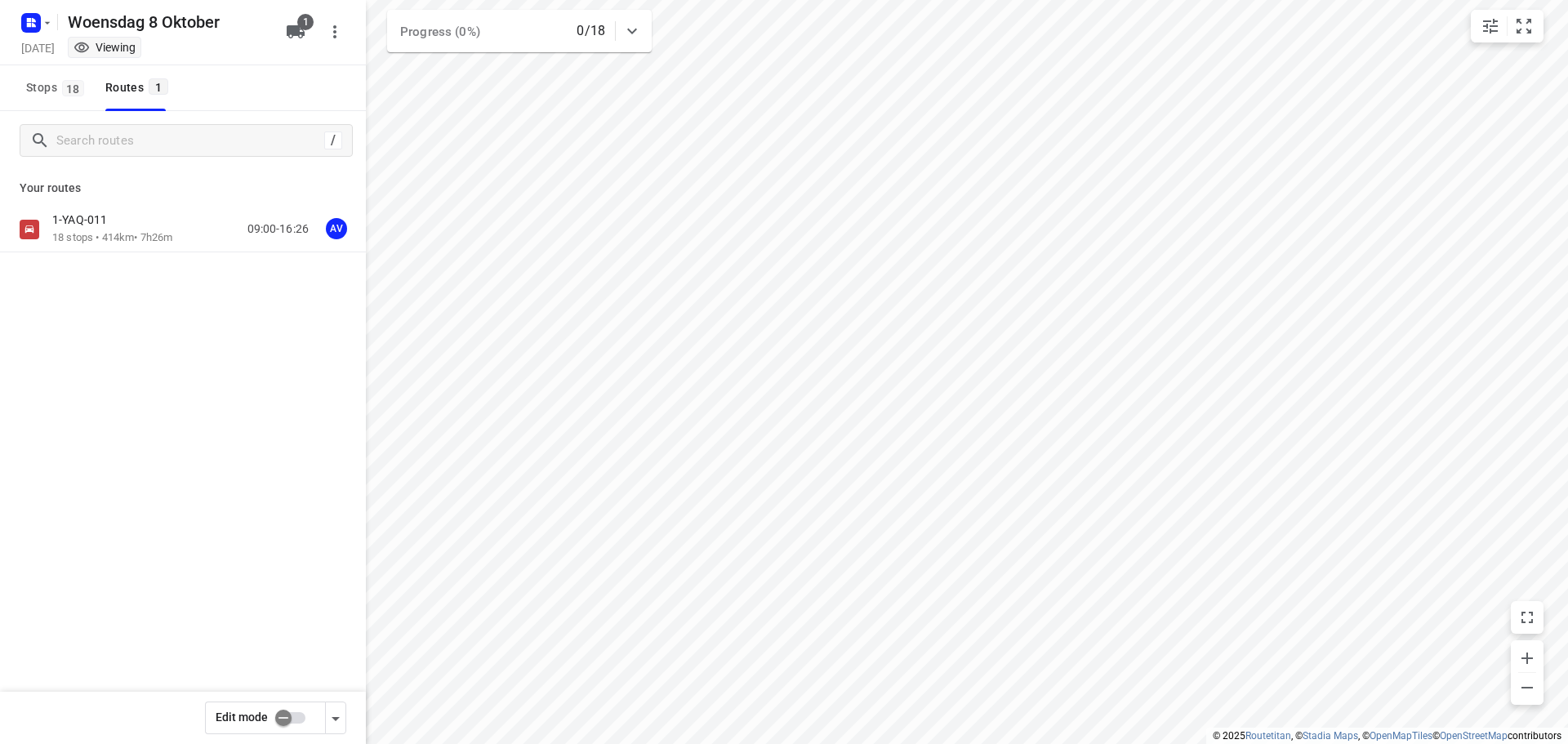
click at [294, 720] on input "checkbox" at bounding box center [283, 718] width 93 height 31
checkbox input "true"
click at [180, 231] on div "1-YAQ-011 18 stops • 414km • 7h26m 09:00-16:26 AV" at bounding box center [208, 229] width 314 height 33
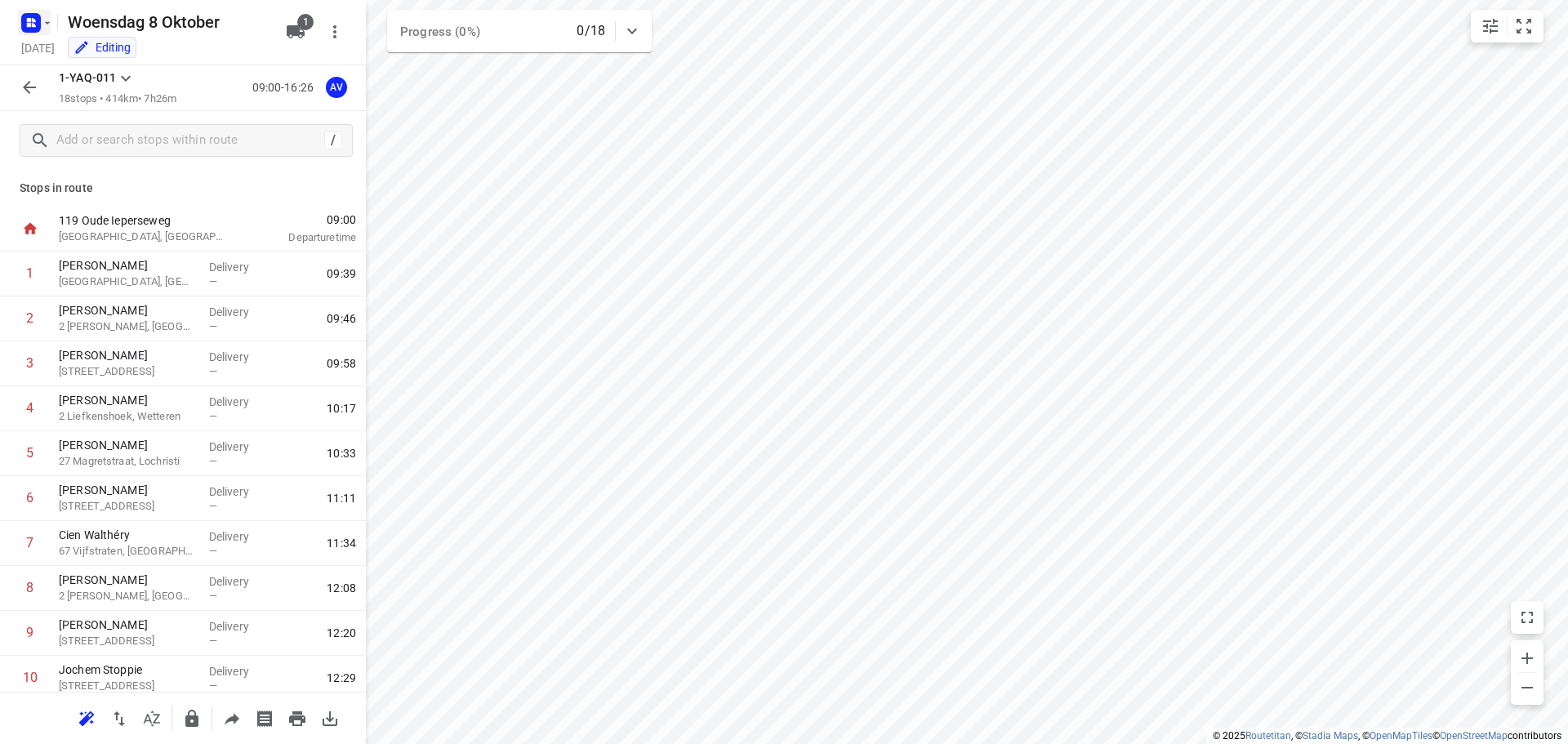
click at [30, 21] on icon "button" at bounding box center [29, 20] width 4 height 4
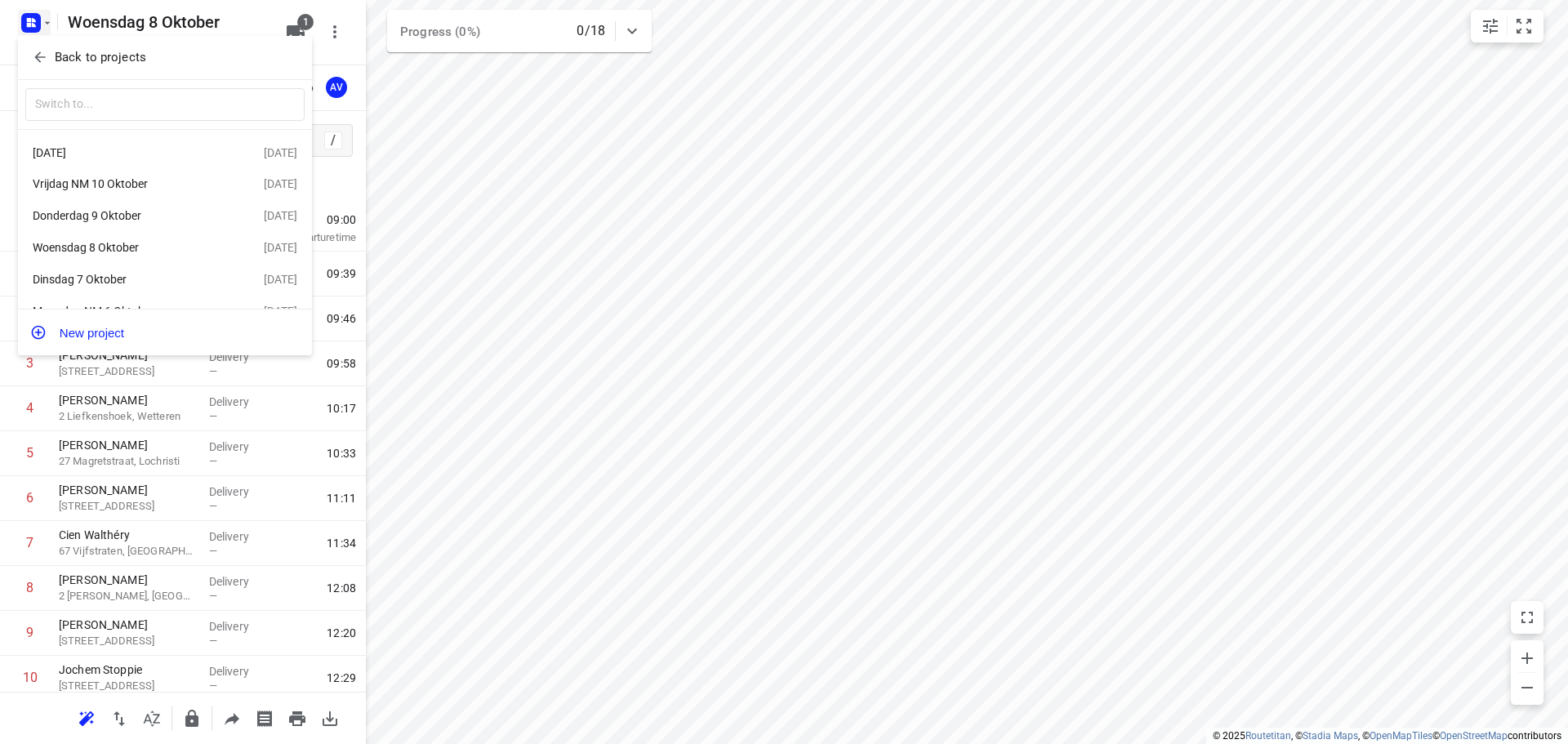
click at [126, 285] on div "Dinsdag 7 Oktober" at bounding box center [126, 279] width 188 height 13
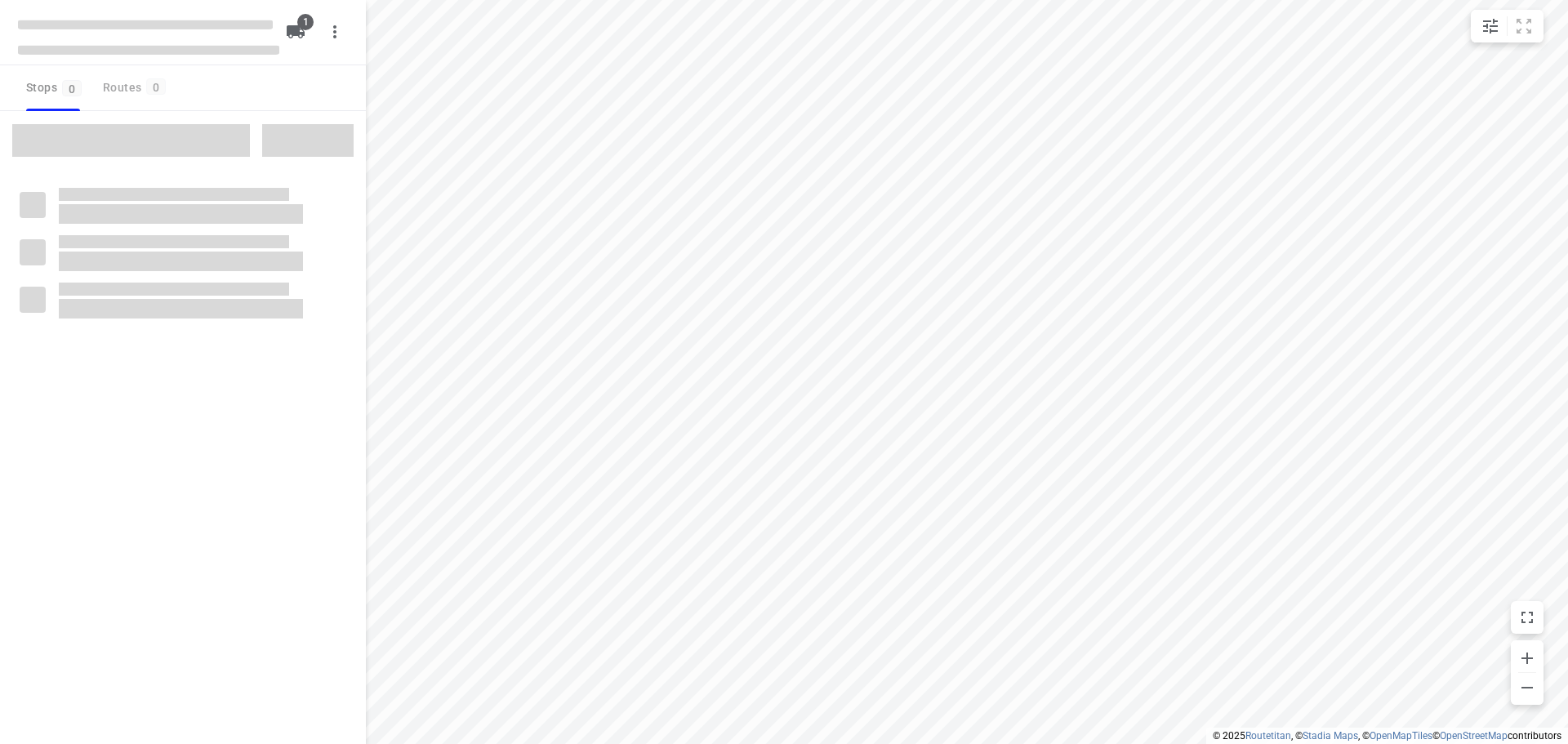
type input "distance"
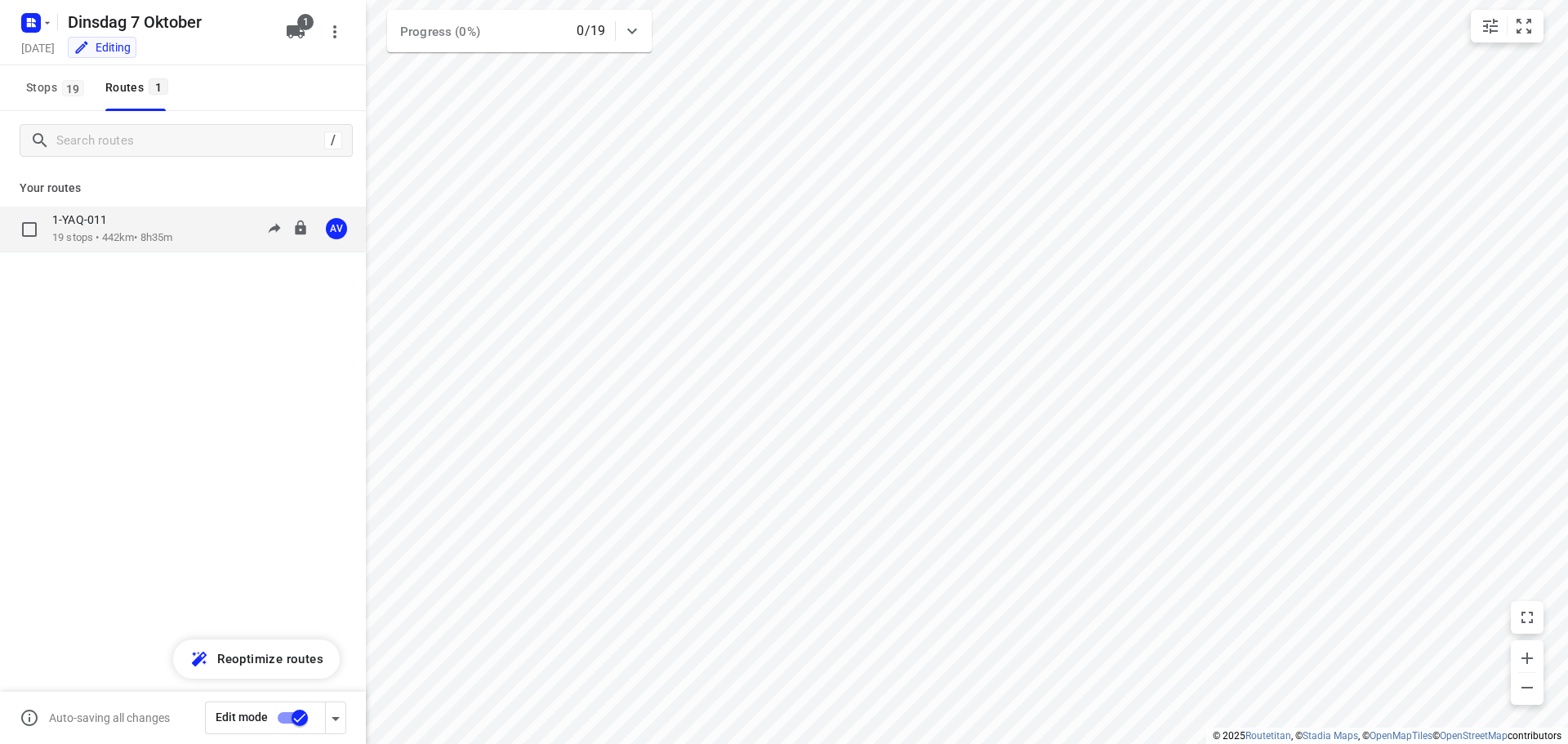
click at [197, 237] on div "1-YAQ-011 19 stops • 442km • 8h35m 09:00-17:35 AV" at bounding box center [208, 229] width 314 height 33
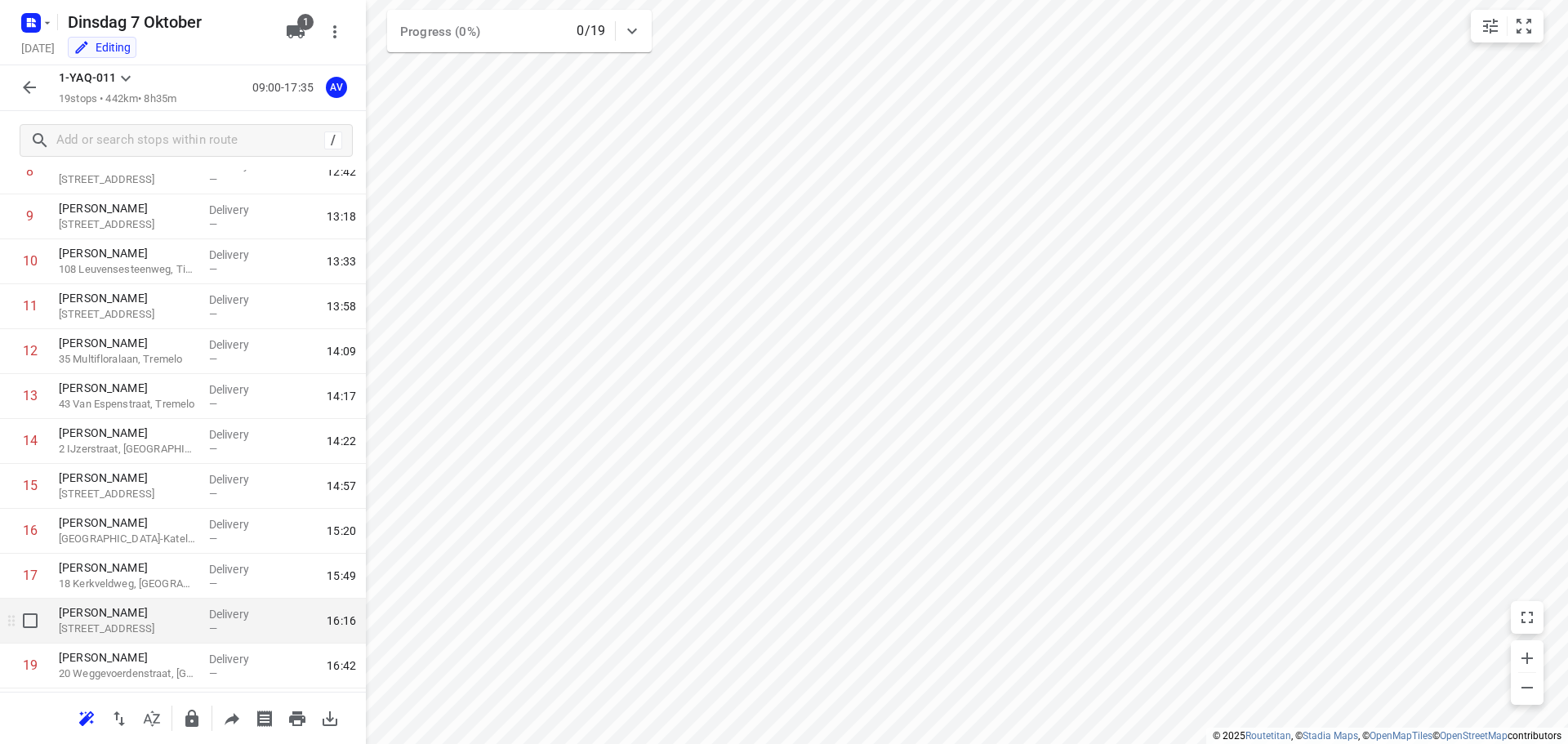
scroll to position [458, 0]
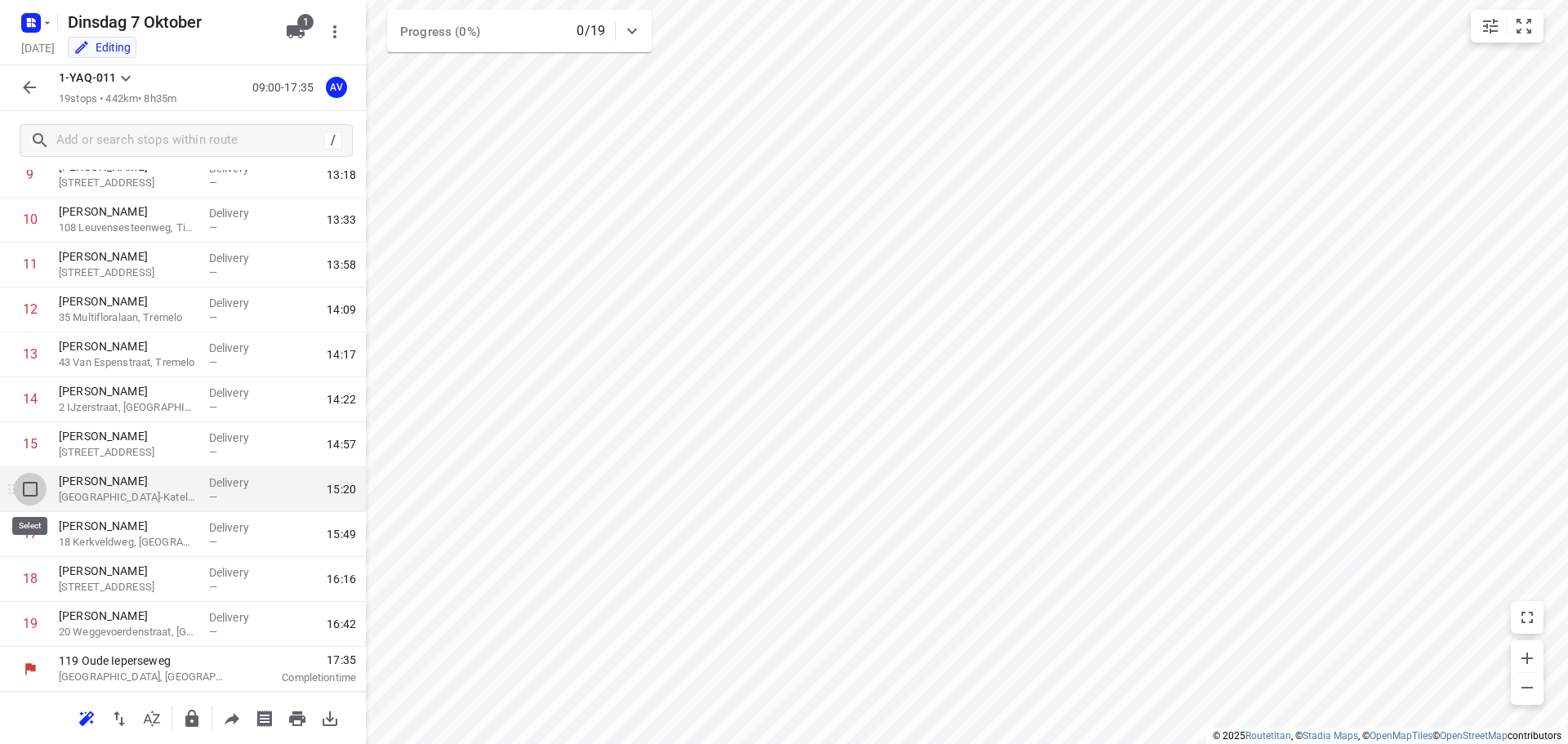
click at [27, 488] on input "checkbox" at bounding box center [30, 489] width 32 height 32
checkbox input "true"
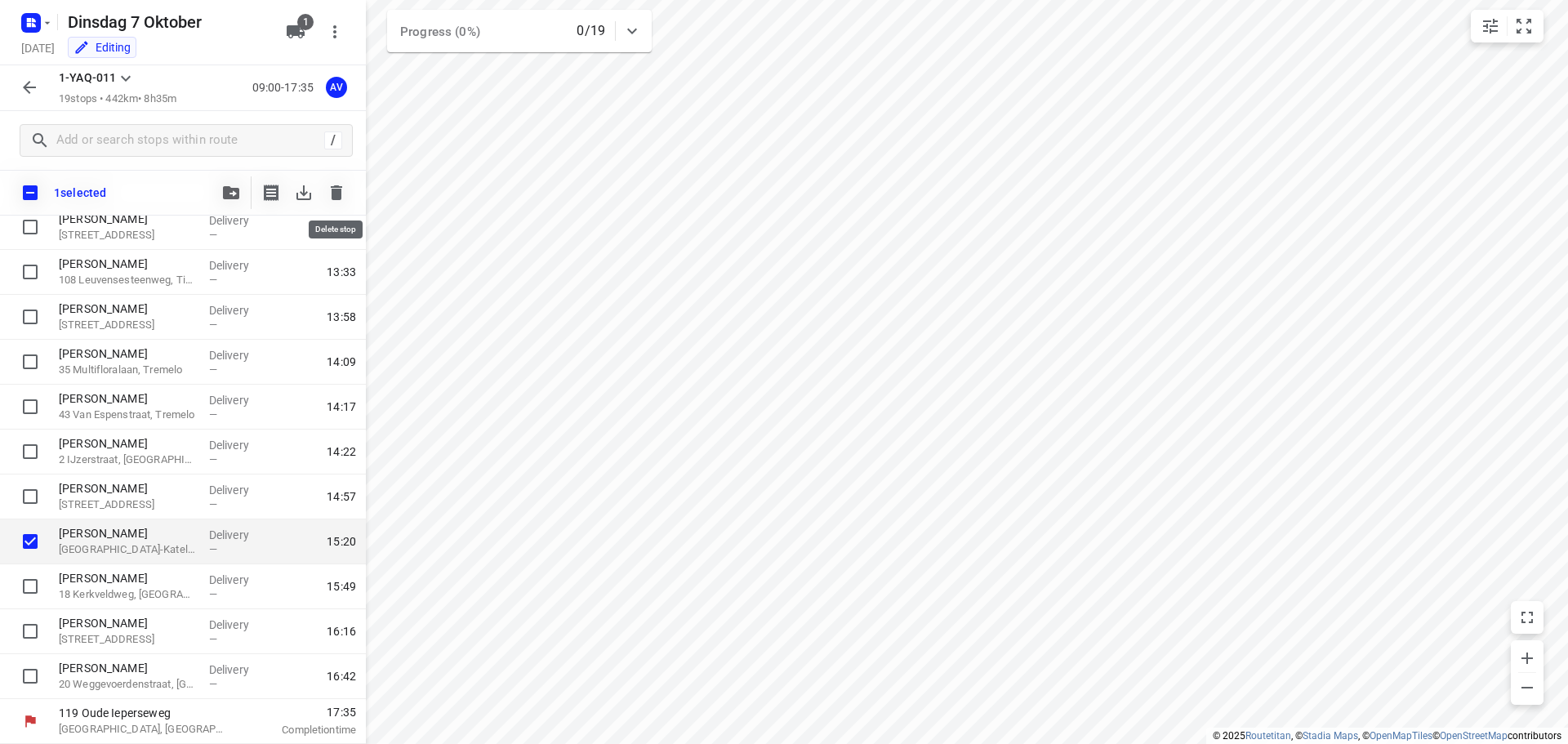
click at [341, 196] on icon "button" at bounding box center [336, 192] width 11 height 14
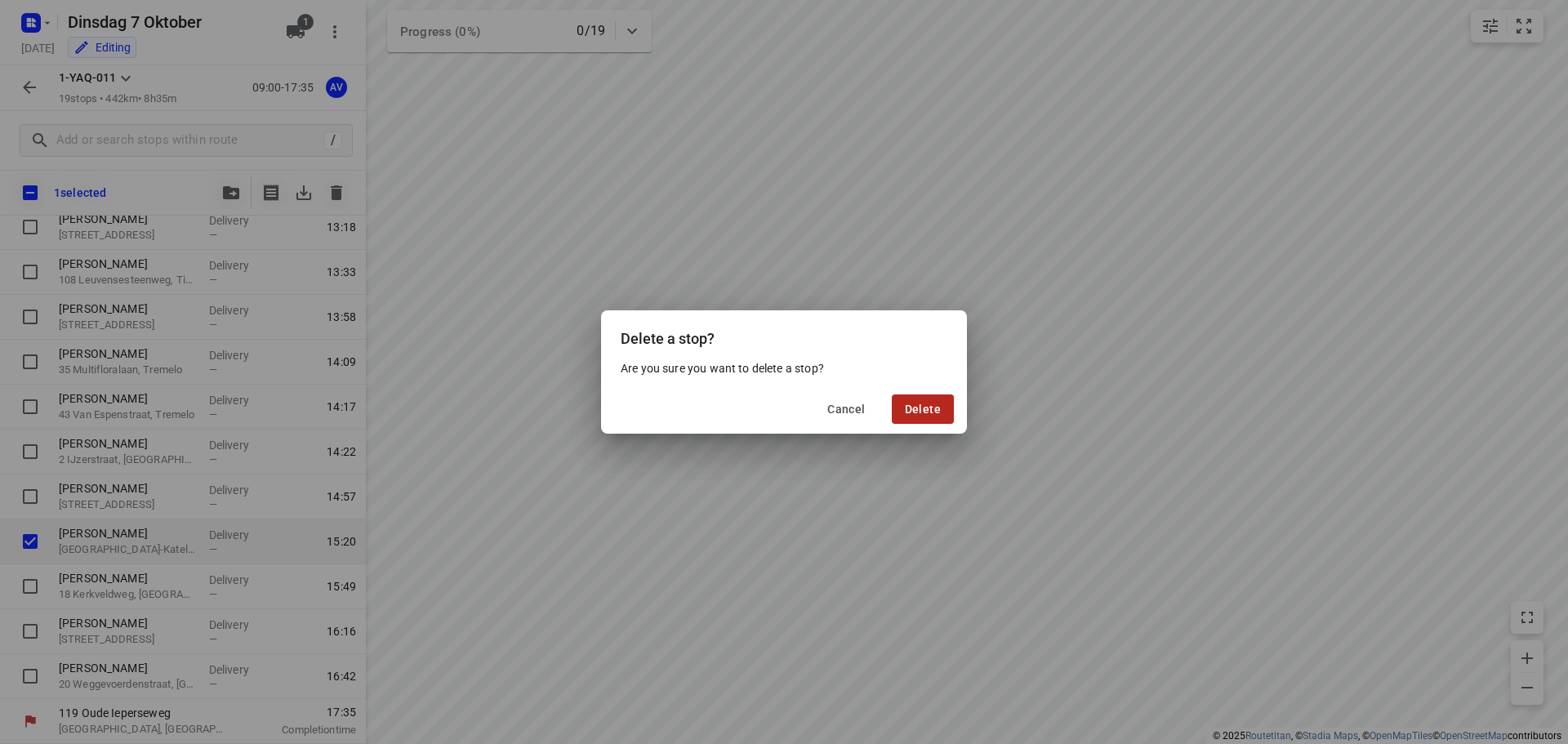
drag, startPoint x: 935, startPoint y: 406, endPoint x: 948, endPoint y: 405, distance: 13.0
click at [936, 406] on span "Delete" at bounding box center [923, 408] width 36 height 13
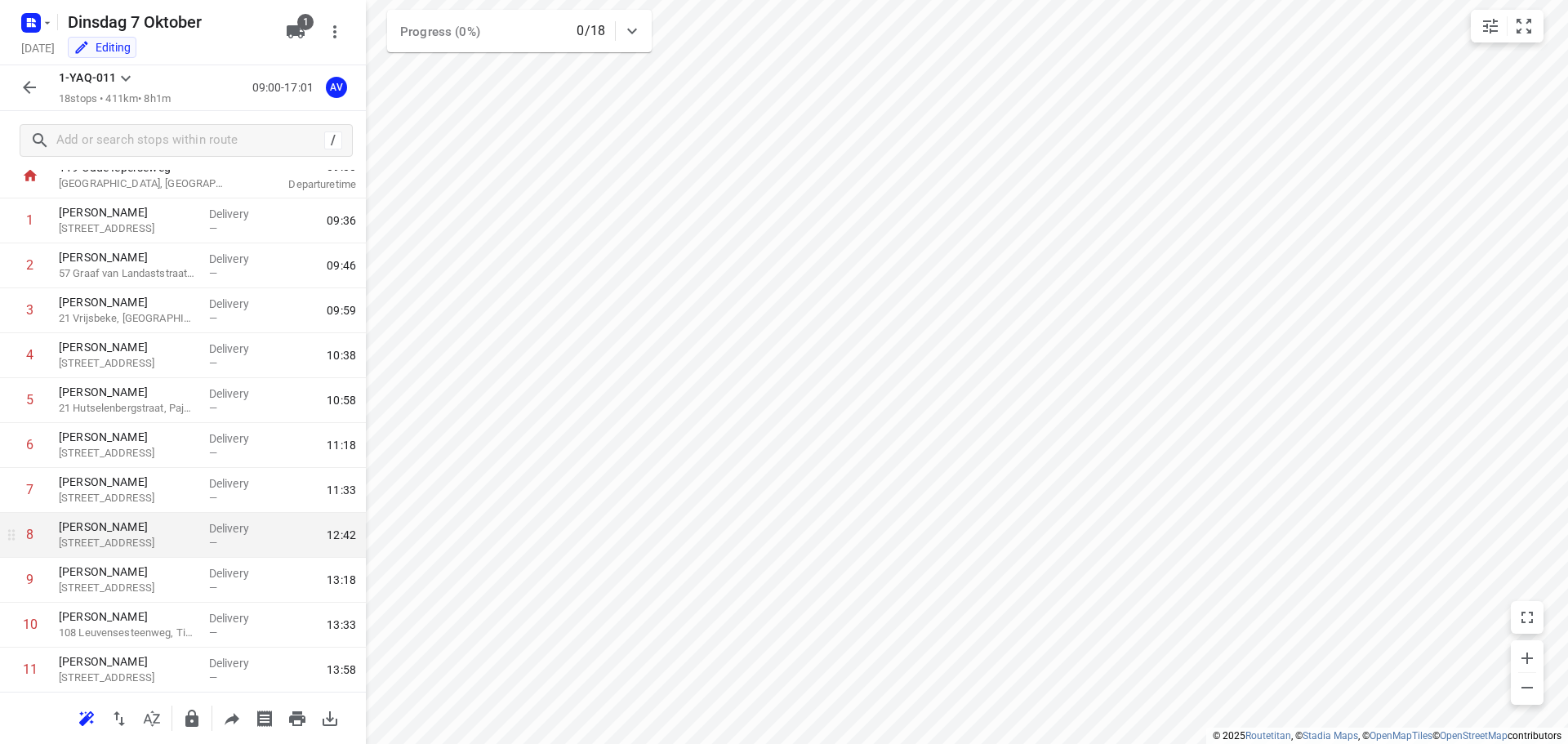
scroll to position [0, 0]
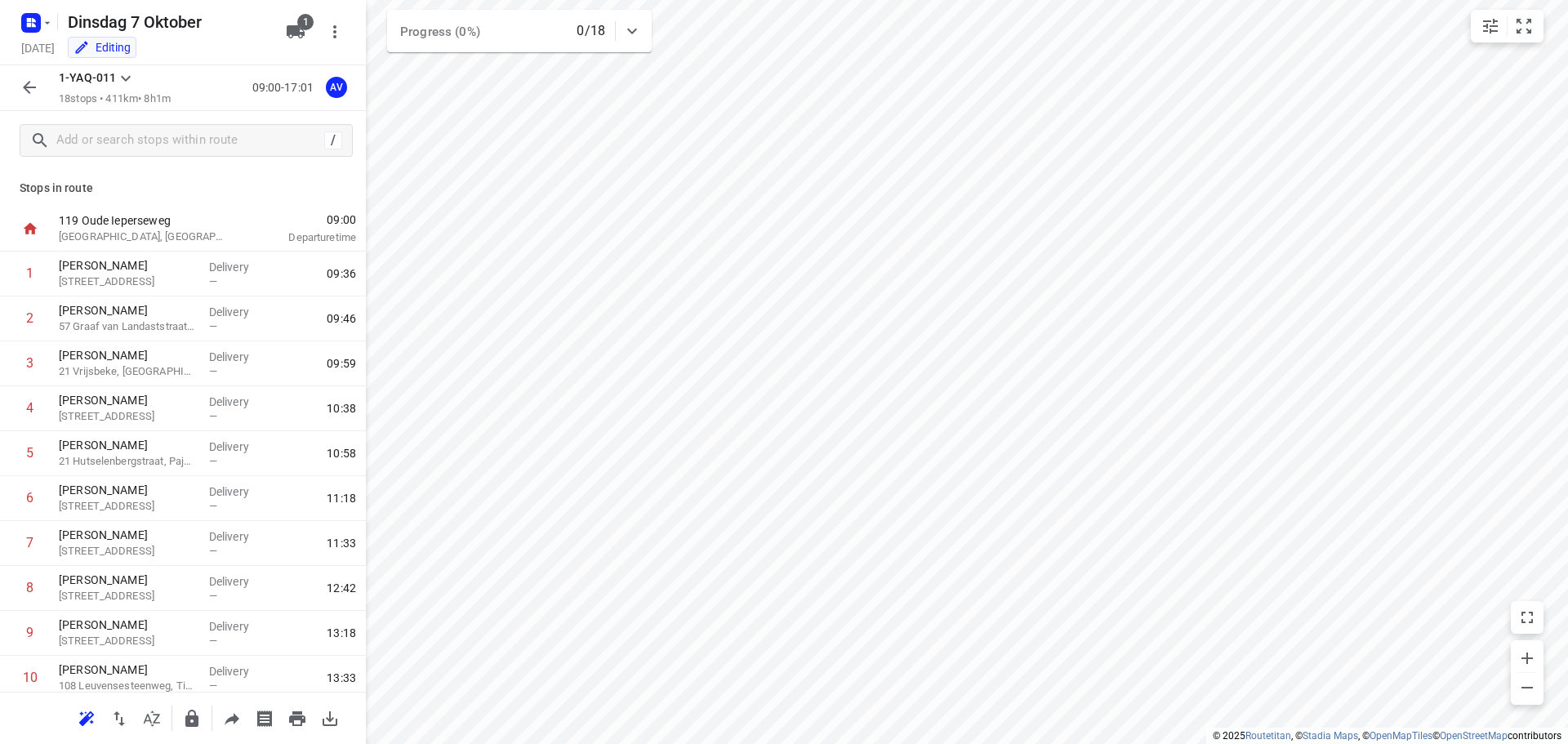
click at [28, 87] on icon "button" at bounding box center [29, 87] width 20 height 20
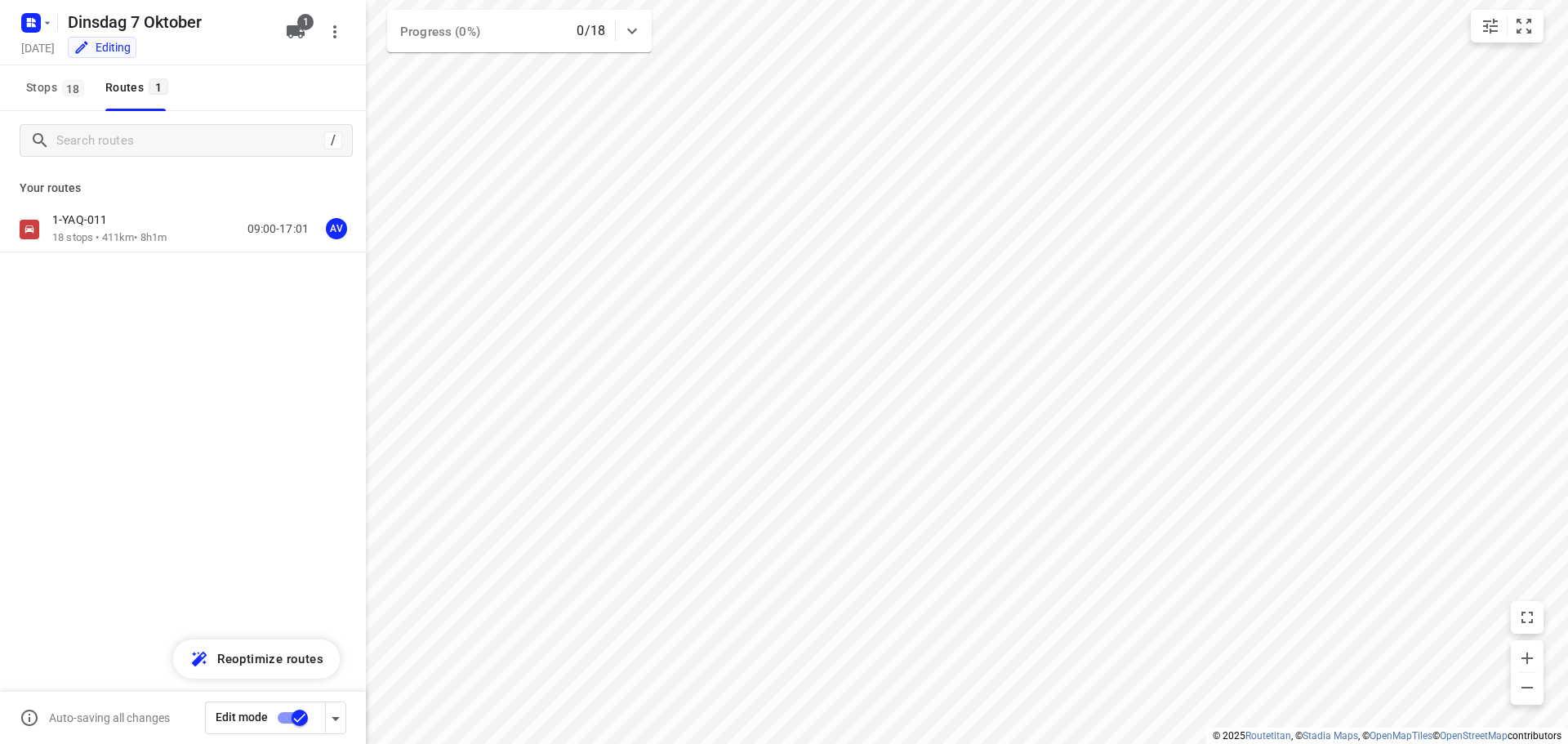
click at [284, 718] on input "checkbox" at bounding box center [299, 718] width 93 height 31
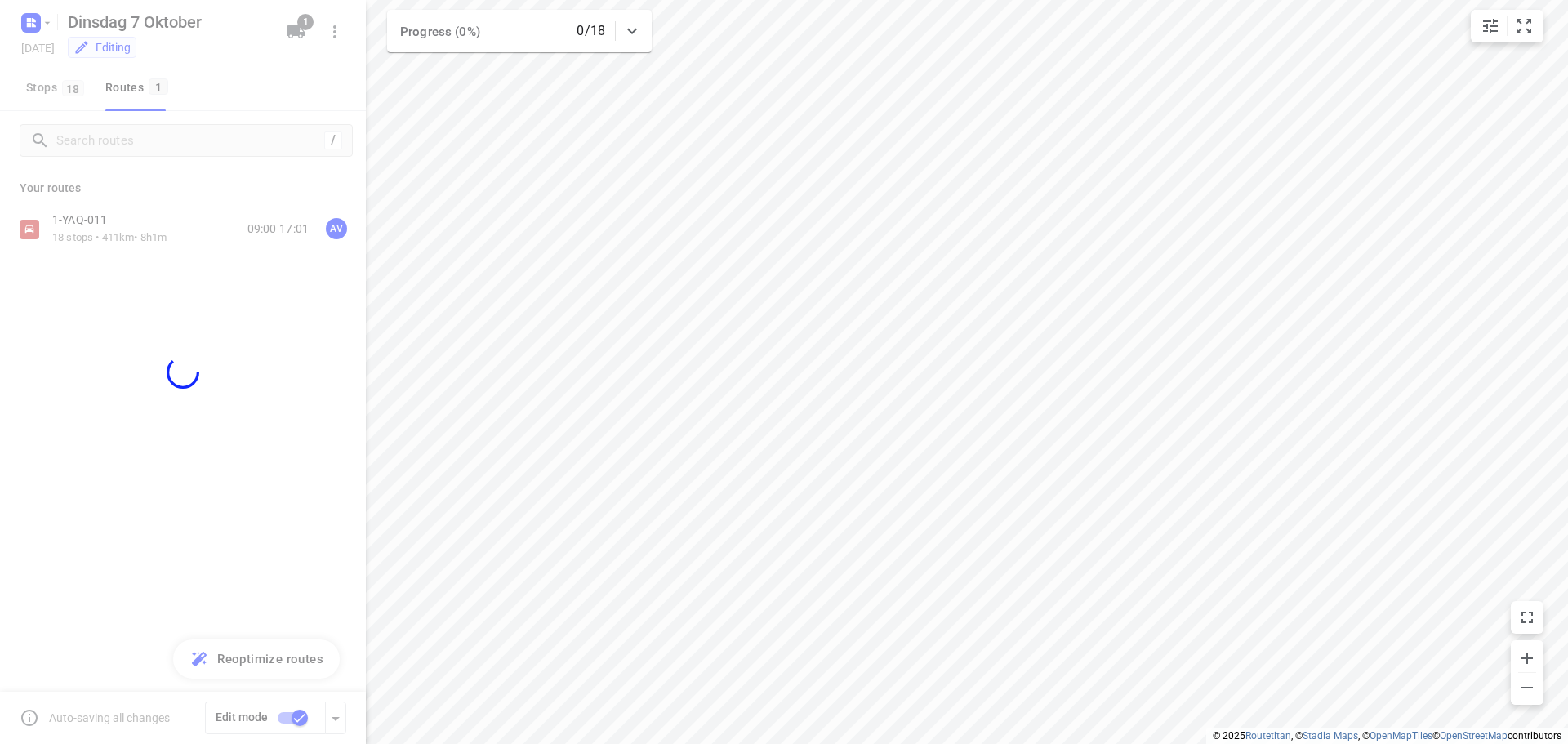
checkbox input "false"
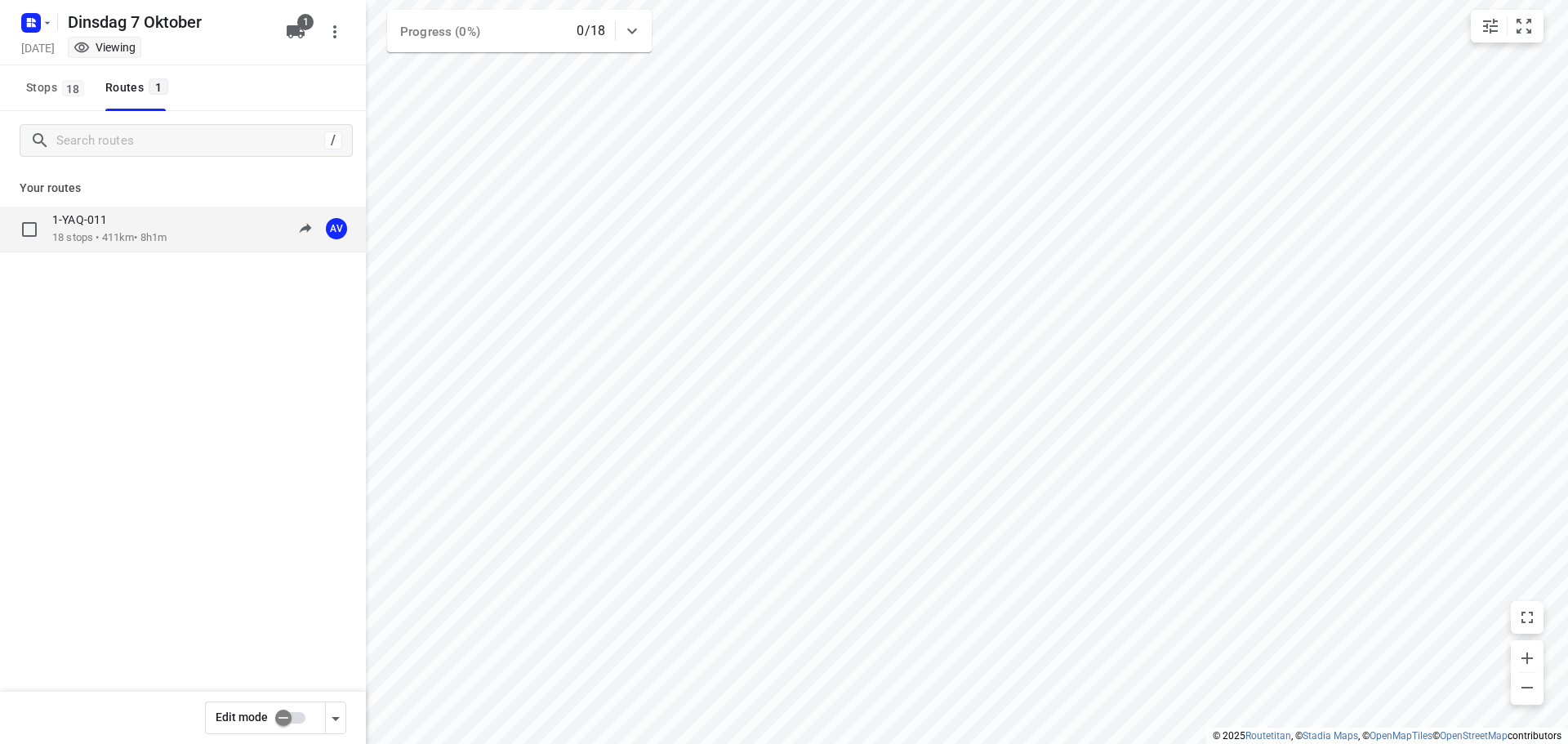
click at [179, 224] on div "1-YAQ-011 18 stops • 411km • 8h1m 09:00-17:01 AV" at bounding box center [208, 229] width 314 height 33
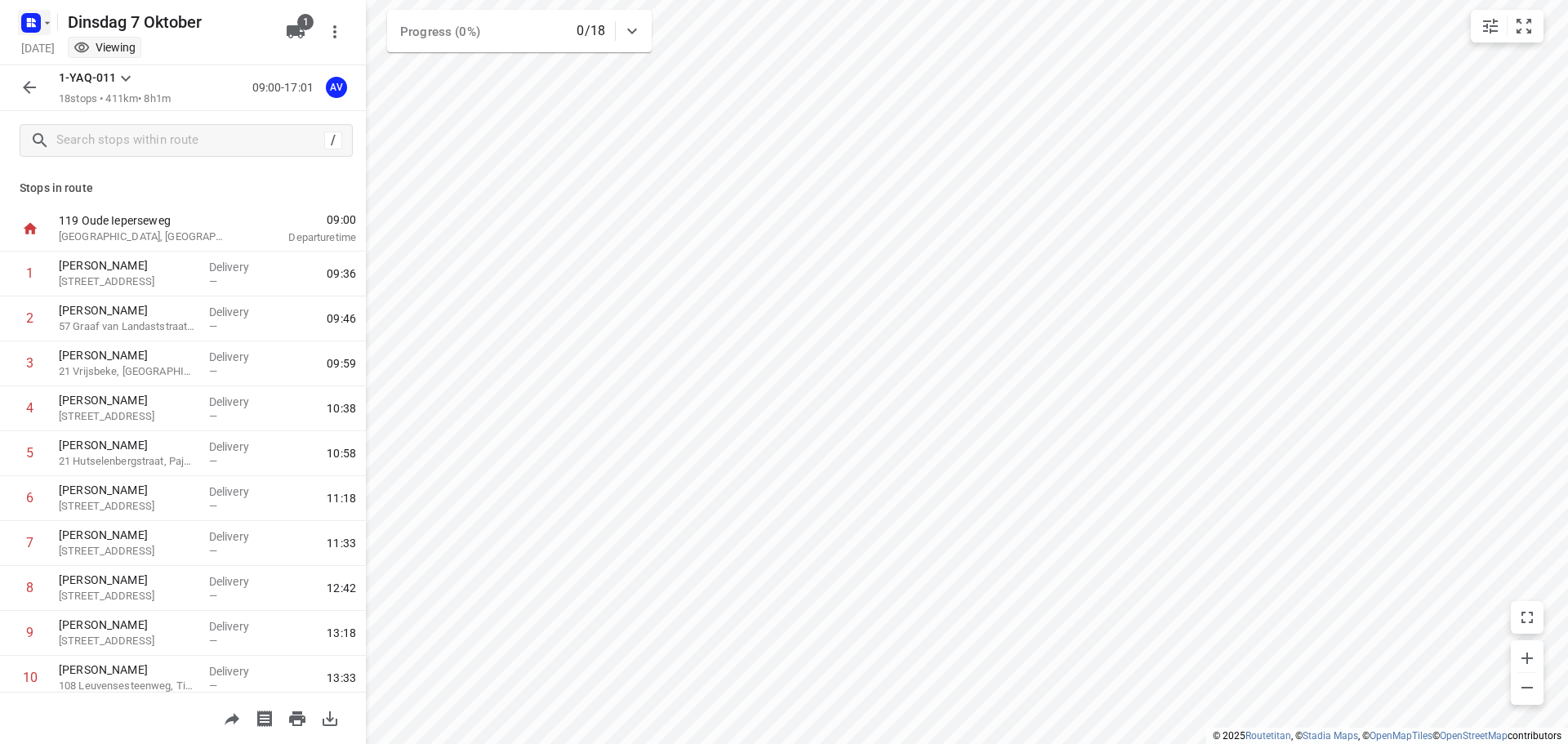
click at [33, 26] on icon "button" at bounding box center [33, 25] width 4 height 4
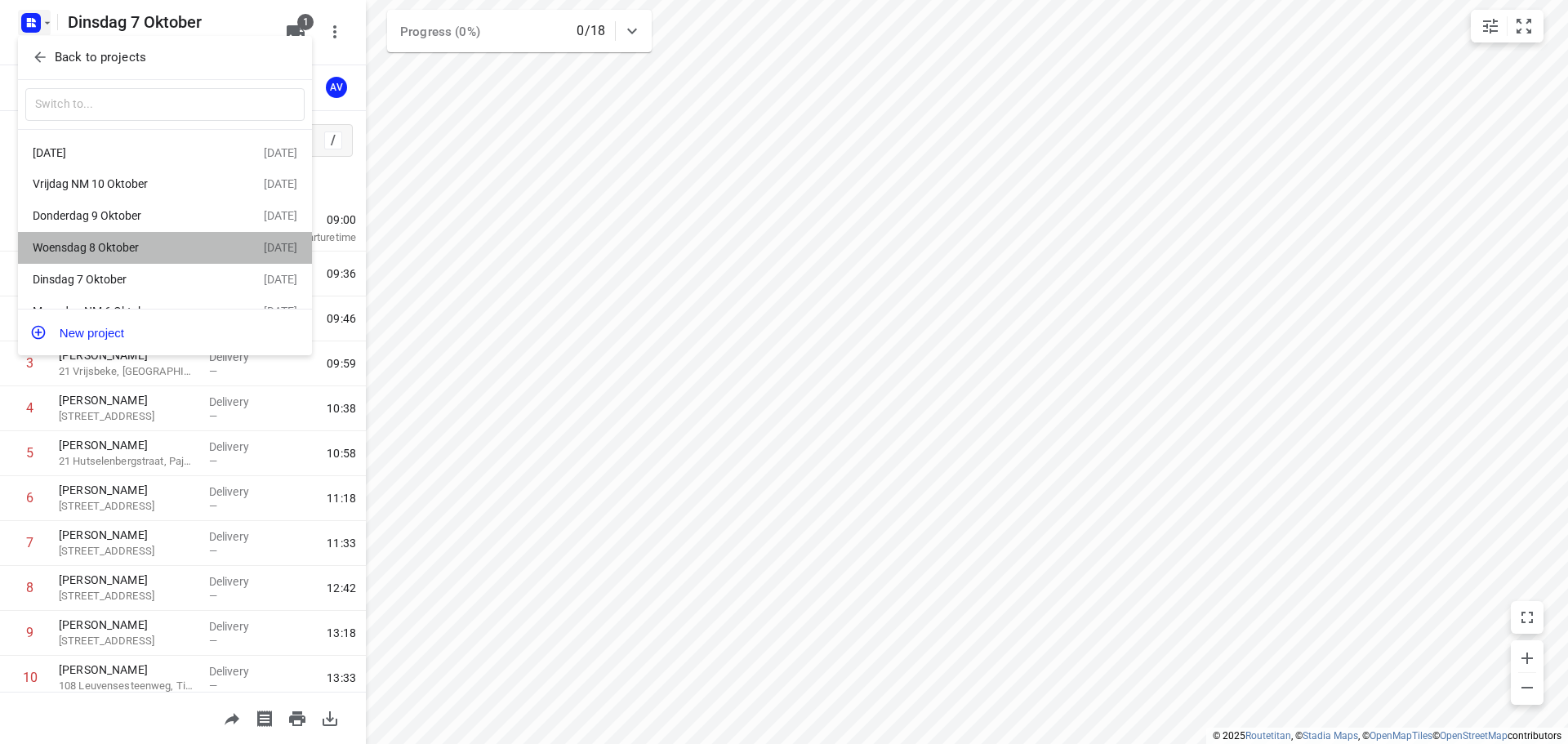
click at [165, 252] on div "Woensdag 8 Oktober" at bounding box center [126, 247] width 188 height 13
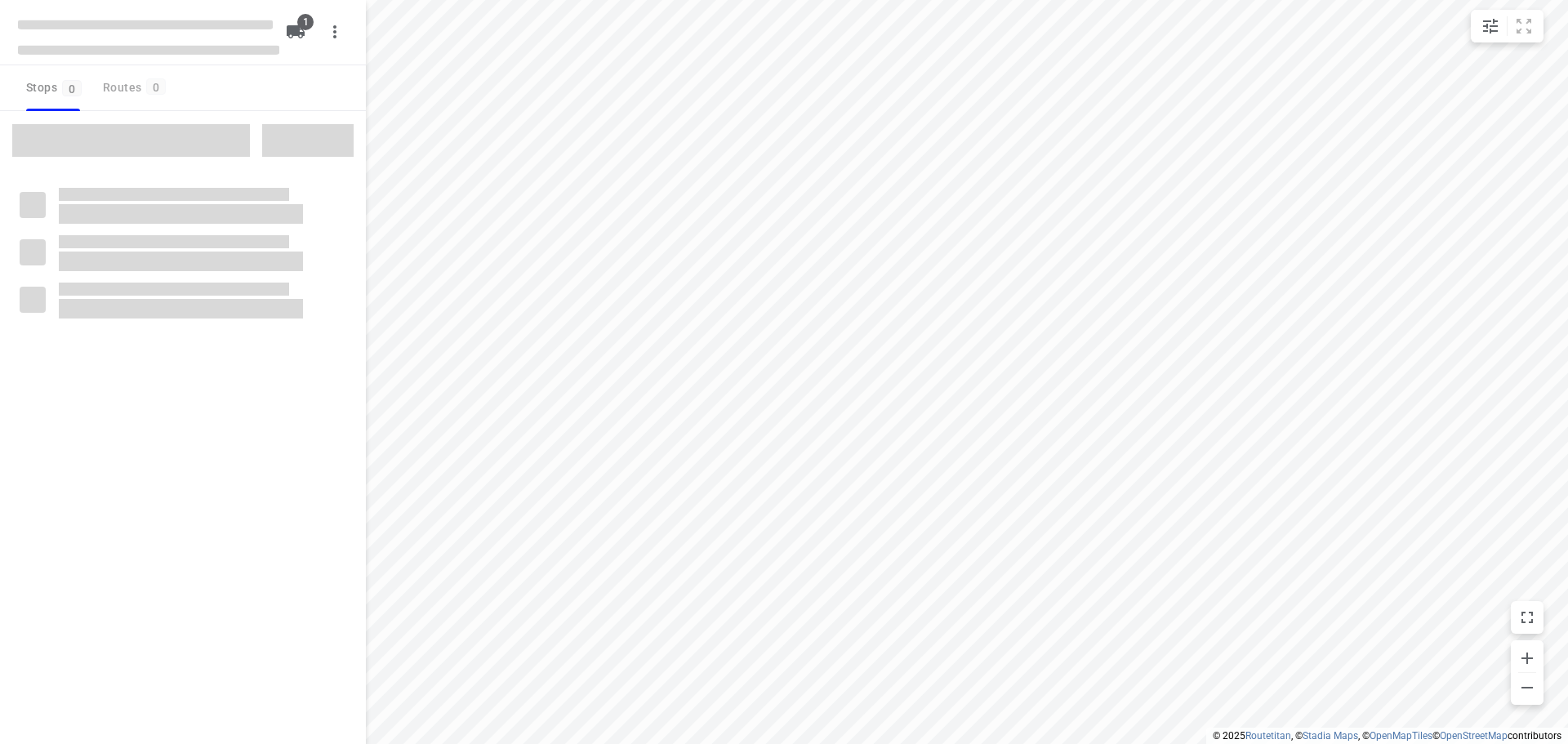
type input "distance"
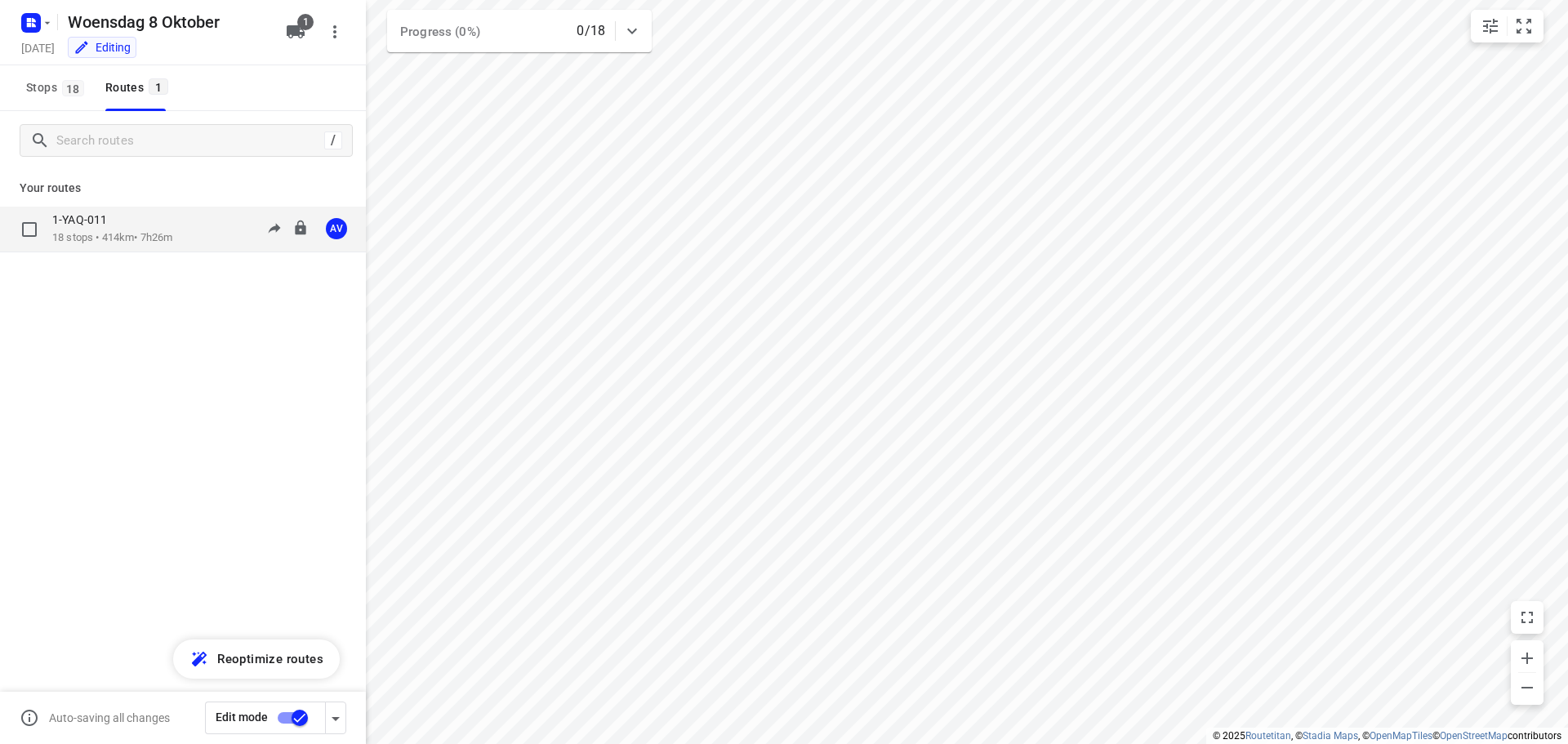
click at [188, 237] on div "1-YAQ-011 18 stops • 414km • 7h26m 09:00-16:26 AV" at bounding box center [208, 229] width 314 height 33
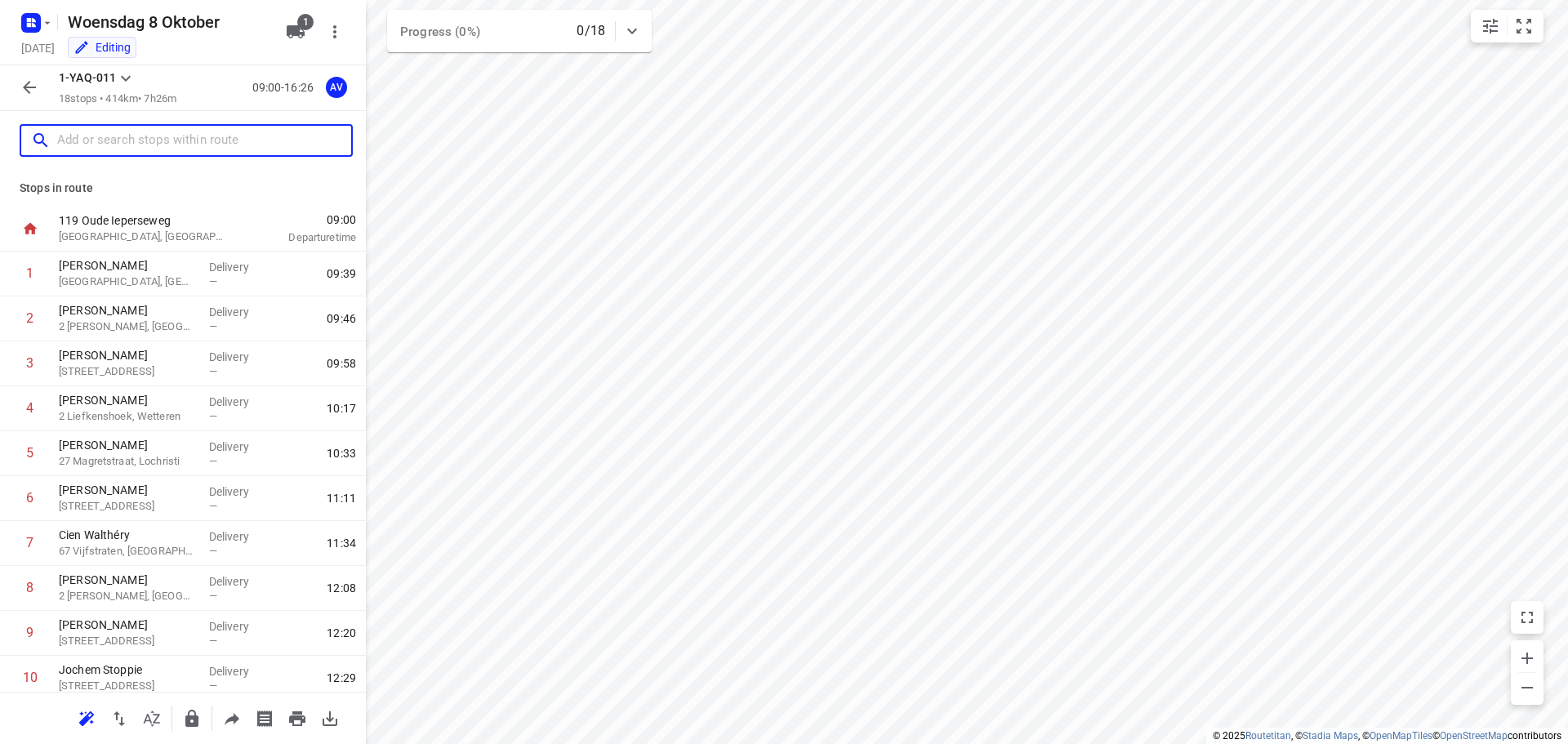
click at [123, 141] on input "text" at bounding box center [204, 141] width 294 height 26
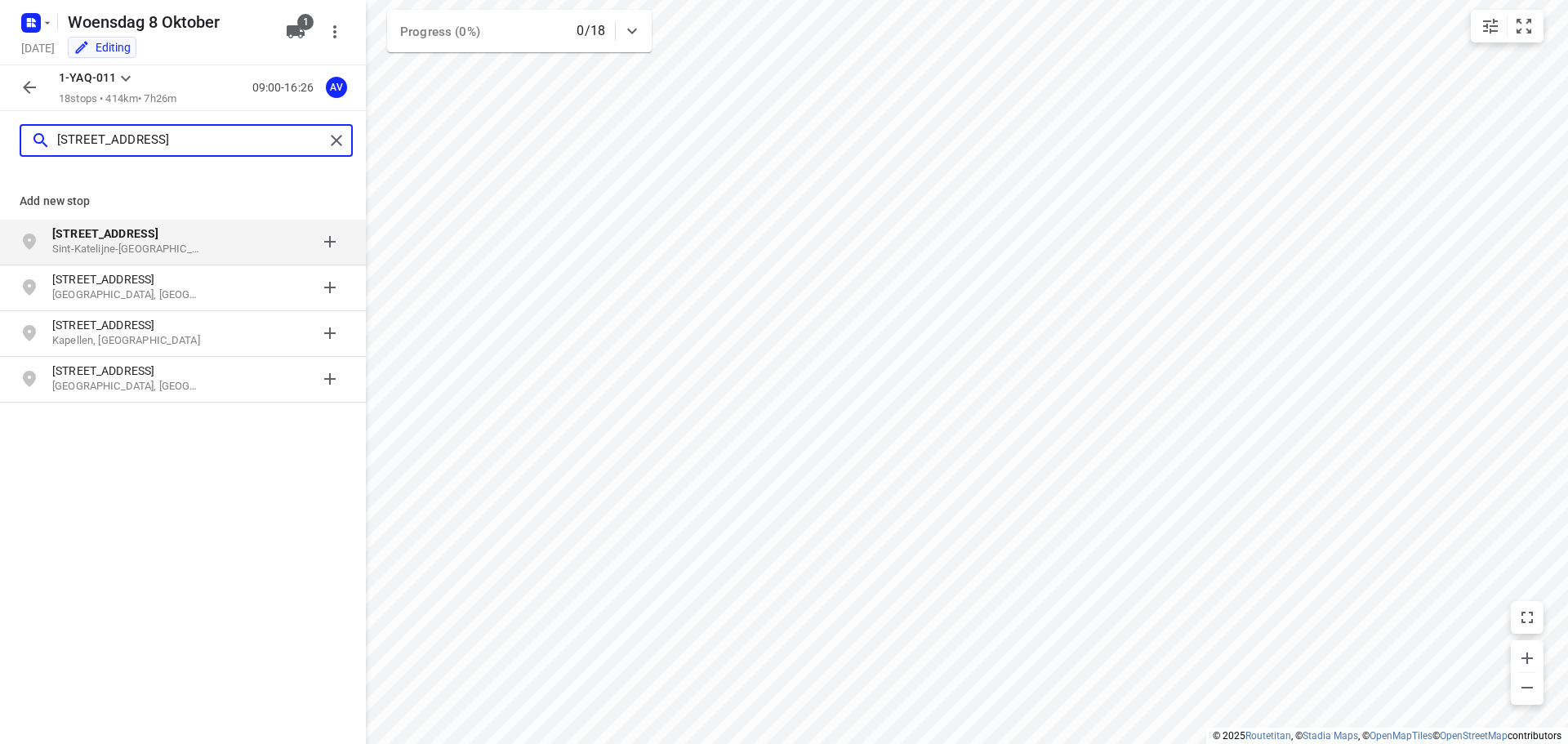
type input "[STREET_ADDRESS]"
click at [166, 241] on p "[STREET_ADDRESS]" at bounding box center [127, 233] width 151 height 16
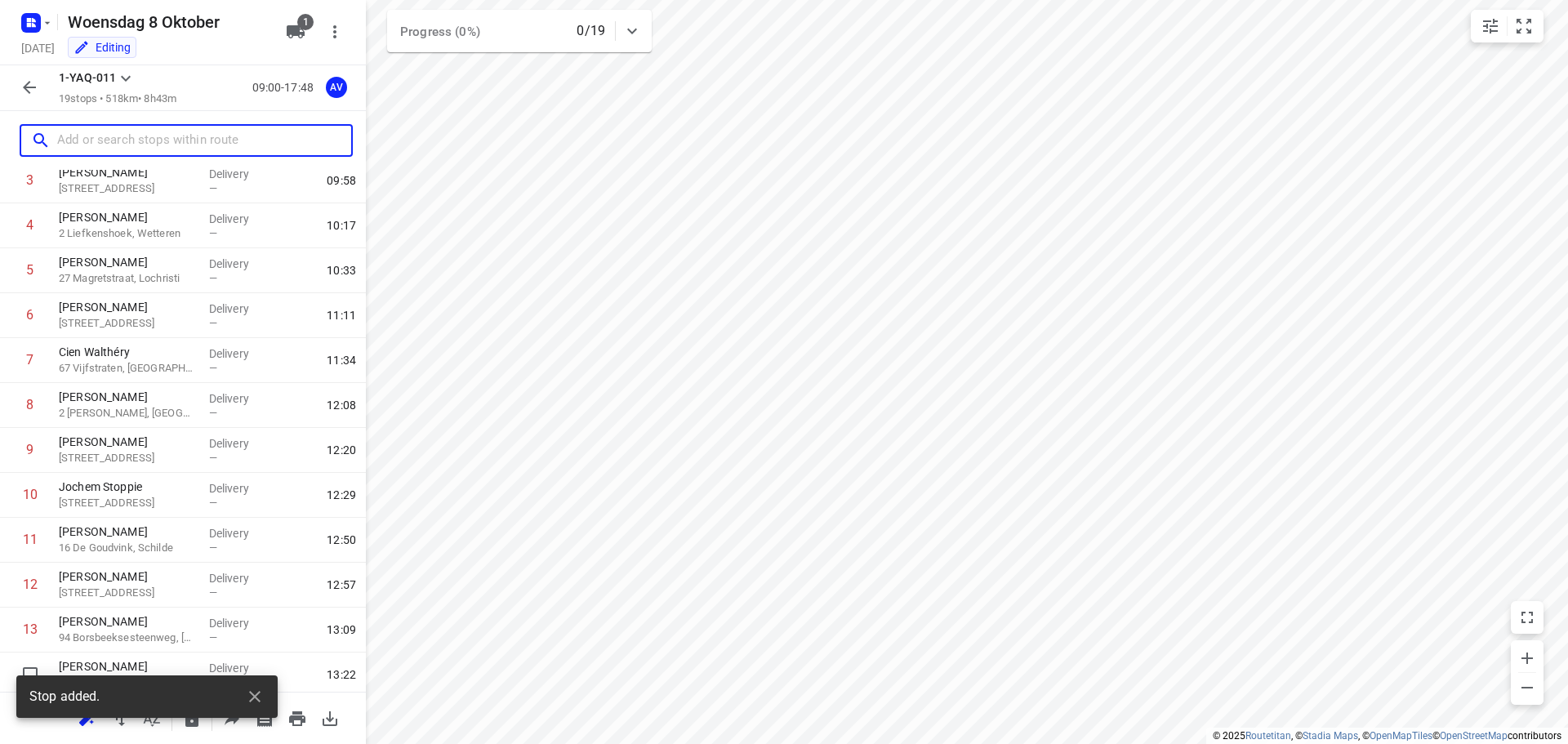
scroll to position [458, 0]
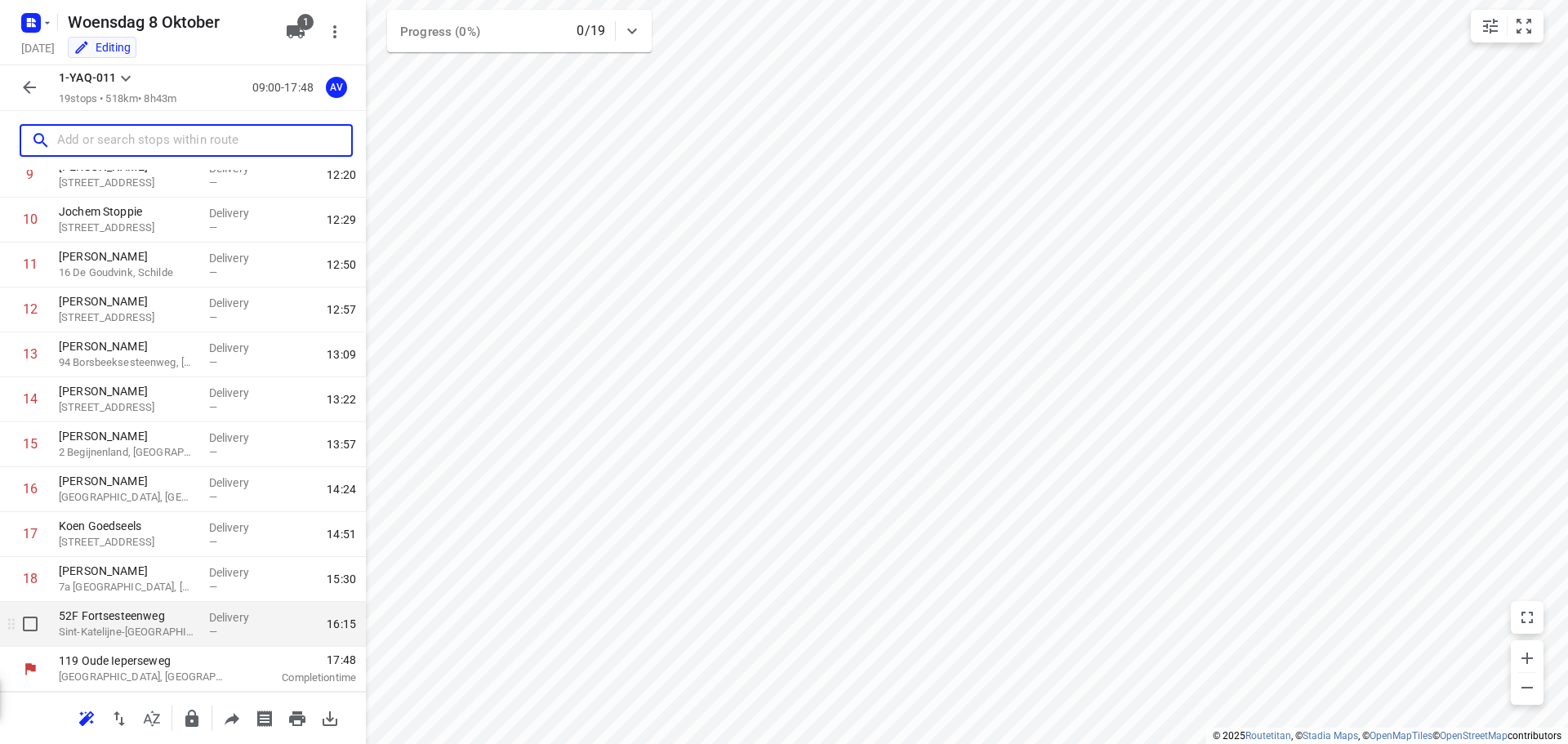
click at [150, 621] on p "52F Fortsesteenweg" at bounding box center [127, 616] width 137 height 16
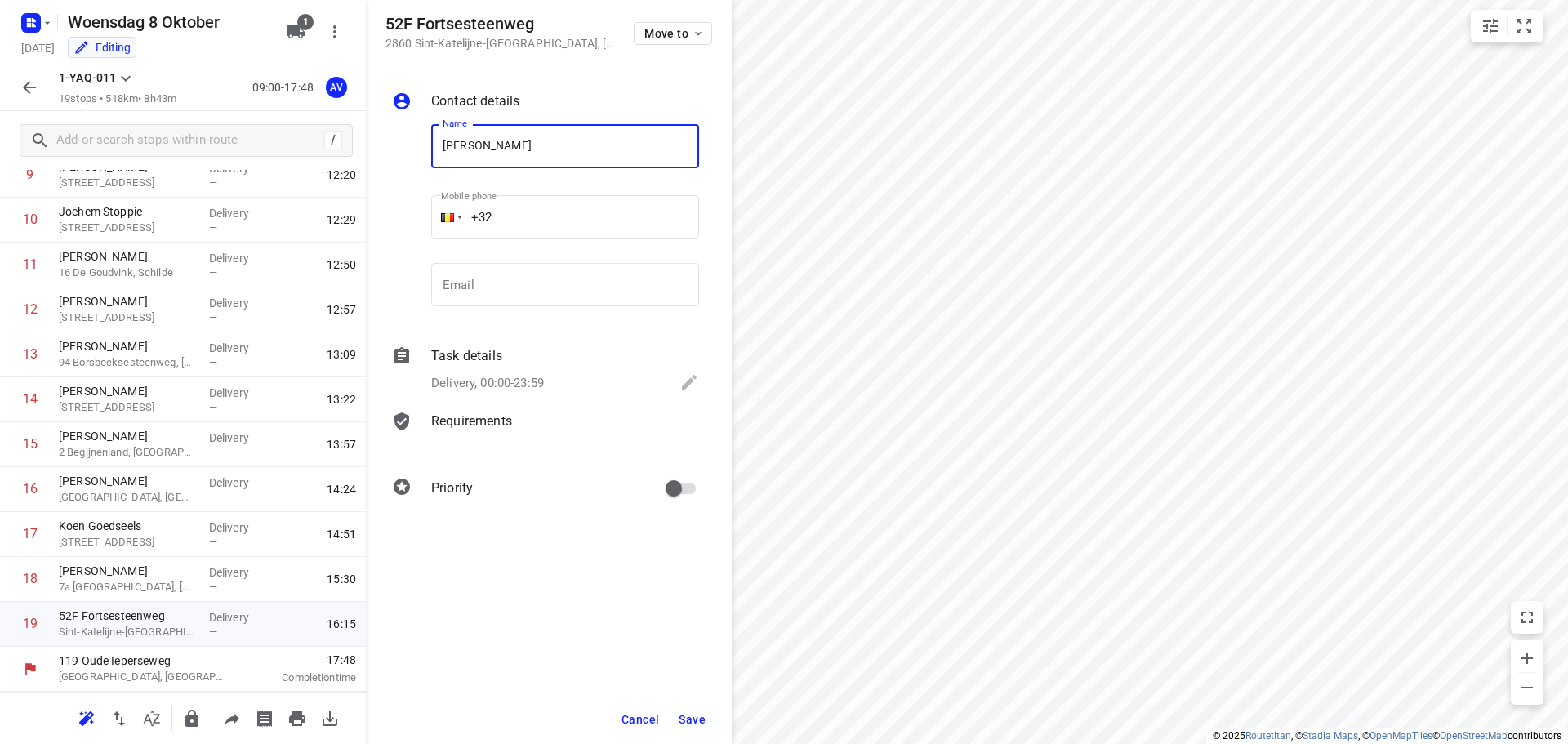
type input "[PERSON_NAME]"
click at [564, 209] on input "+32" at bounding box center [565, 218] width 268 height 44
type input "[PHONE_NUMBER]"
click at [531, 380] on p "Delivery, 00:00-23:59" at bounding box center [487, 383] width 113 height 19
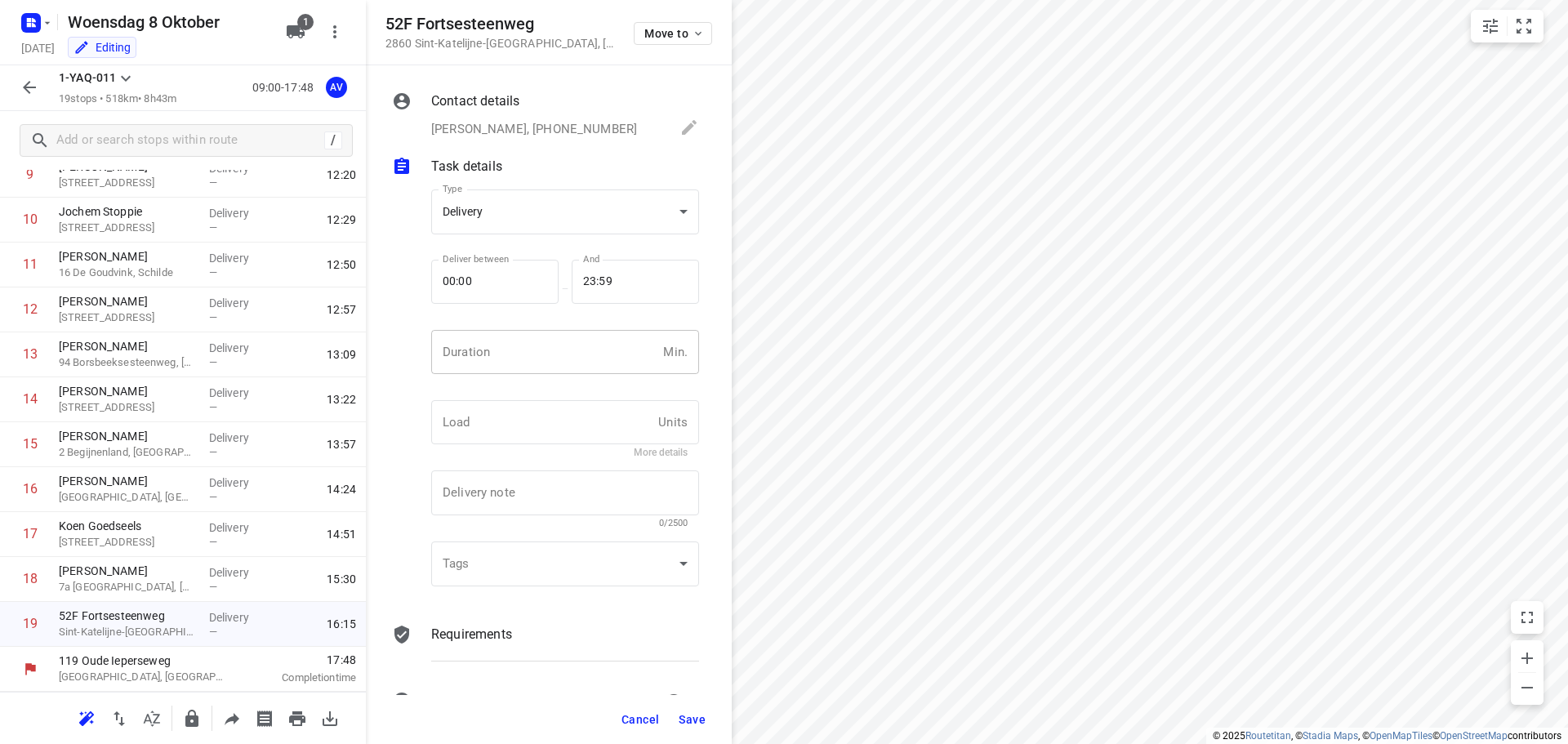
click at [545, 363] on input "number" at bounding box center [543, 352] width 225 height 44
type input "1"
click at [692, 723] on span "Save" at bounding box center [692, 718] width 27 height 13
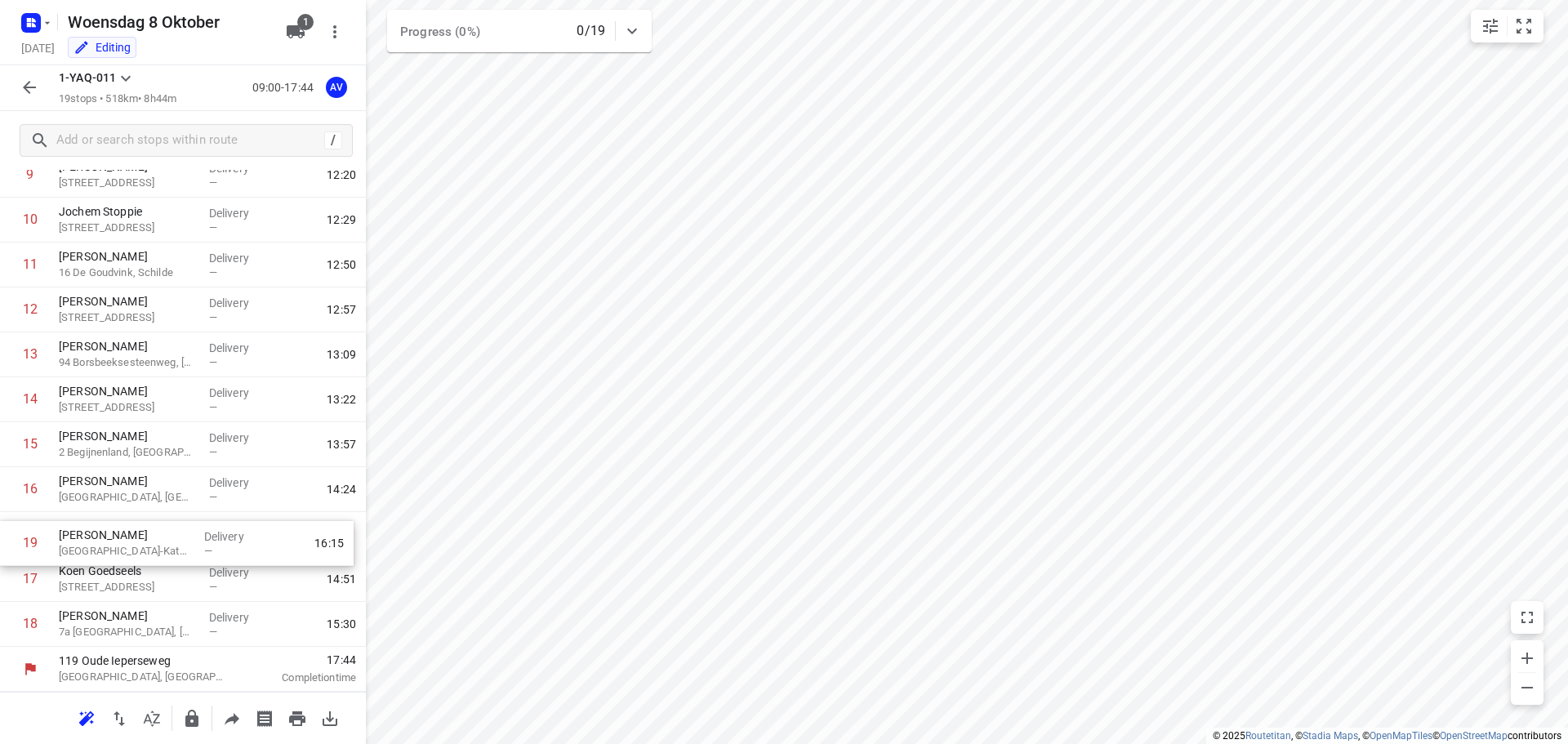
drag, startPoint x: 6, startPoint y: 633, endPoint x: 7, endPoint y: 541, distance: 92.0
click at [7, 541] on div "1 [PERSON_NAME] Derbystraat, Gent Delivery — 09:39 2 [PERSON_NAME] 2 [PERSON_NA…" at bounding box center [183, 220] width 366 height 854
click at [30, 88] on icon "button" at bounding box center [29, 87] width 13 height 13
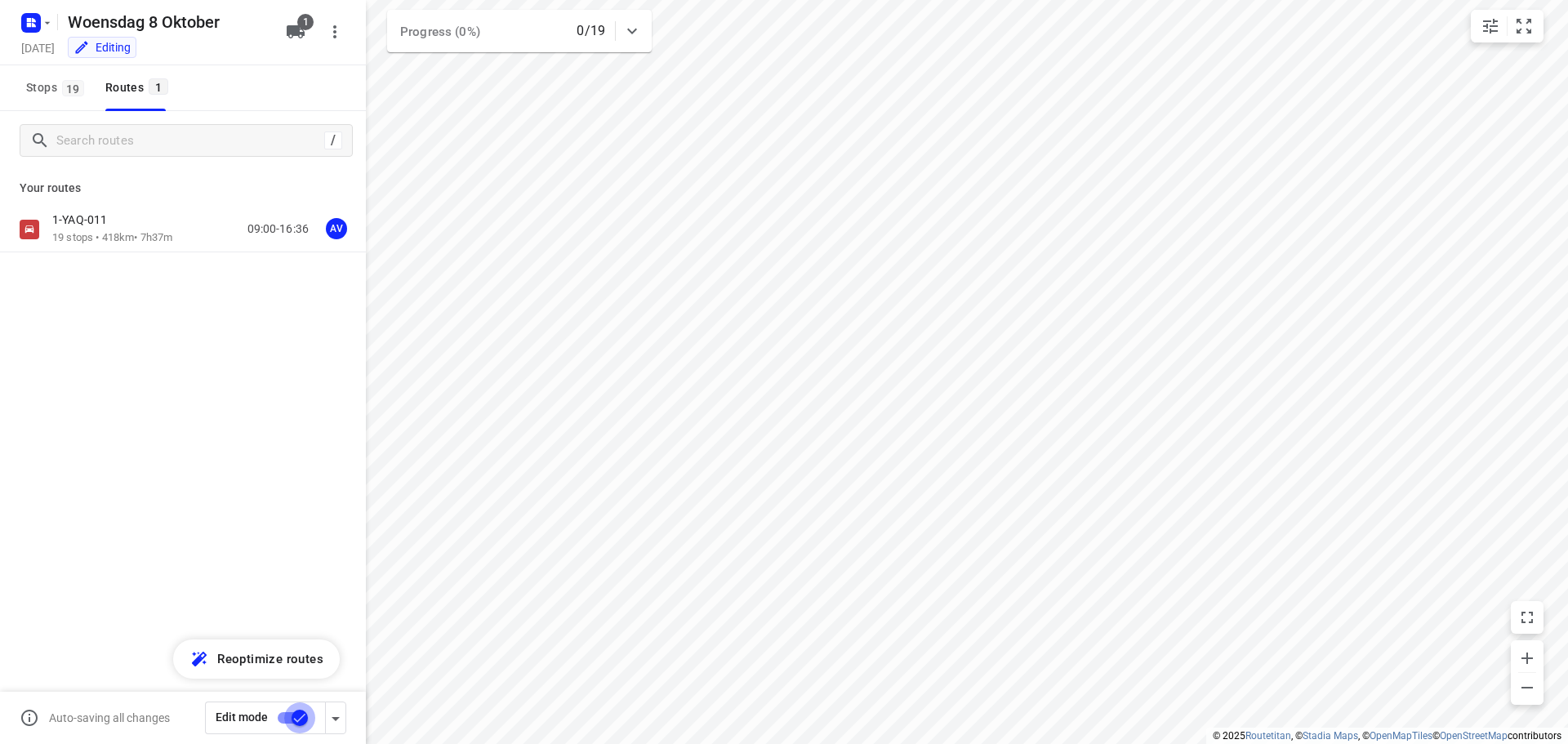
click at [288, 716] on input "checkbox" at bounding box center [299, 718] width 93 height 31
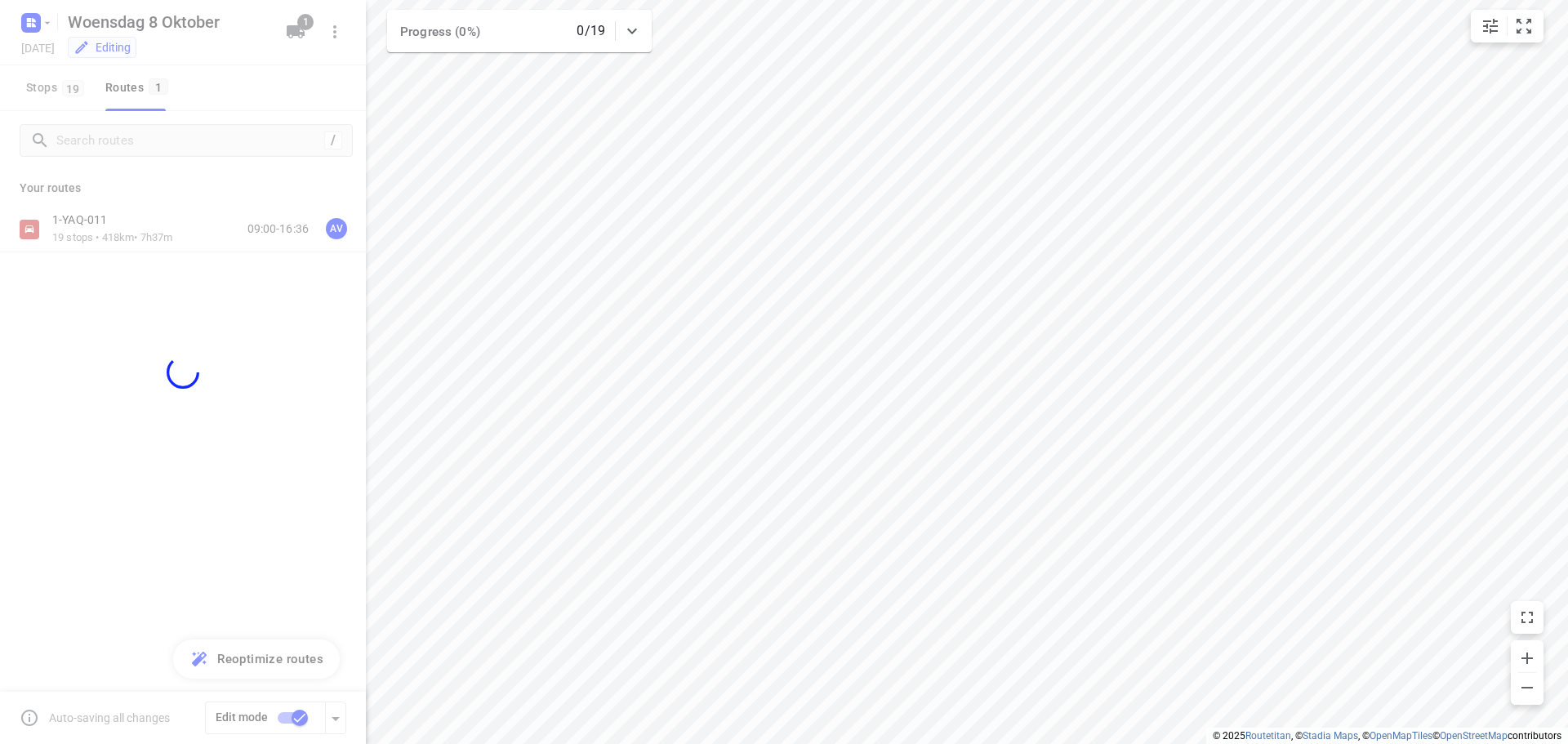
checkbox input "false"
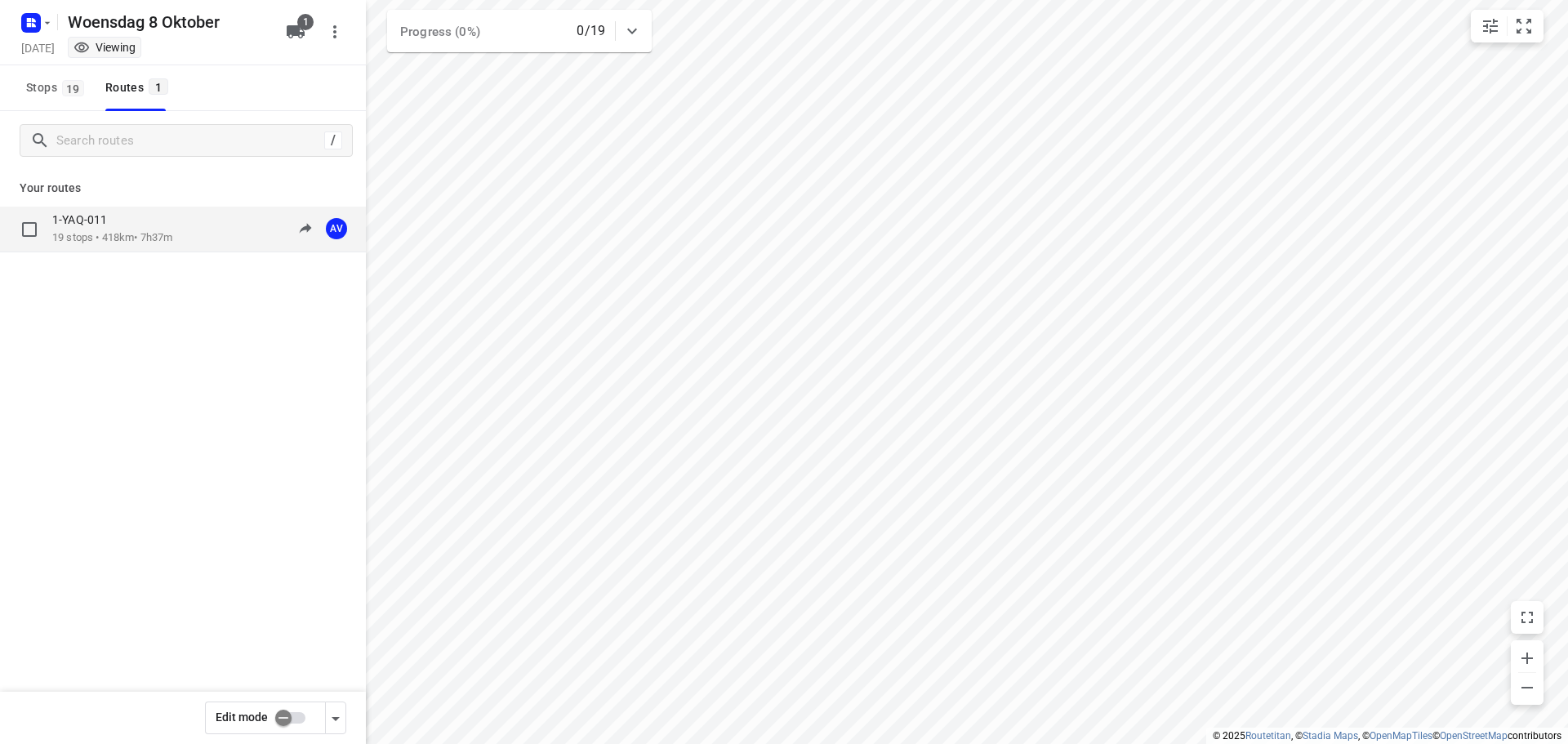
click at [191, 224] on div "1-YAQ-011 19 stops • 418km • 7h37m 09:00-16:36 AV" at bounding box center [208, 229] width 314 height 33
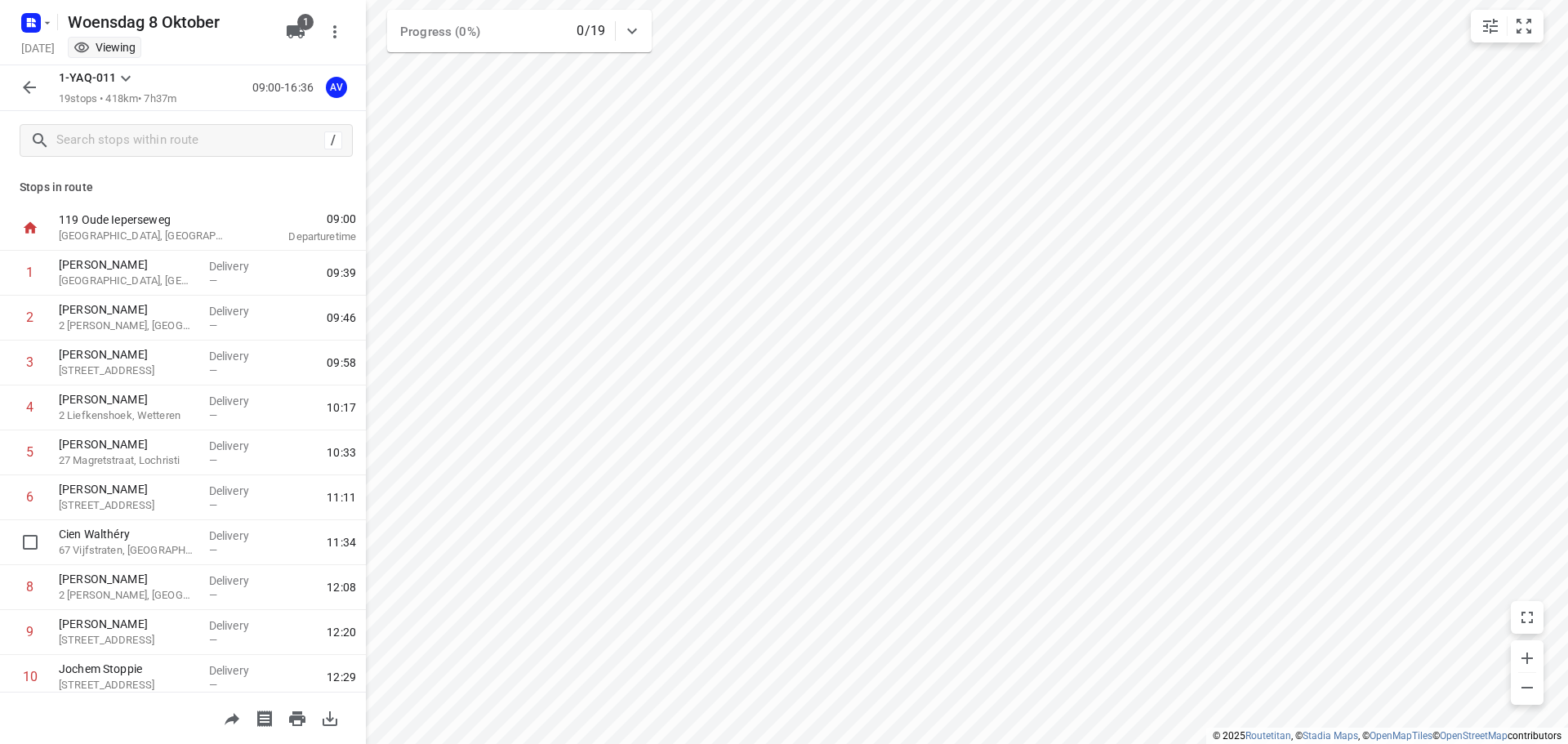
scroll to position [0, 0]
click at [36, 23] on rect "button" at bounding box center [31, 22] width 20 height 20
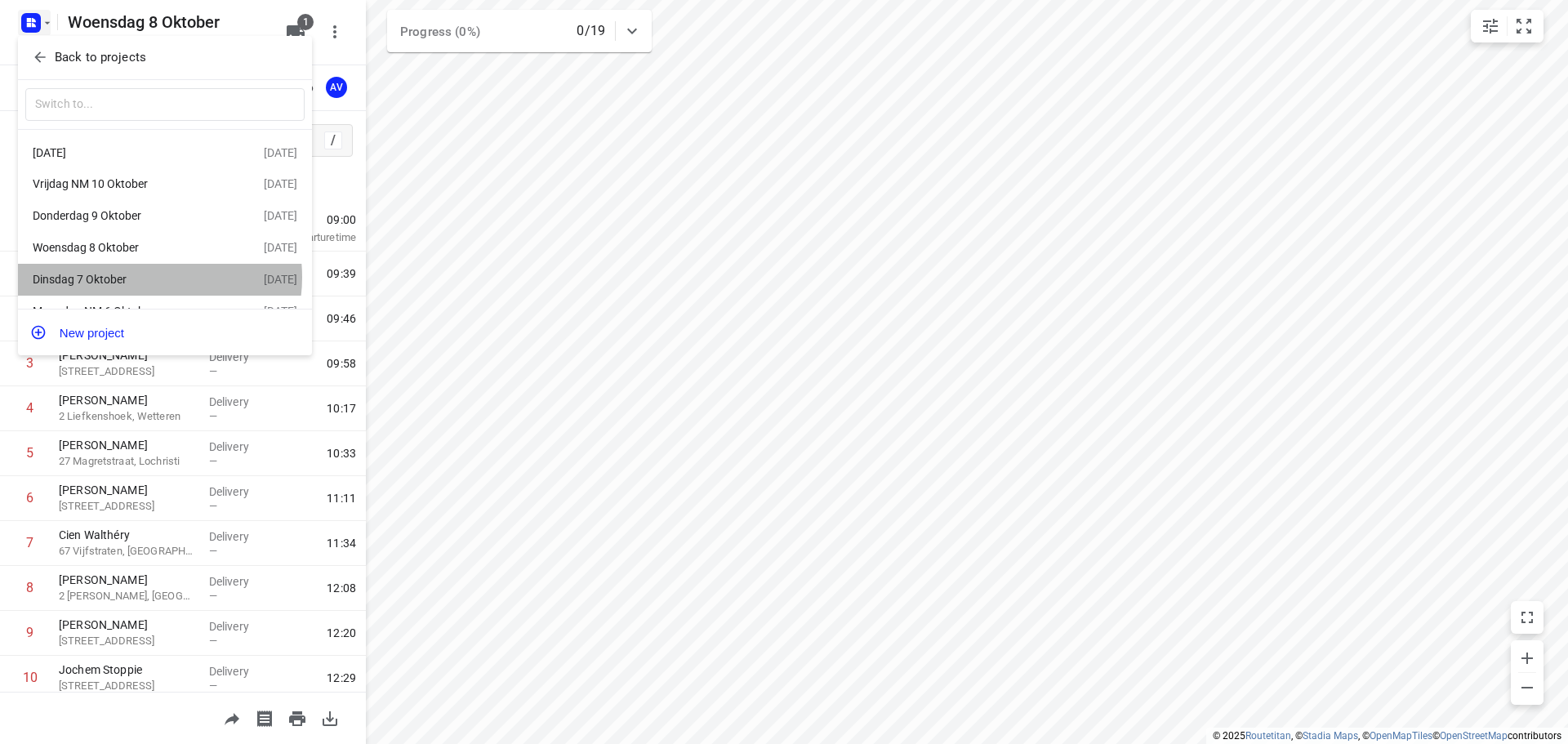
click at [144, 281] on div "Dinsdag 7 Oktober" at bounding box center [126, 279] width 188 height 13
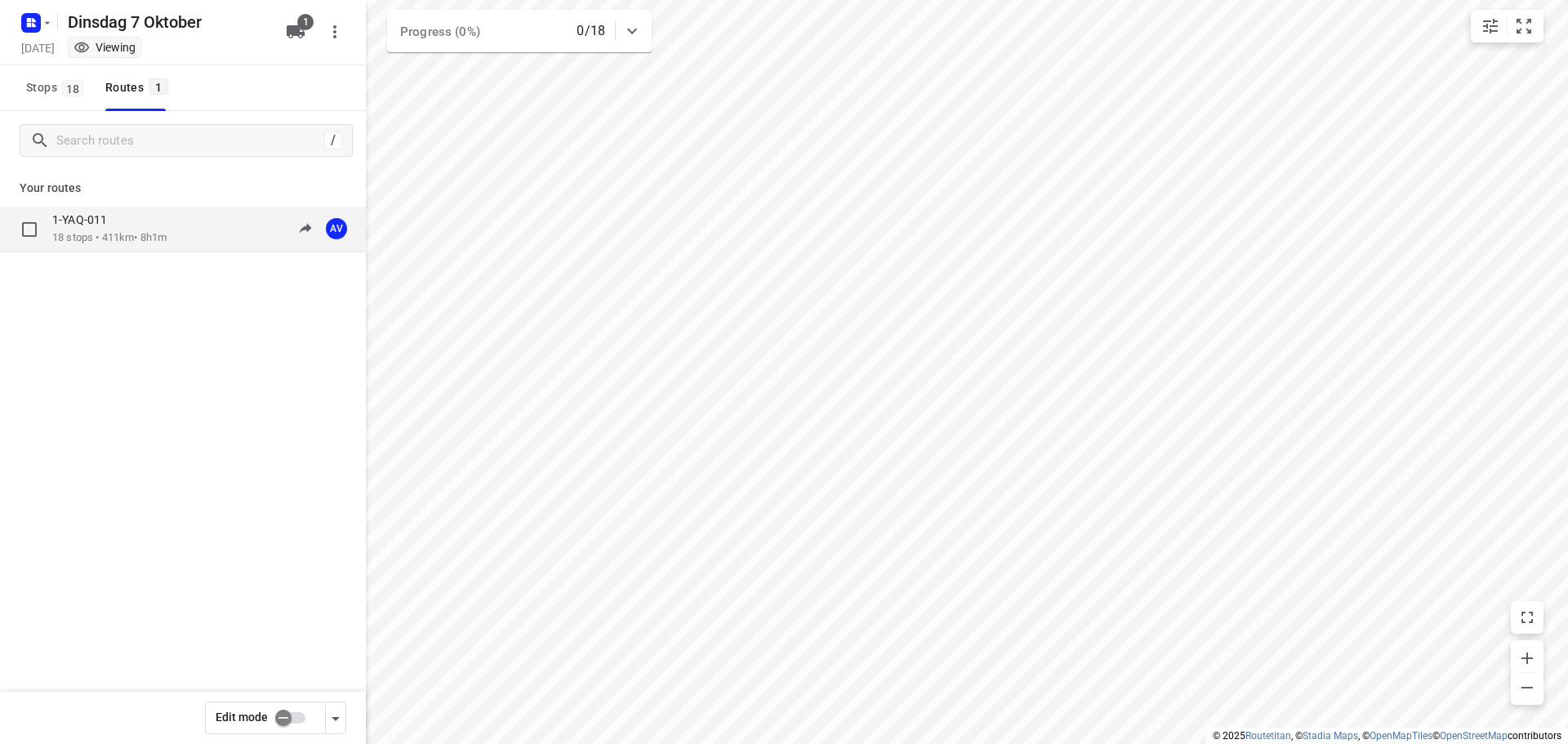
drag, startPoint x: 185, startPoint y: 236, endPoint x: 176, endPoint y: 235, distance: 9.1
click at [176, 235] on div "1-YAQ-011 18 stops • 411km • 8h1m 09:00-17:01 AV" at bounding box center [208, 229] width 314 height 33
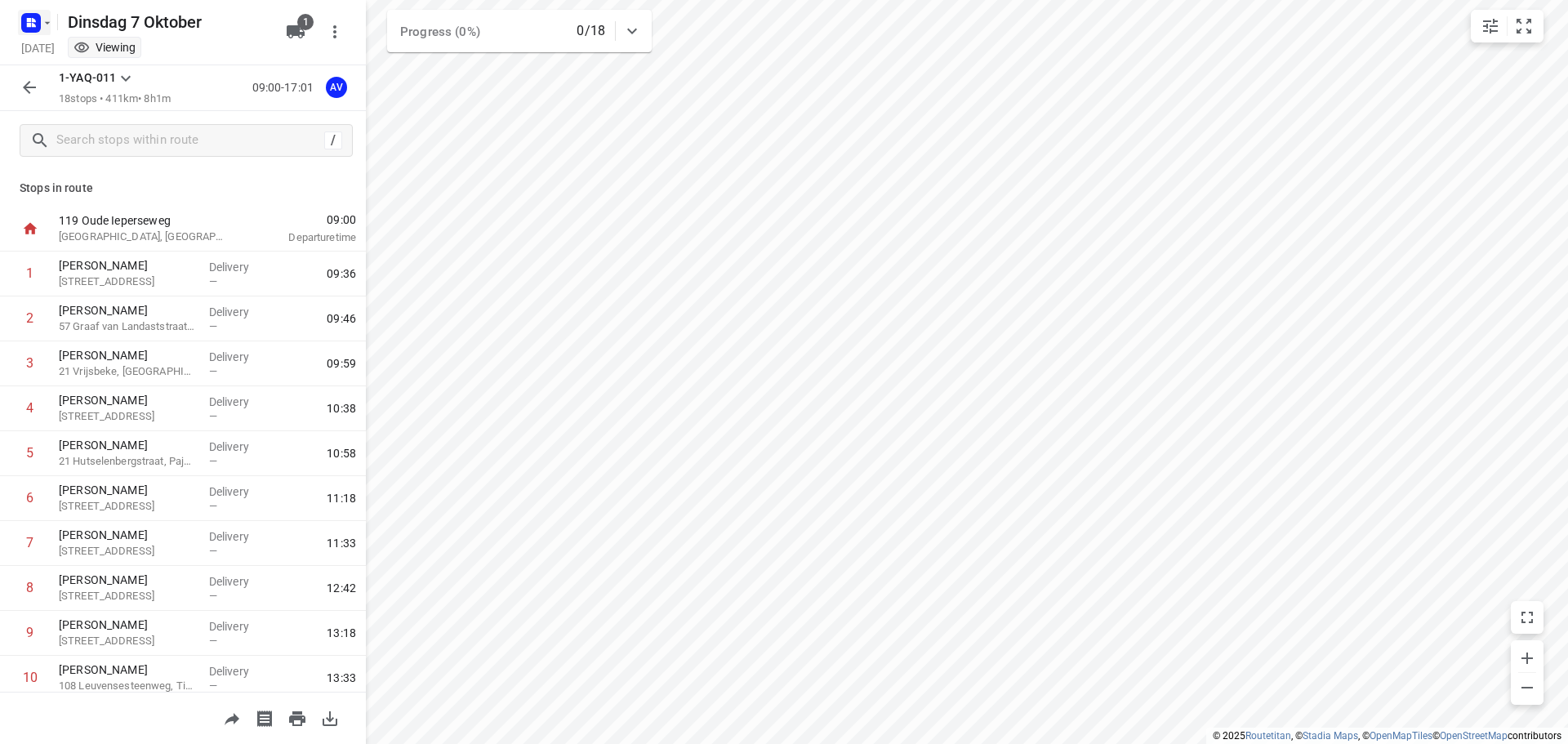
click at [31, 20] on icon "button" at bounding box center [33, 20] width 4 height 4
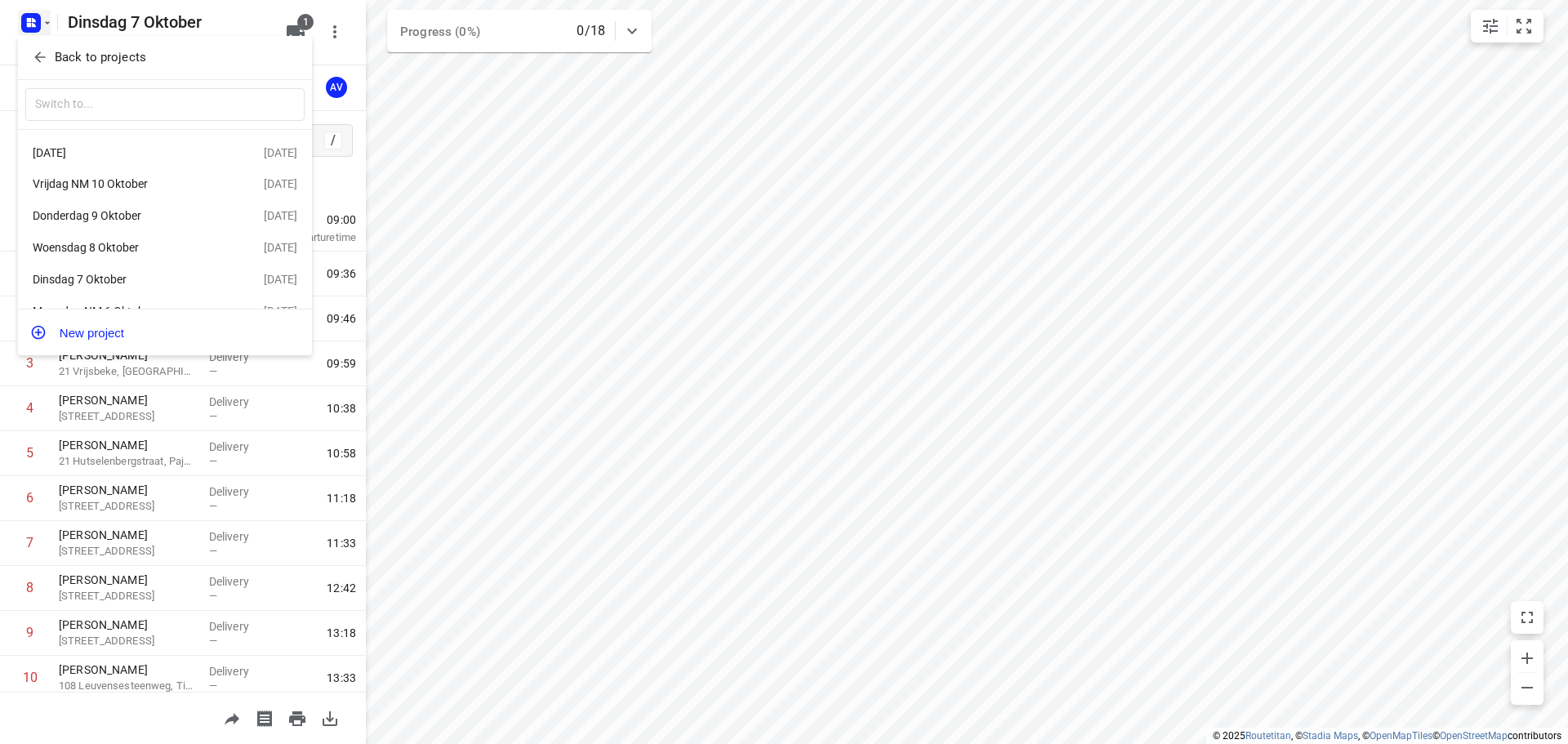
click at [151, 153] on div "[DATE]" at bounding box center [126, 152] width 188 height 13
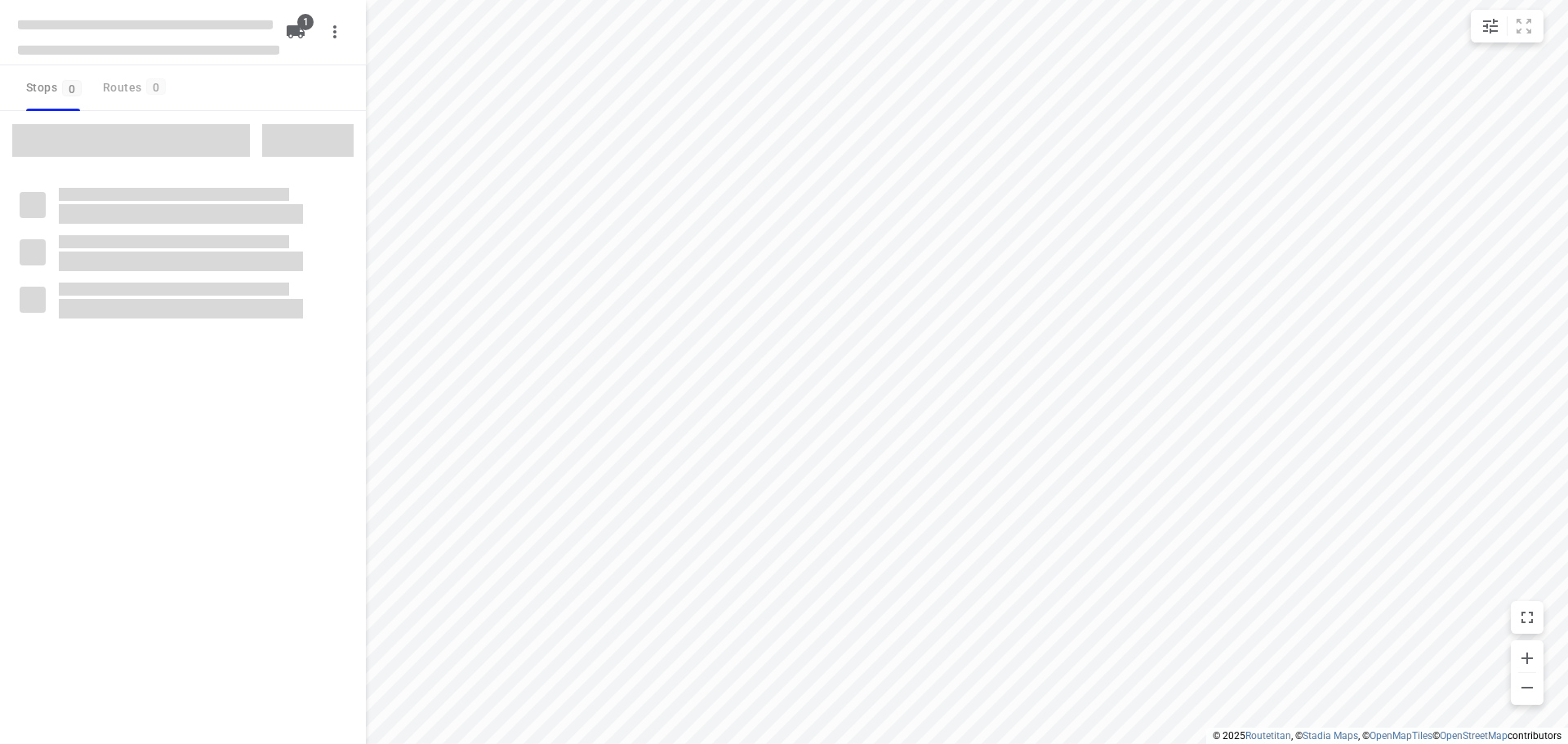
type input "distance"
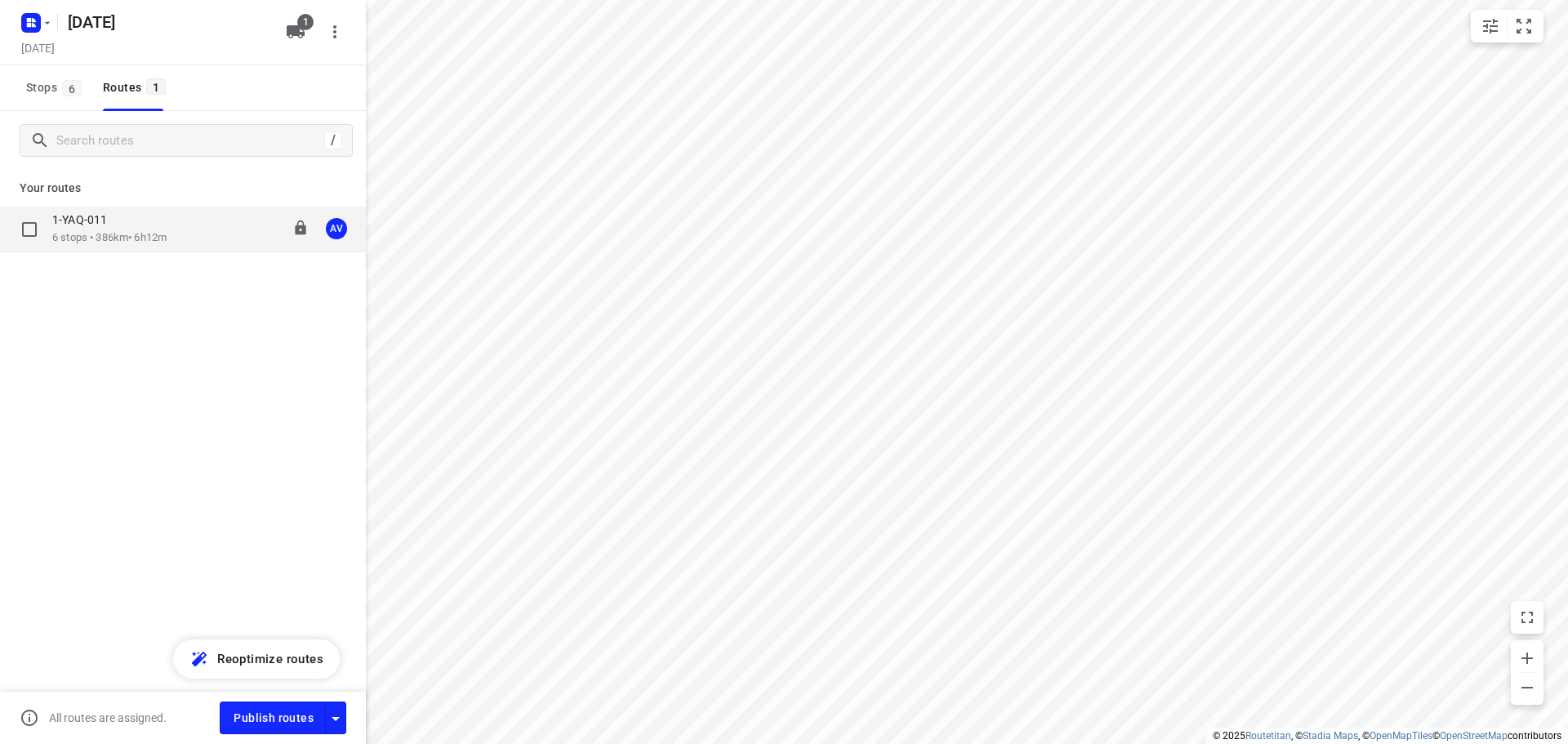
click at [191, 241] on div "1-YAQ-011 6 stops • 386km • 6h12m 09:00-15:17 AV" at bounding box center [208, 229] width 314 height 33
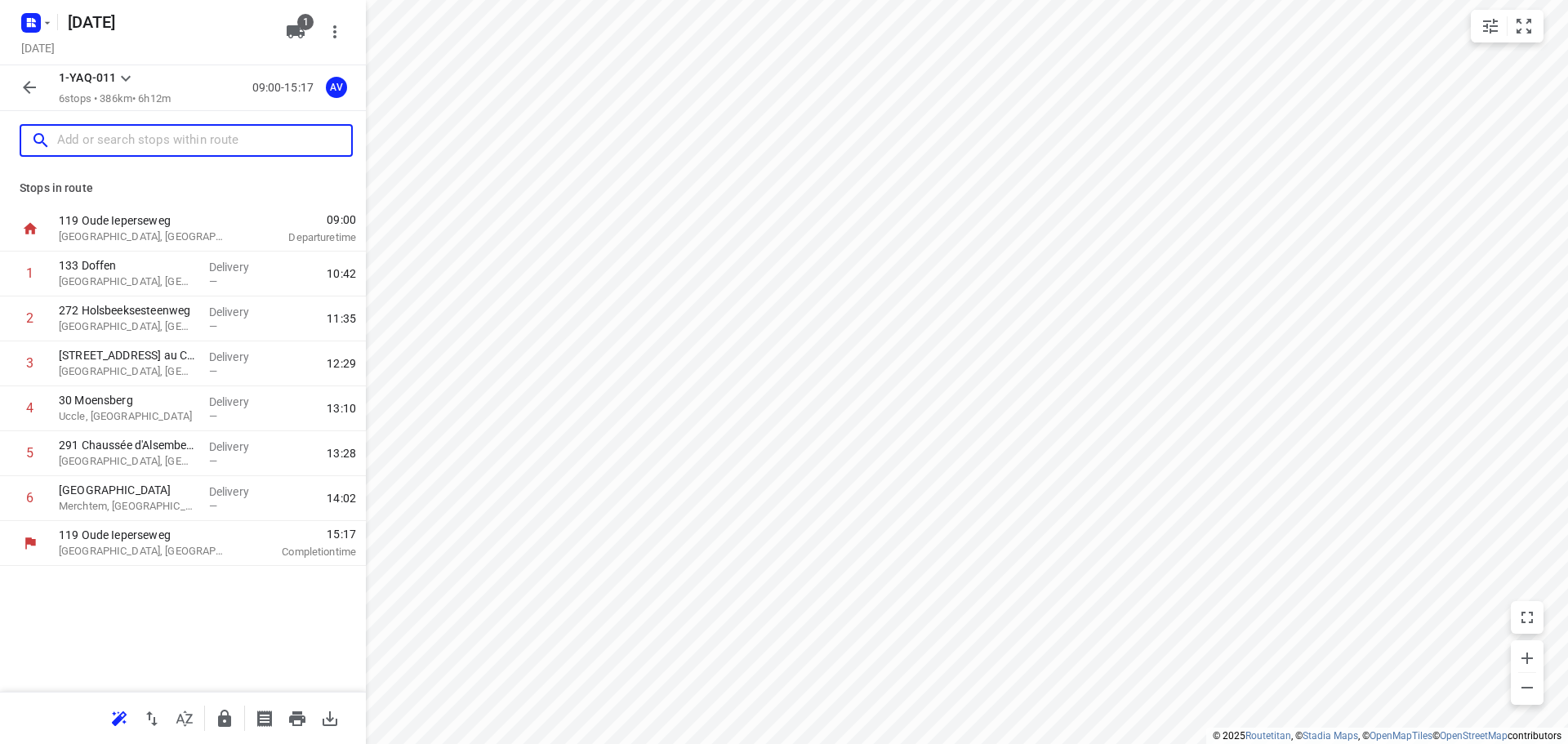
click at [190, 138] on input "text" at bounding box center [204, 141] width 294 height 26
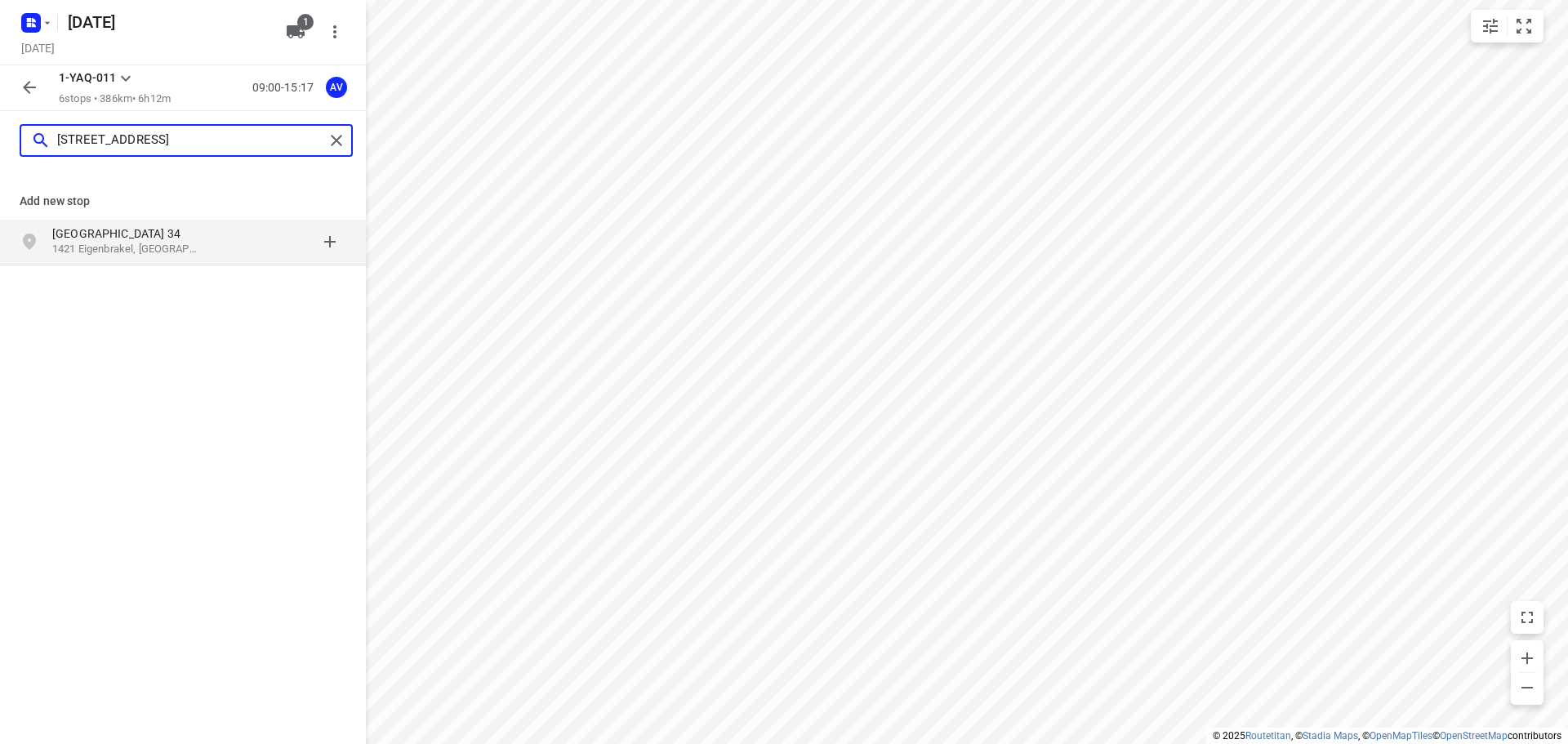
type input "[STREET_ADDRESS]"
click at [188, 239] on p "[GEOGRAPHIC_DATA] 34" at bounding box center [127, 233] width 151 height 16
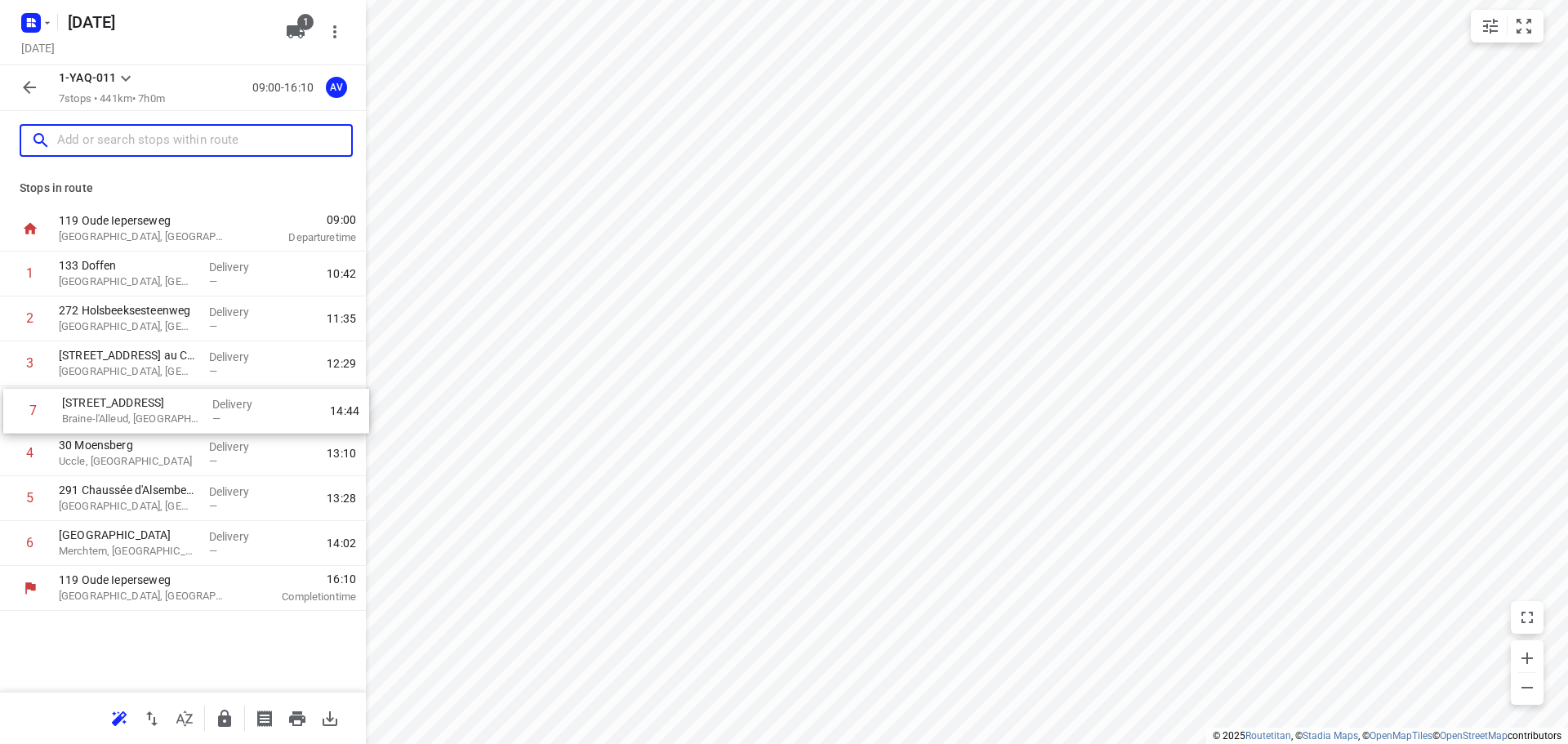
drag, startPoint x: 8, startPoint y: 545, endPoint x: 10, endPoint y: 407, distance: 138.0
click at [10, 407] on div "1 133 Doffen Olen, [GEOGRAPHIC_DATA] Delivery — 10:42 2 272 [GEOGRAPHIC_DATA], …" at bounding box center [183, 409] width 366 height 315
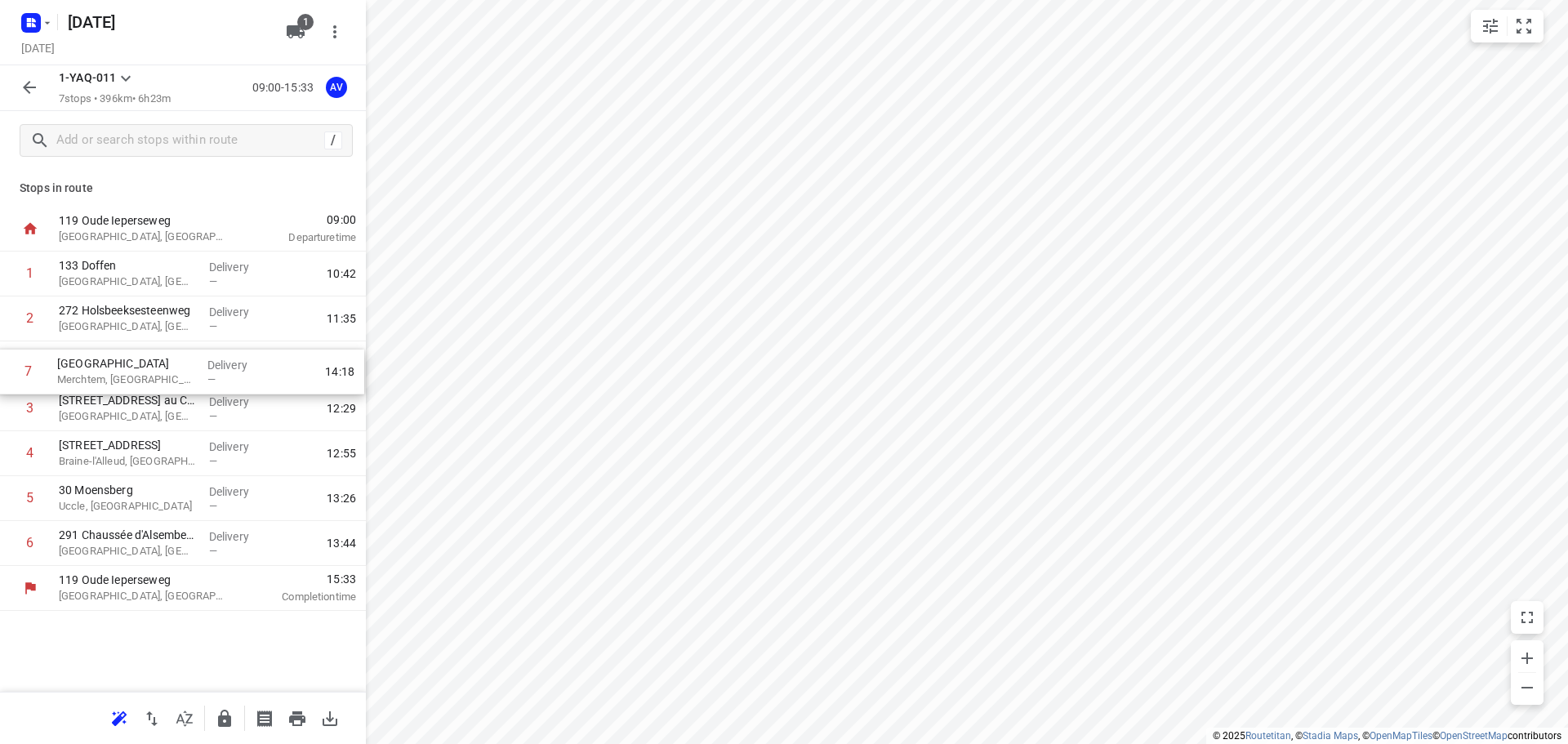
drag, startPoint x: 7, startPoint y: 548, endPoint x: 4, endPoint y: 371, distance: 177.0
click at [4, 371] on div "1 133 [GEOGRAPHIC_DATA], [GEOGRAPHIC_DATA] Delivery — 10:42 2 272 [GEOGRAPHIC_D…" at bounding box center [183, 409] width 366 height 315
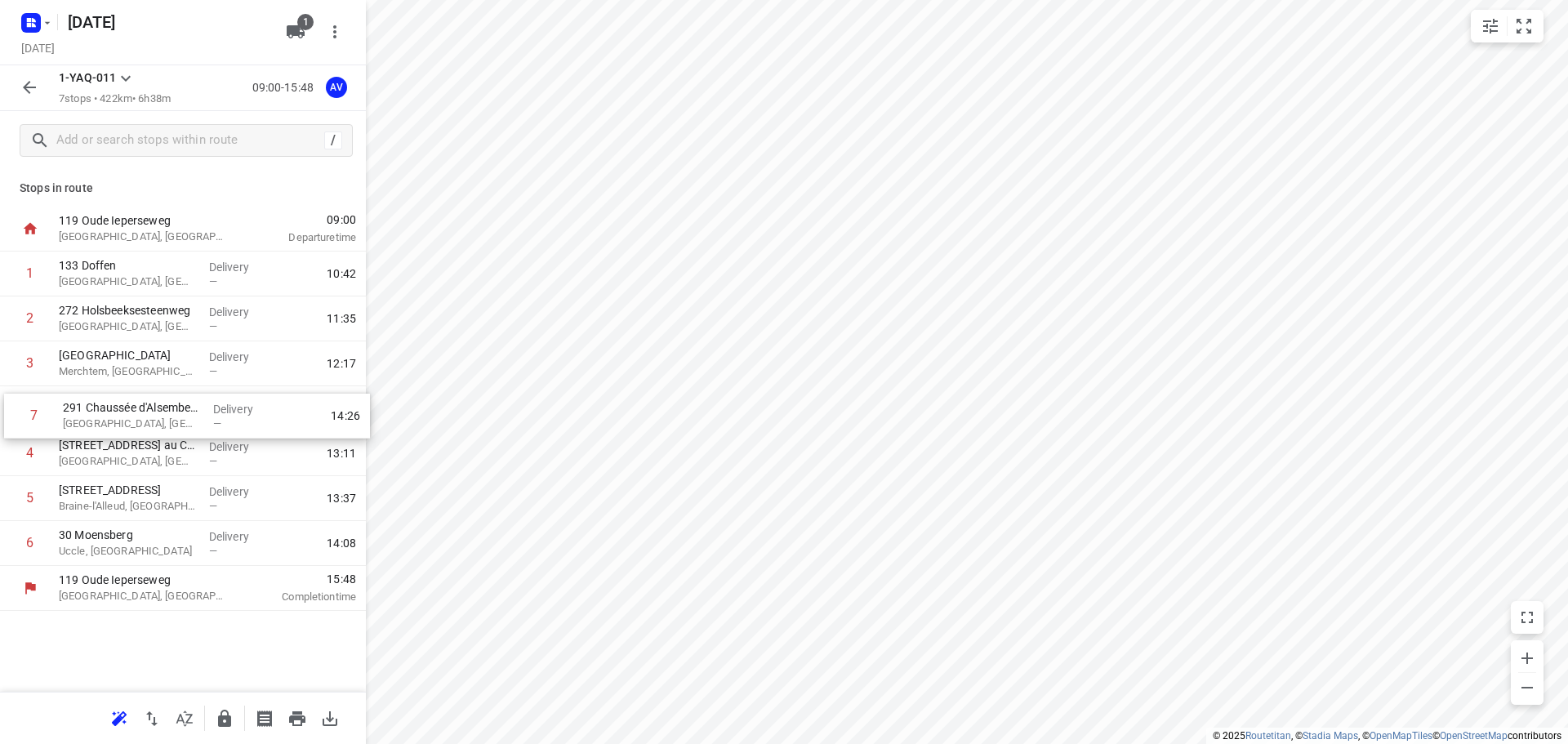
drag, startPoint x: 7, startPoint y: 548, endPoint x: 11, endPoint y: 413, distance: 135.1
click at [11, 413] on div "1 133 Doffen Olen, [GEOGRAPHIC_DATA] Delivery — 10:42 2 272 [GEOGRAPHIC_DATA], …" at bounding box center [183, 409] width 366 height 315
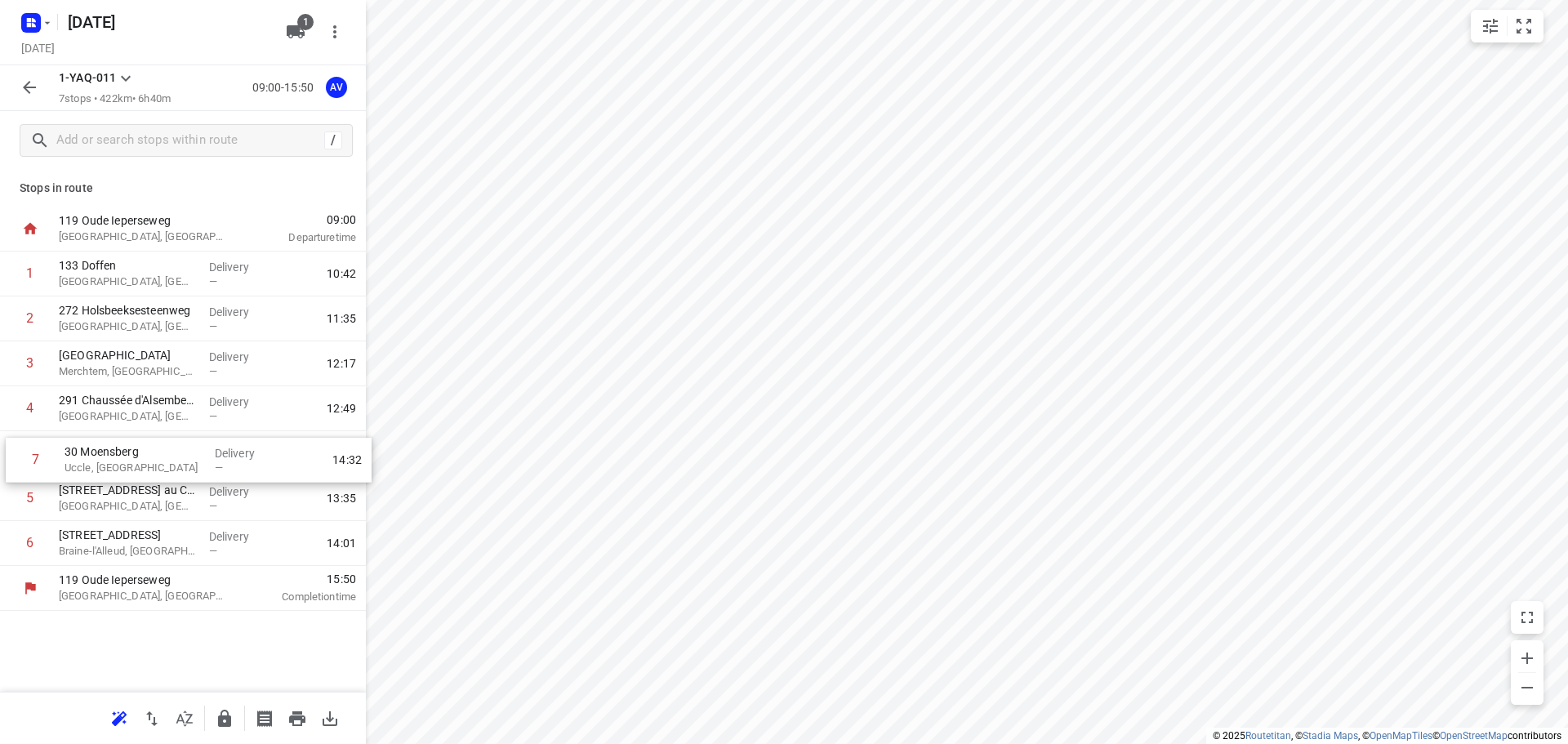
drag, startPoint x: 6, startPoint y: 552, endPoint x: 14, endPoint y: 464, distance: 88.4
click at [14, 464] on div "1 133 [GEOGRAPHIC_DATA], [GEOGRAPHIC_DATA] Delivery — 10:42 2 272 Holsbeekseste…" at bounding box center [183, 409] width 366 height 315
drag, startPoint x: 3, startPoint y: 548, endPoint x: 3, endPoint y: 511, distance: 37.0
click at [3, 511] on div "1 133 Doffen Olen, [GEOGRAPHIC_DATA] Delivery — 10:42 2 272 Holsbeeksesteenweg …" at bounding box center [183, 409] width 366 height 315
click at [150, 723] on icon "button" at bounding box center [151, 718] width 20 height 20
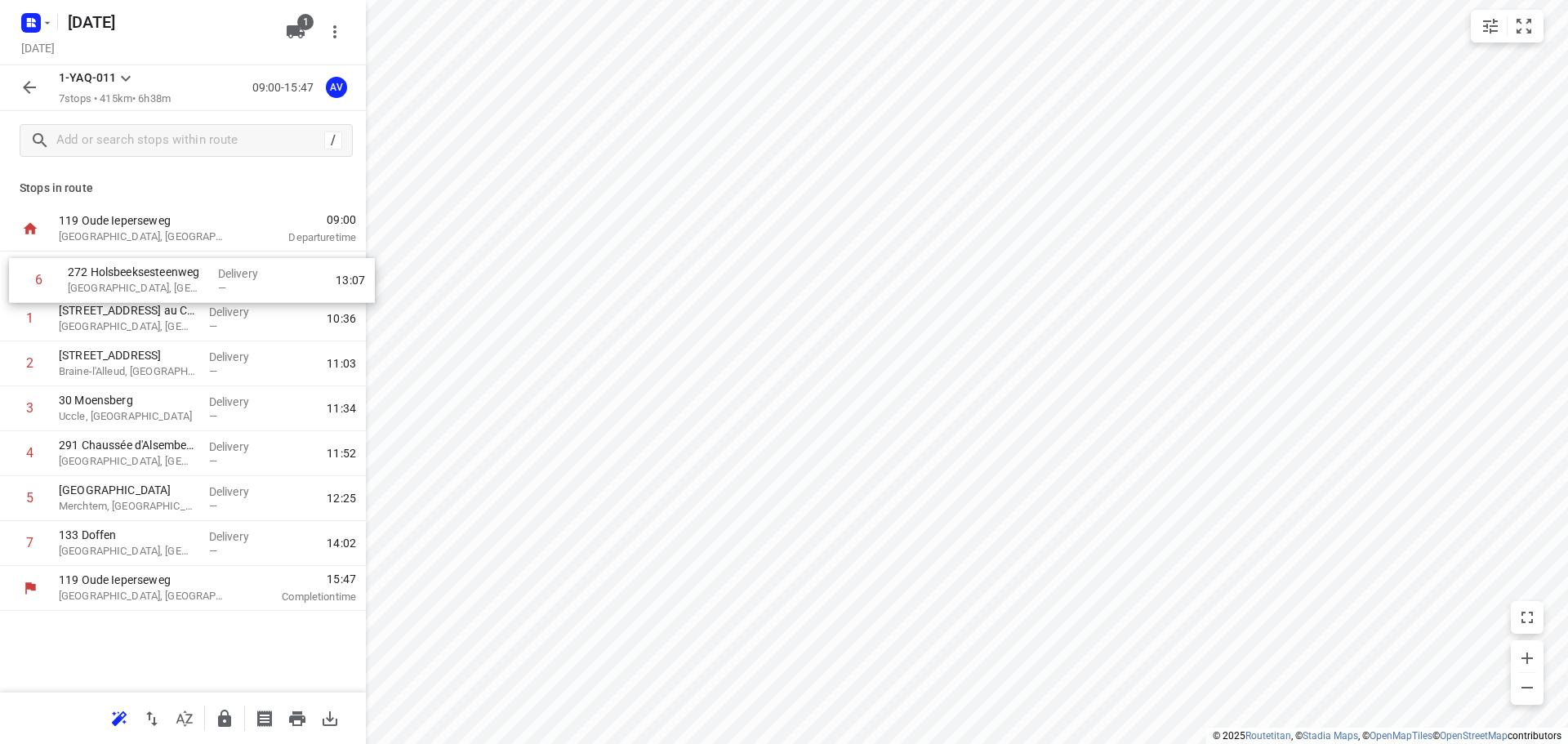
drag, startPoint x: 5, startPoint y: 504, endPoint x: 14, endPoint y: 280, distance: 224.2
click at [14, 280] on div "1 [STREET_ADDRESS] Delivery — 10:36 2 [STREET_ADDRESS] Delivery — 11:03 3 30 Mo…" at bounding box center [183, 409] width 366 height 315
drag, startPoint x: 7, startPoint y: 550, endPoint x: 17, endPoint y: 278, distance: 272.2
click at [17, 278] on div "[GEOGRAPHIC_DATA], [GEOGRAPHIC_DATA] Delivery — 10:32 2 [GEOGRAPHIC_DATA], [GEO…" at bounding box center [183, 409] width 366 height 315
click at [33, 26] on icon "button" at bounding box center [33, 25] width 4 height 4
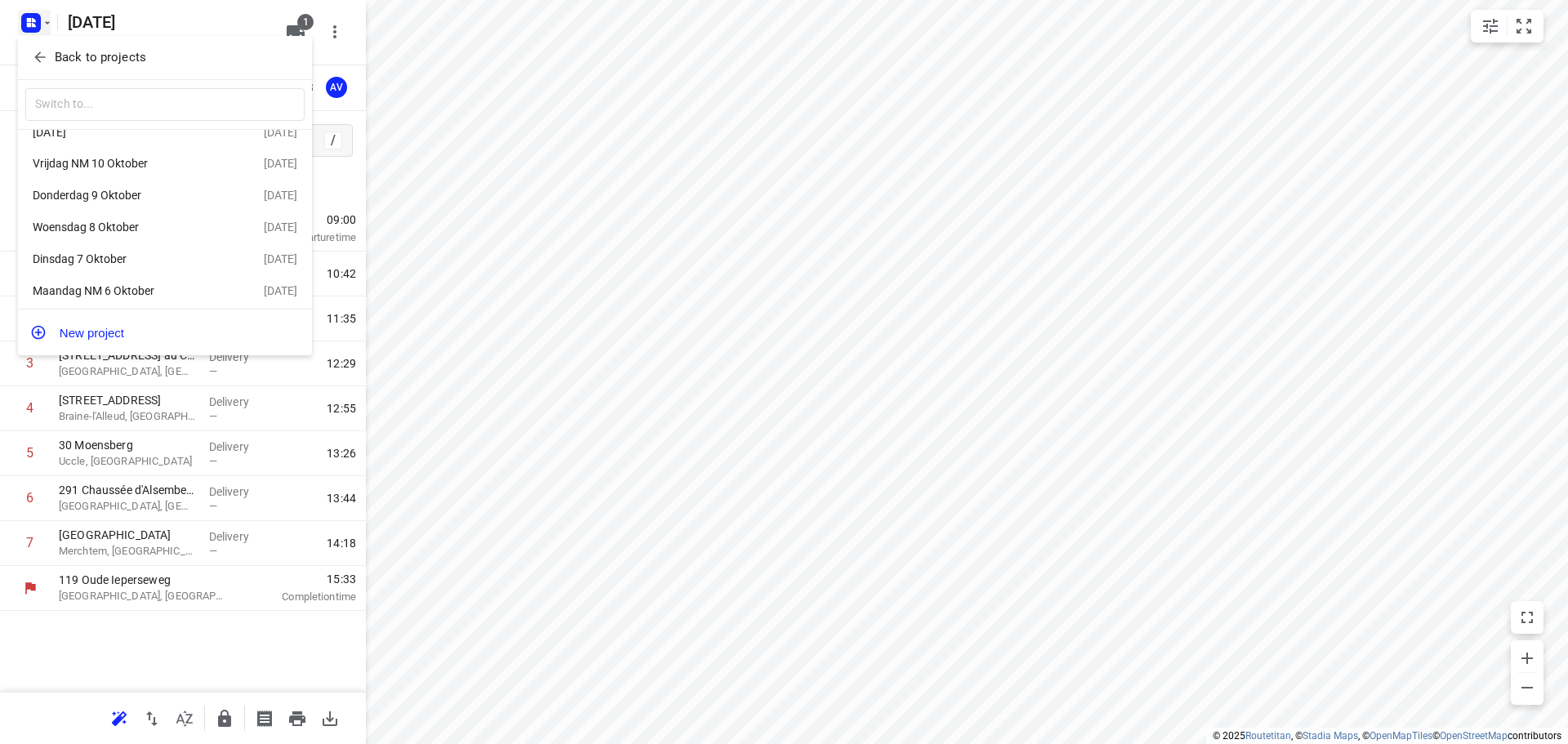
scroll to position [30, 0]
click at [111, 287] on div "Maandag NM 6 Oktober" at bounding box center [126, 286] width 188 height 13
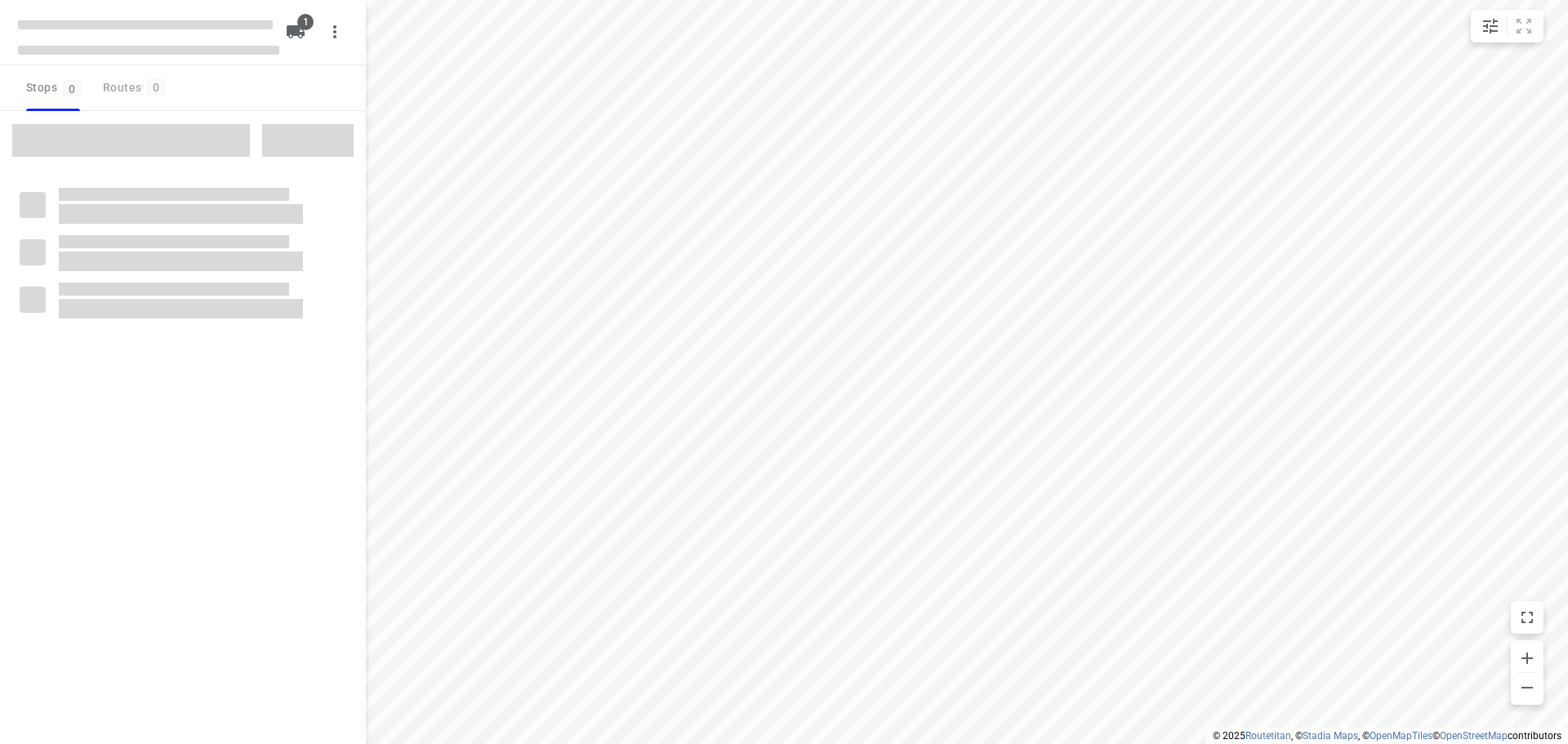
type input "distance"
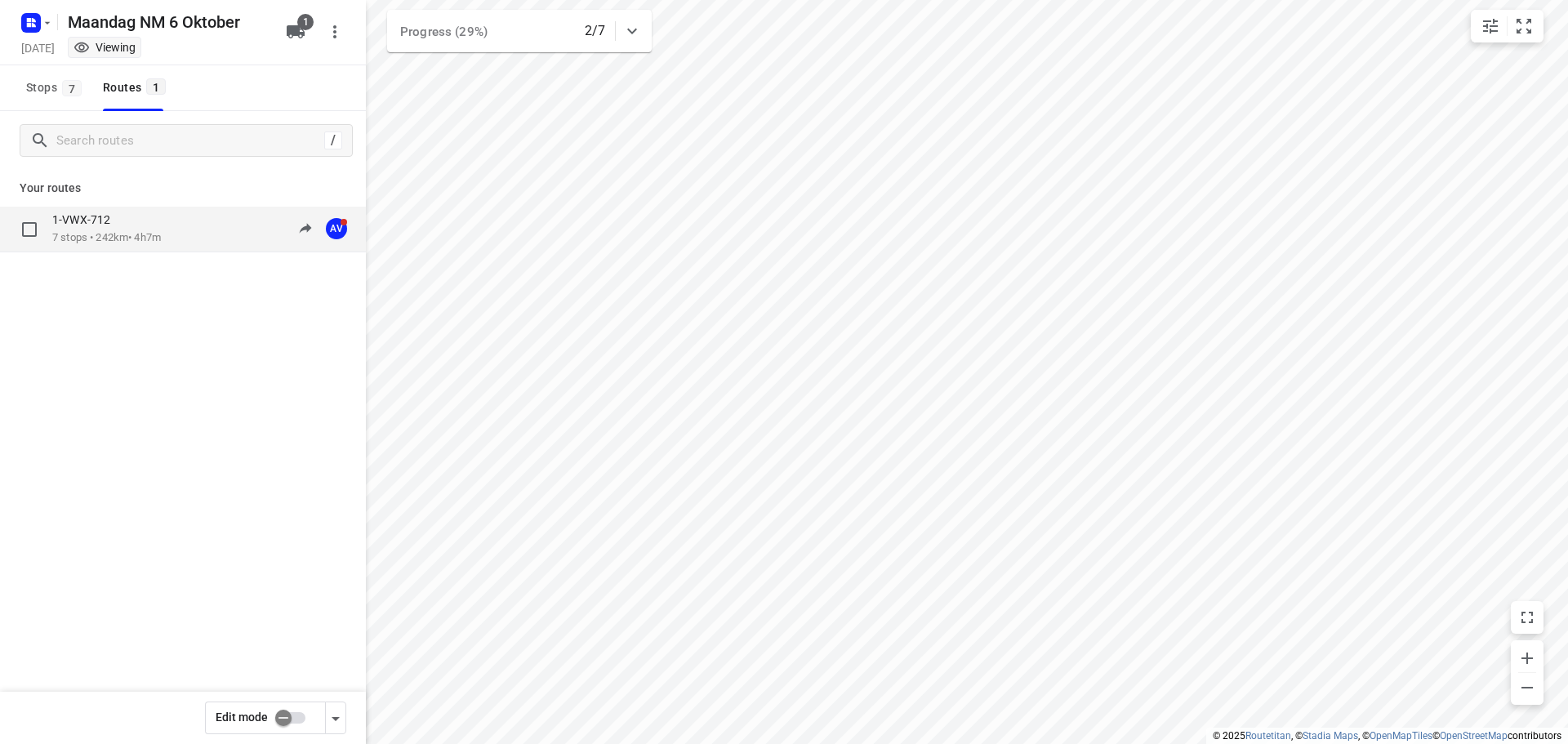
click at [188, 241] on div "1-VWX-712 7 stops • 242km • 4h7m 14:33-19:07 AV" at bounding box center [208, 229] width 314 height 33
